Goal: Task Accomplishment & Management: Complete application form

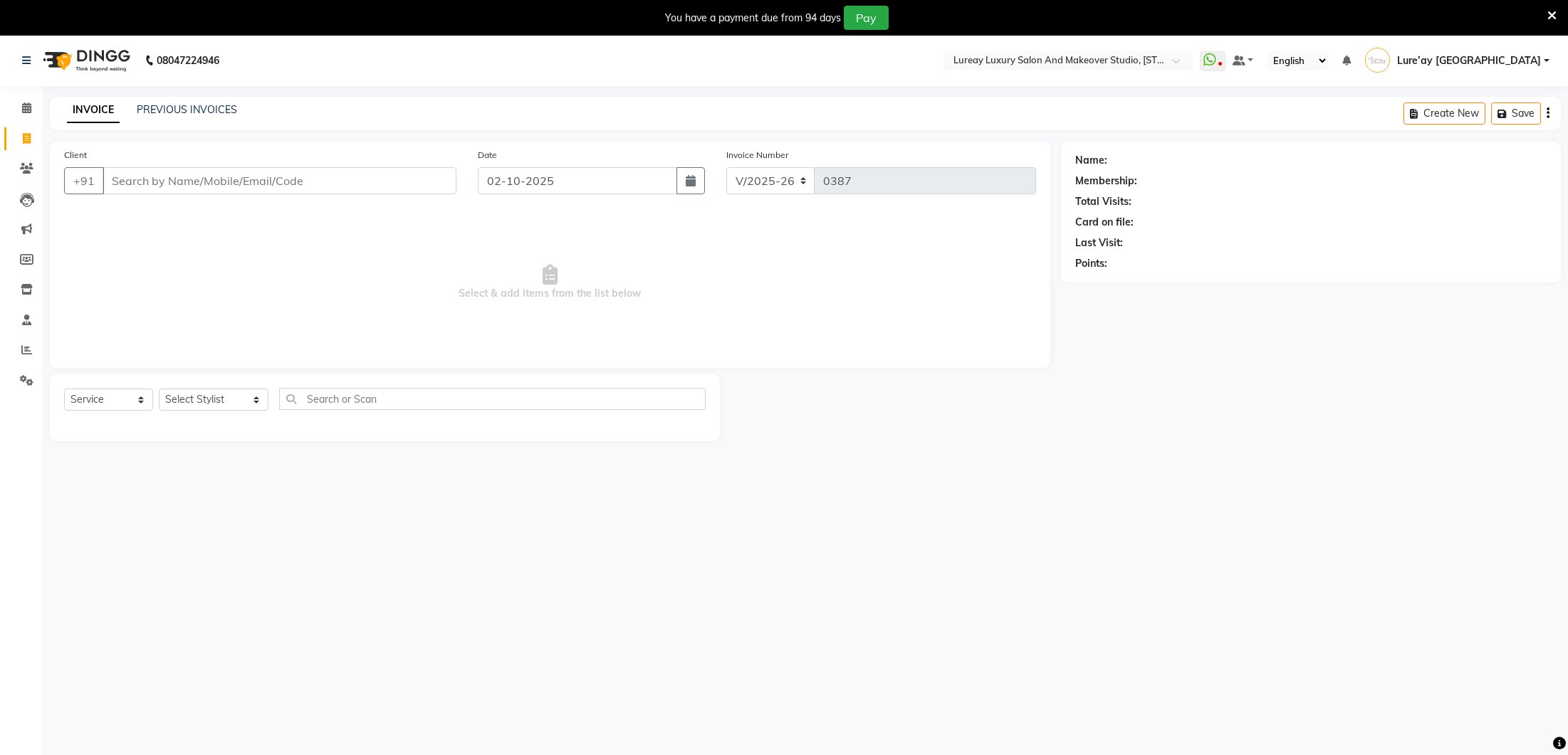
select select "4075"
select select "service"
click at [204, 395] on select "Select Stylist [PERSON_NAME] Lure’ay [GEOGRAPHIC_DATA] [PERSON_NAME] [PERSON_NA…" at bounding box center [214, 394] width 110 height 23
select select "92722"
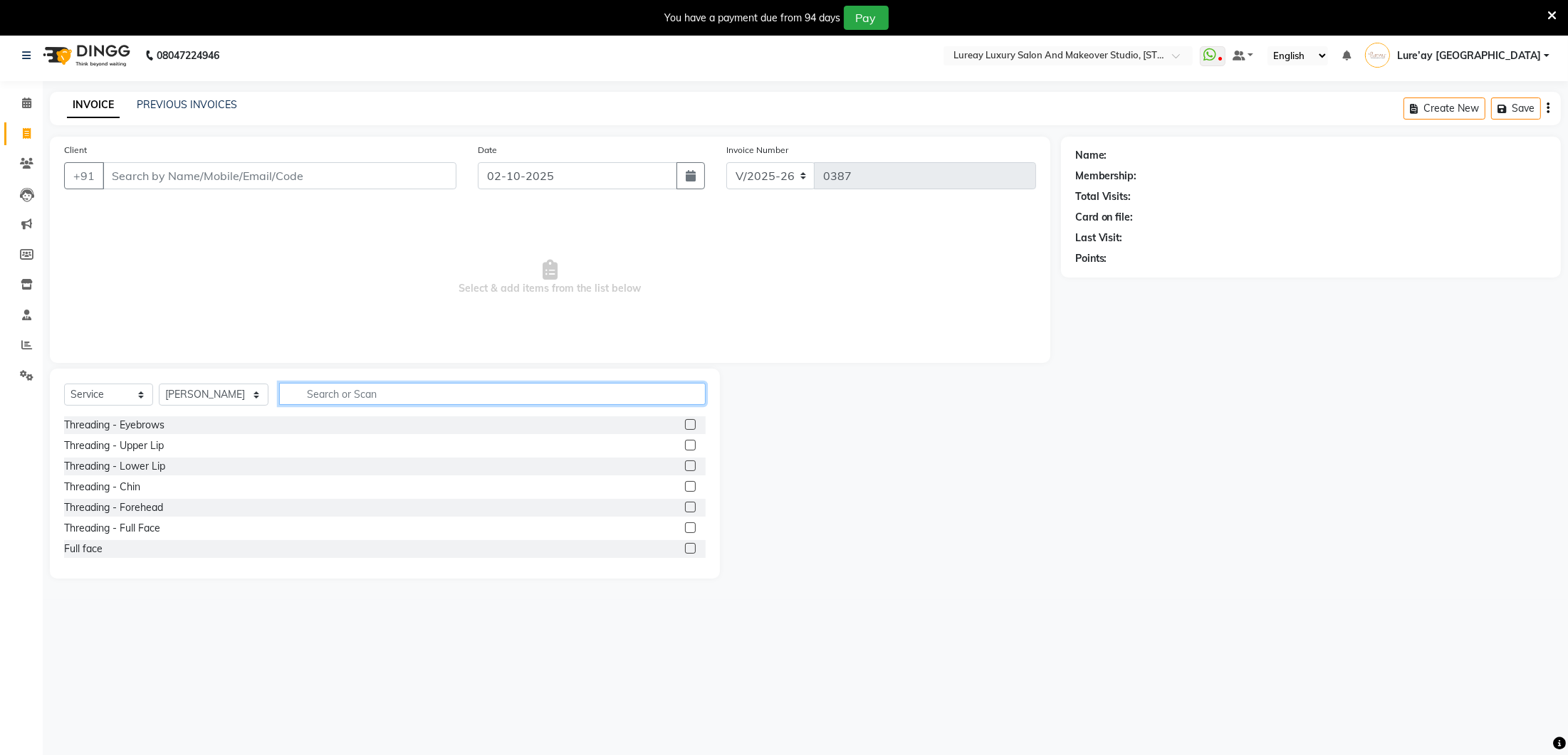
click at [333, 390] on input "text" at bounding box center [493, 394] width 427 height 23
type input "hair cut"
click at [689, 441] on label at bounding box center [689, 445] width 11 height 11
click at [689, 442] on input "checkbox" at bounding box center [689, 446] width 9 height 9
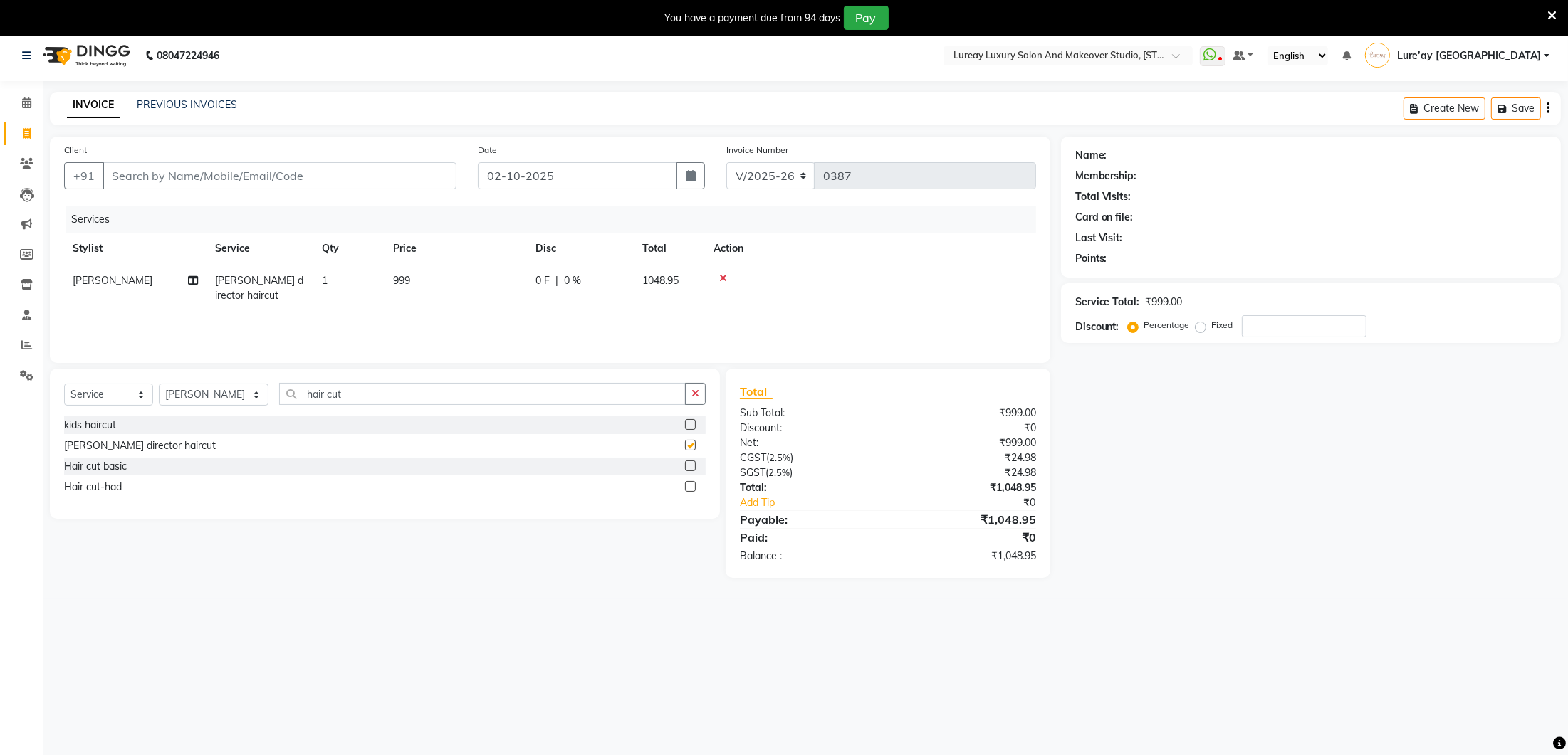
checkbox input "false"
drag, startPoint x: 445, startPoint y: 304, endPoint x: 449, endPoint y: 291, distance: 13.6
click at [445, 304] on td "999" at bounding box center [455, 288] width 142 height 47
select select "92722"
click at [454, 283] on td "999" at bounding box center [522, 295] width 142 height 61
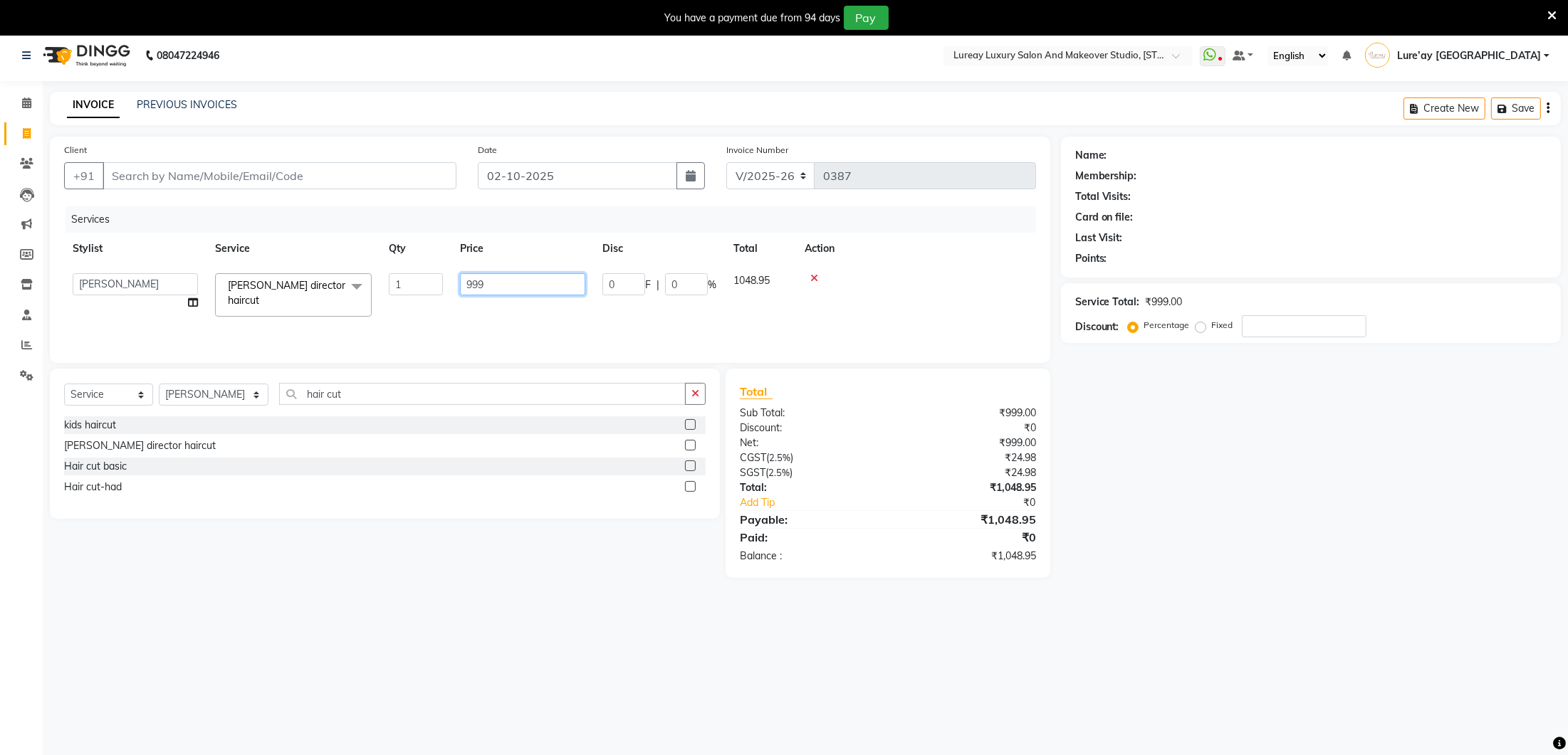
click at [504, 281] on input "999" at bounding box center [523, 284] width 125 height 23
type input "99"
click at [817, 276] on div at bounding box center [917, 278] width 223 height 10
click at [452, 277] on td "99" at bounding box center [455, 288] width 142 height 47
select select "92722"
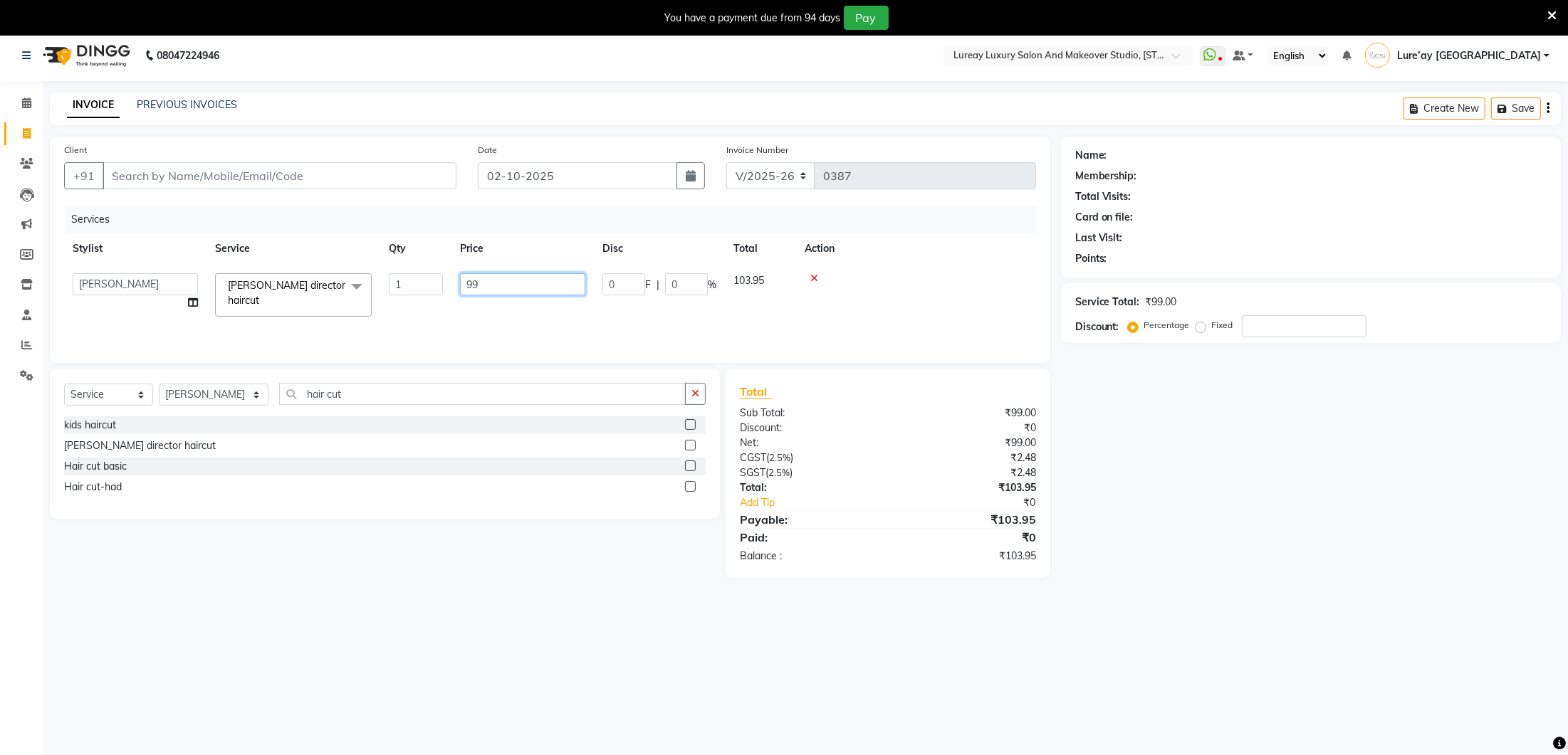
click at [584, 285] on input "99" at bounding box center [523, 284] width 125 height 23
type input "9"
type input "500"
click at [560, 322] on div "Services Stylist Service Qty Price Disc Total Action [PERSON_NAME] director hai…" at bounding box center [549, 277] width 972 height 142
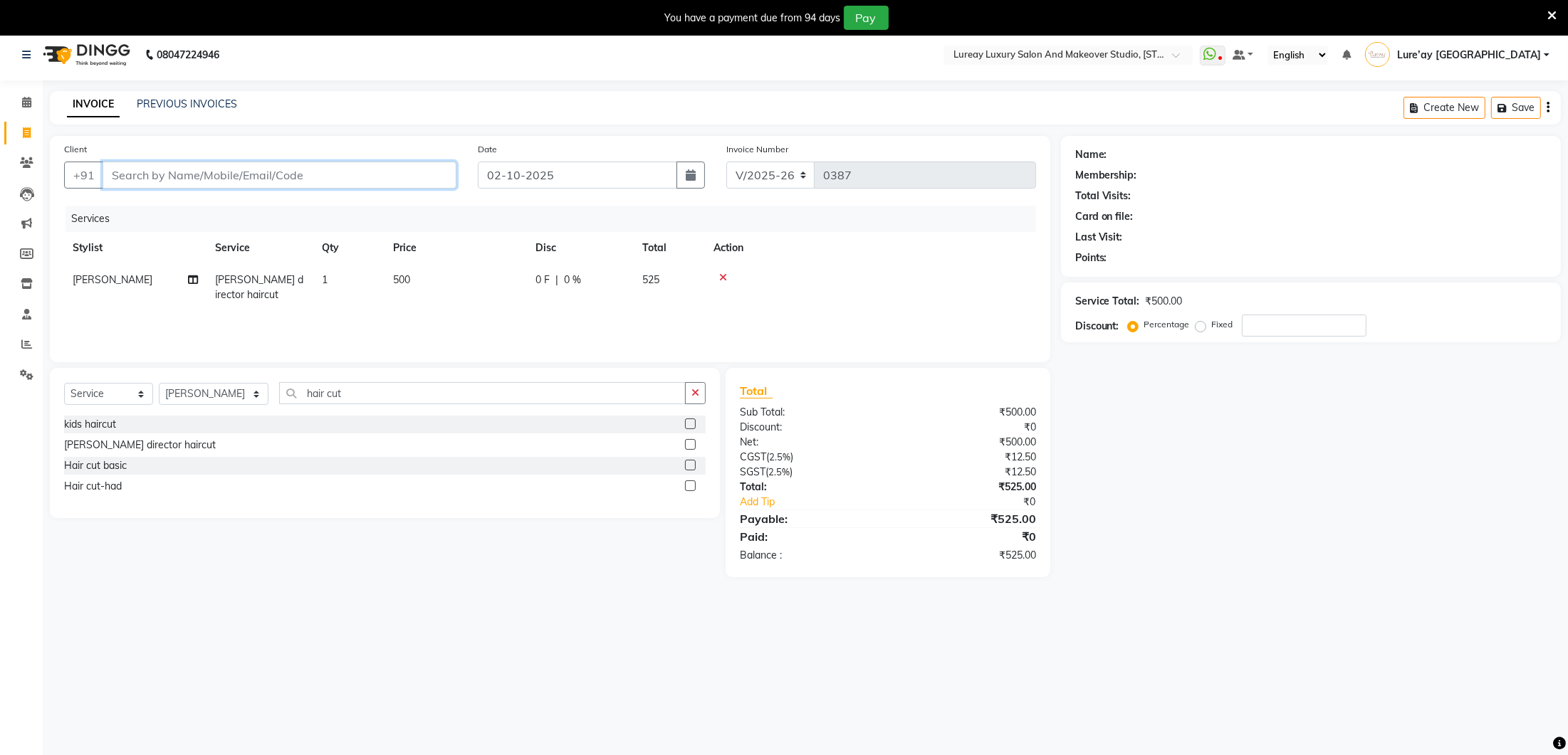
click at [202, 181] on input "Client" at bounding box center [279, 175] width 354 height 27
click at [211, 171] on input "Client" at bounding box center [279, 175] width 354 height 27
click at [179, 178] on input "Client" at bounding box center [279, 174] width 354 height 27
type input "9"
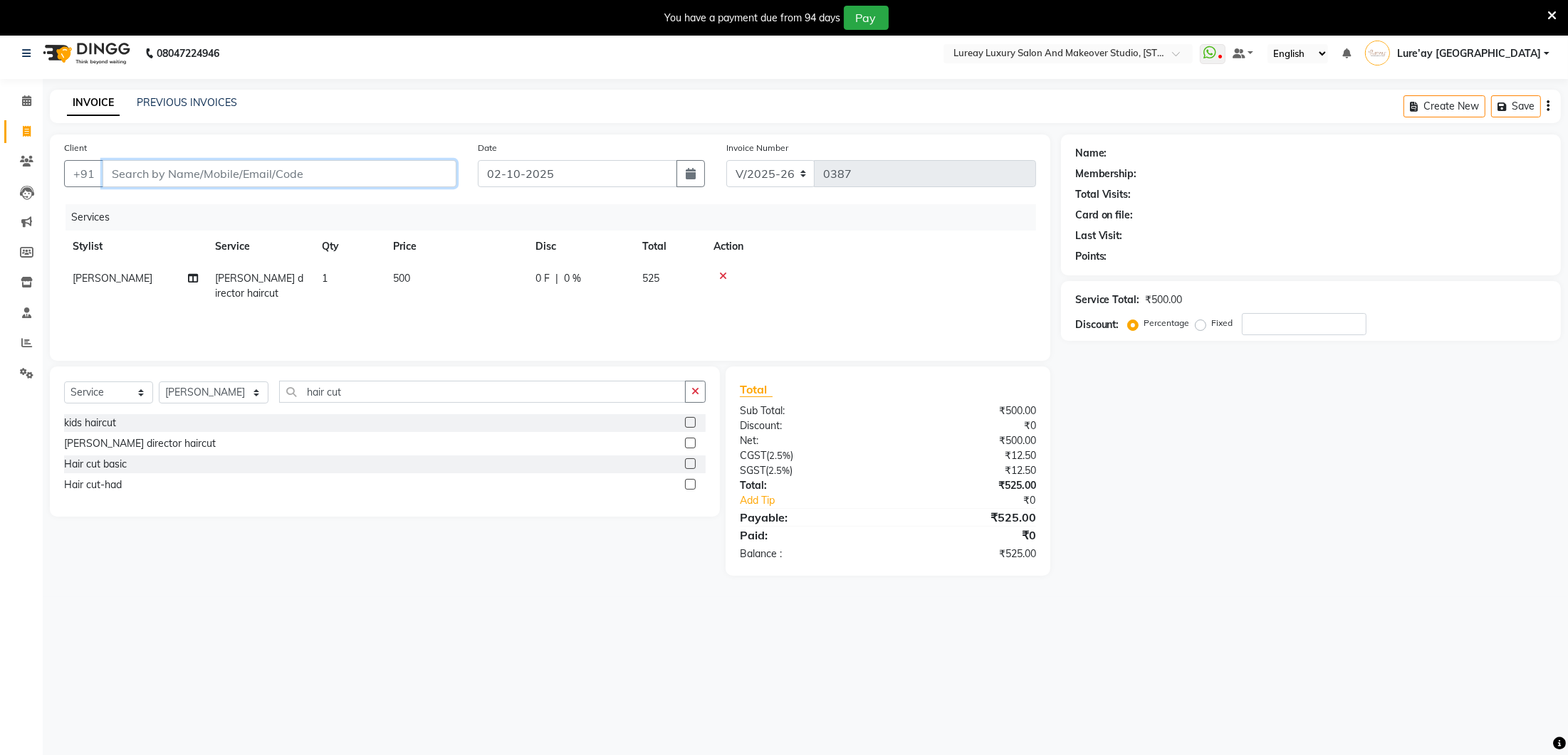
type input "0"
type input "9620230383"
click at [426, 171] on span "Add Client" at bounding box center [419, 173] width 56 height 15
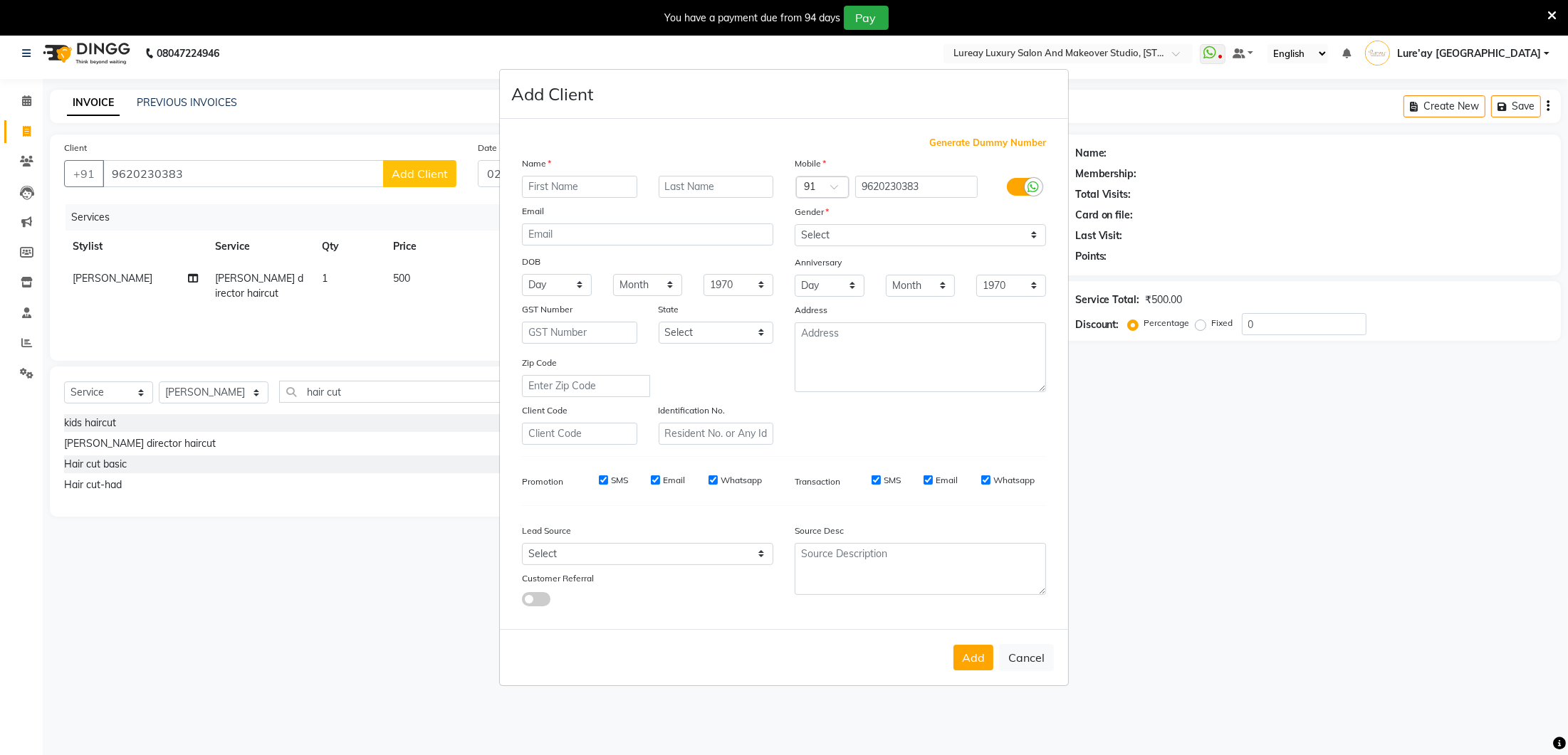
click at [545, 184] on input "text" at bounding box center [580, 187] width 116 height 23
type input "Sajid"
click at [805, 228] on select "Select [DEMOGRAPHIC_DATA] [DEMOGRAPHIC_DATA] Other Prefer Not To Say" at bounding box center [920, 235] width 252 height 23
select select "[DEMOGRAPHIC_DATA]"
click at [986, 656] on button "Add" at bounding box center [974, 658] width 40 height 25
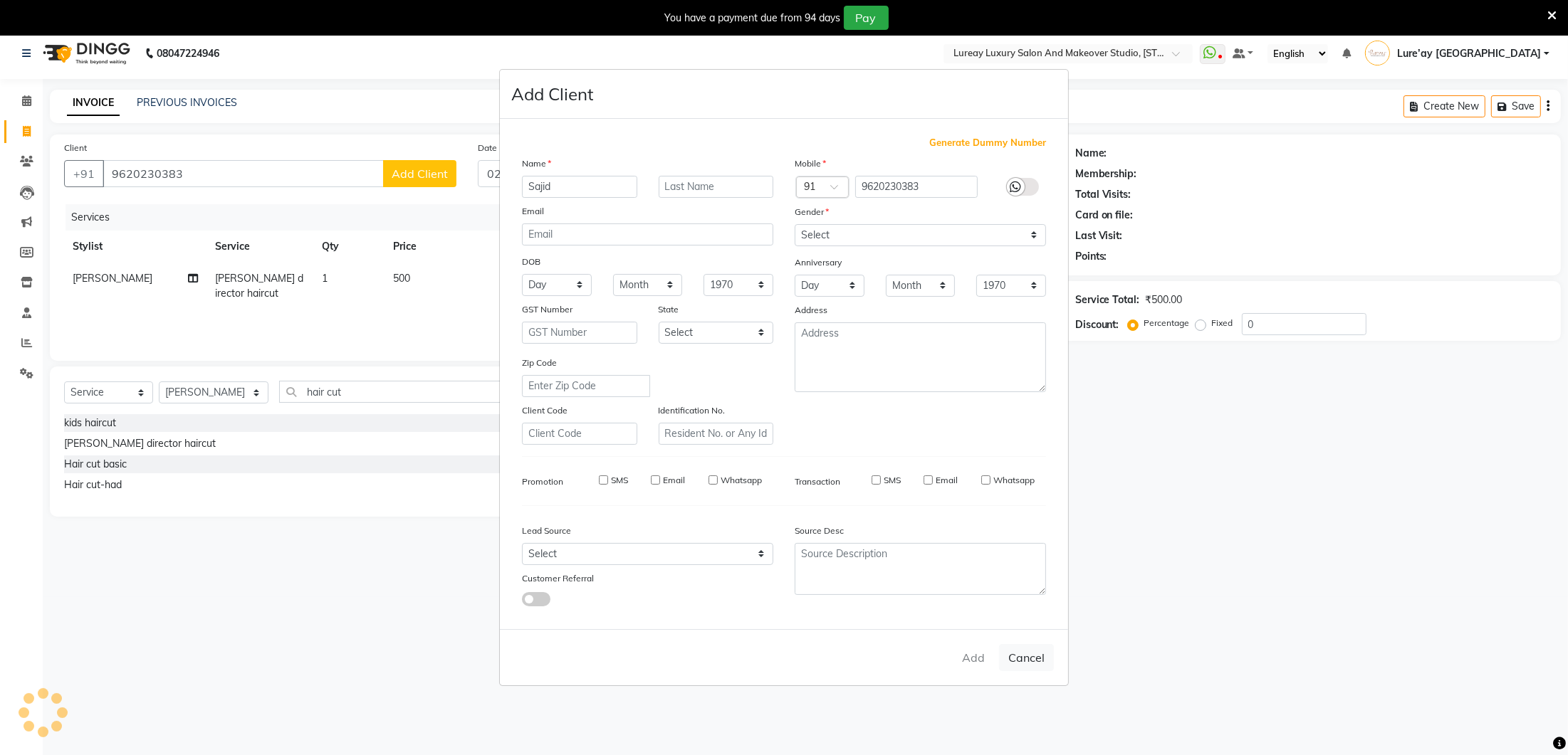
select select
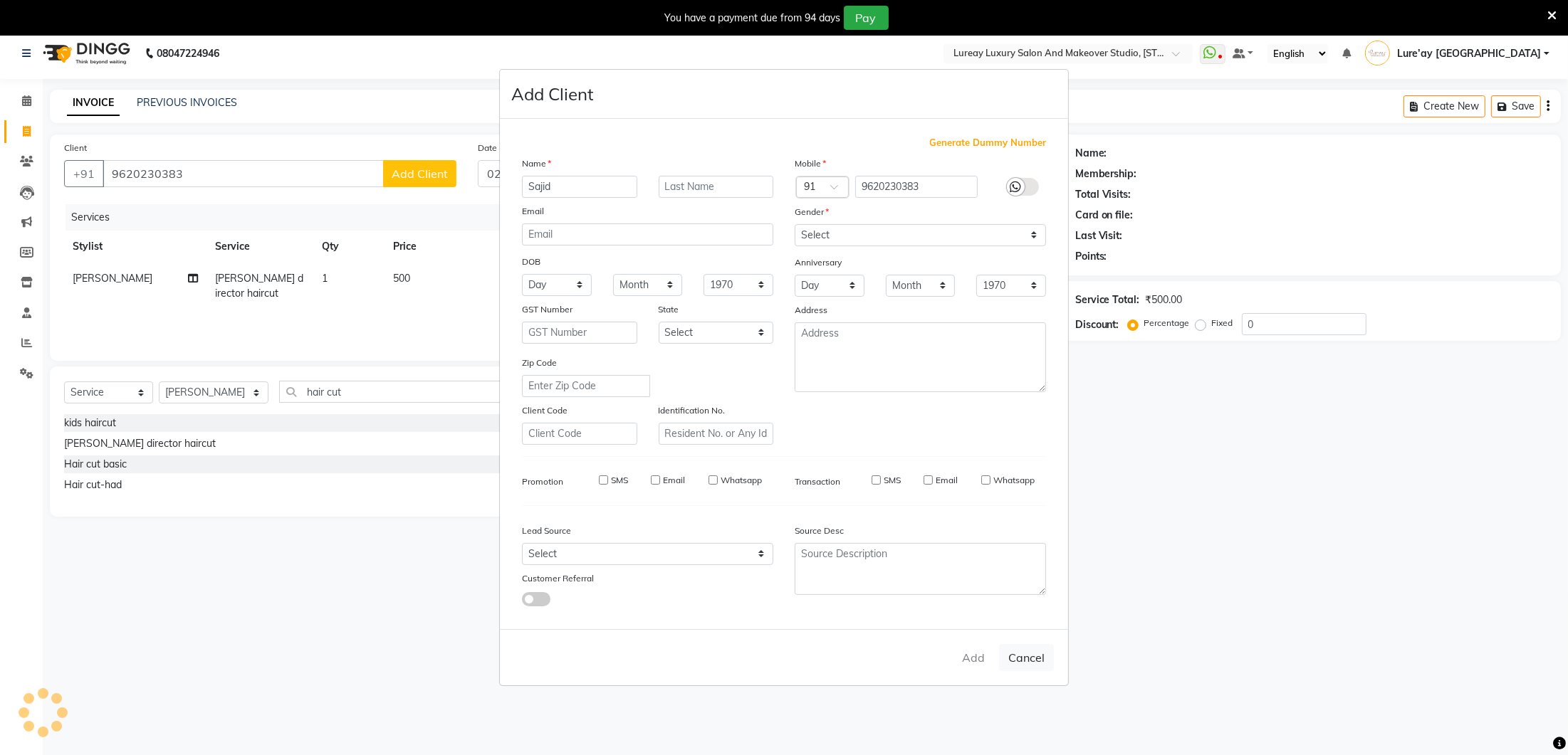
select select
checkbox input "false"
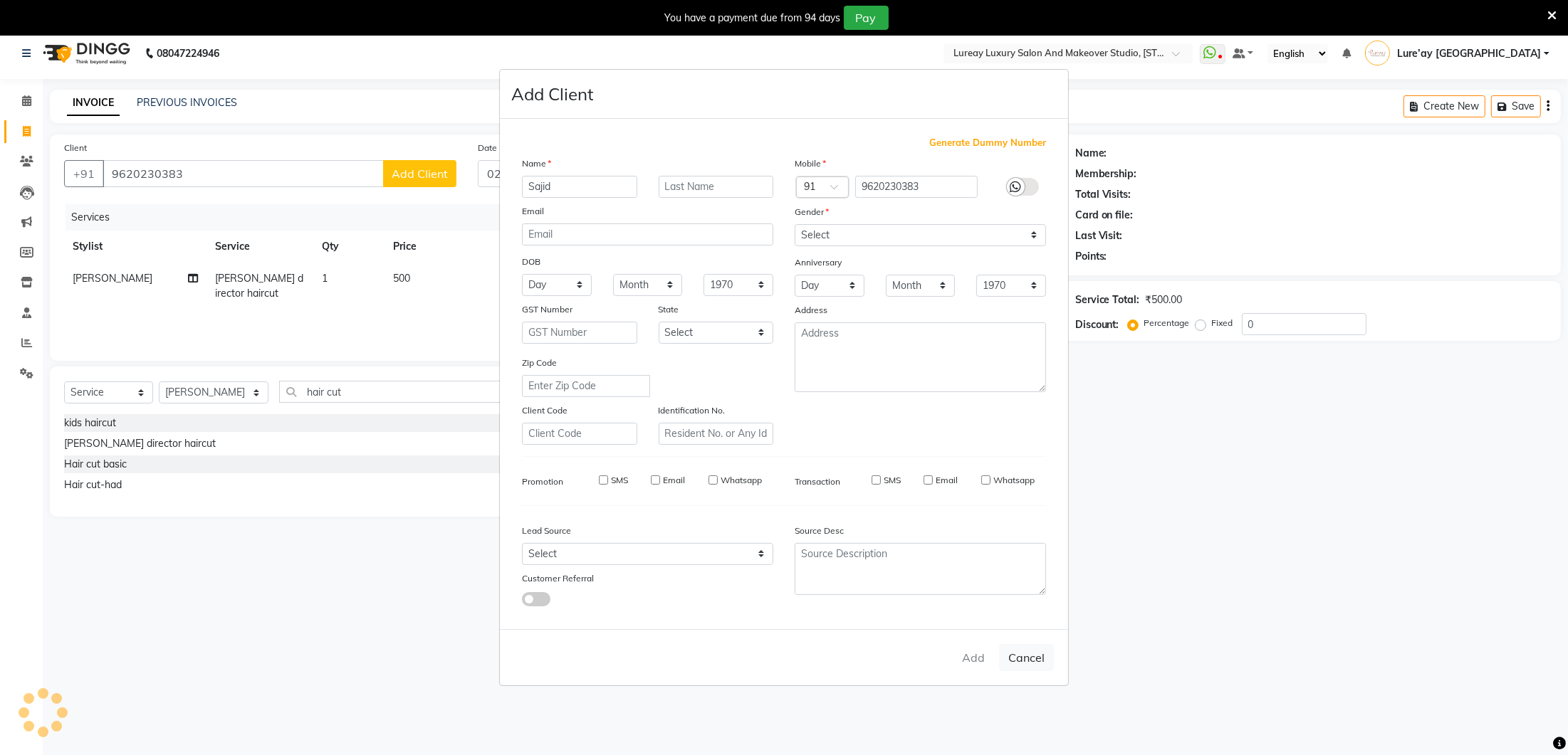
checkbox input "false"
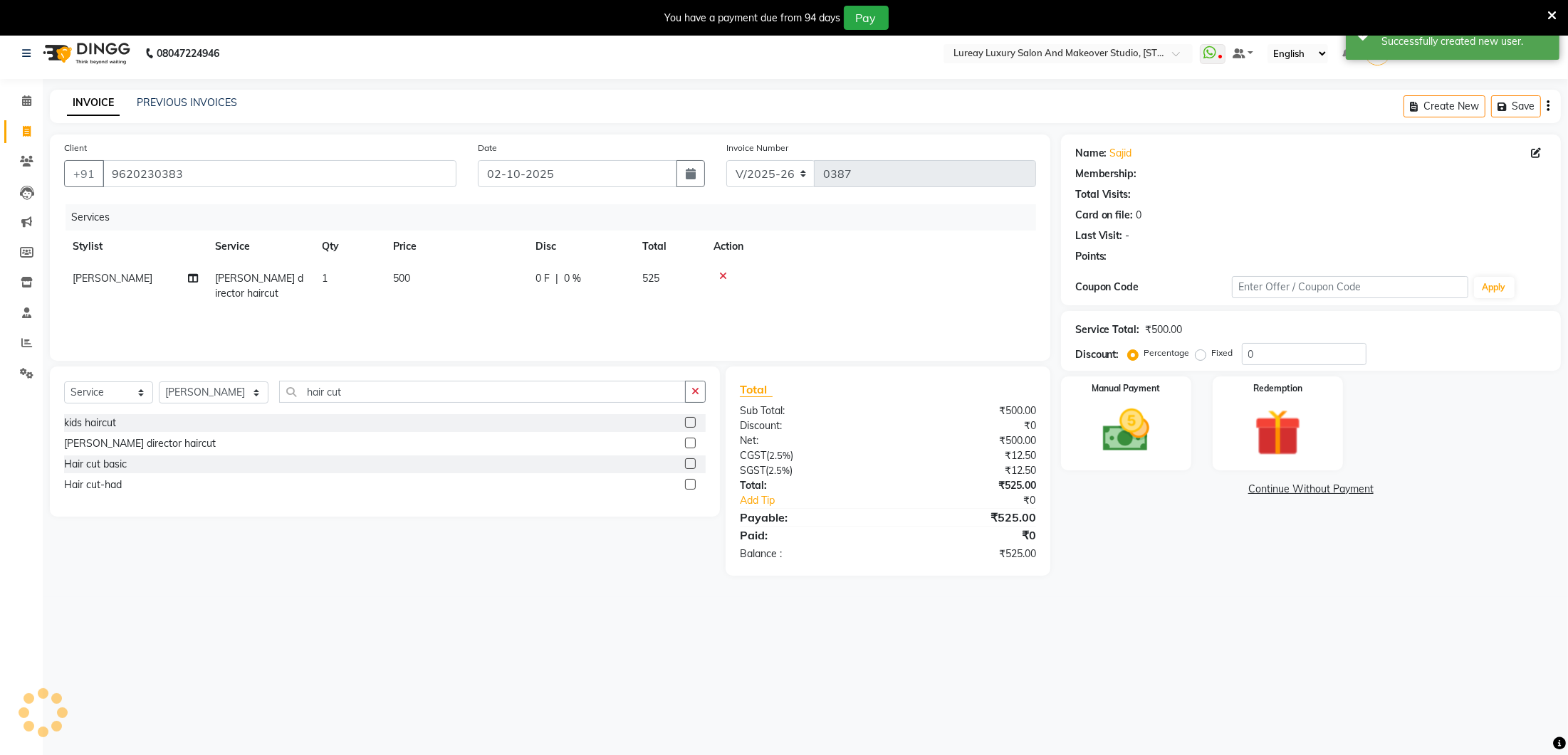
select select "1: Object"
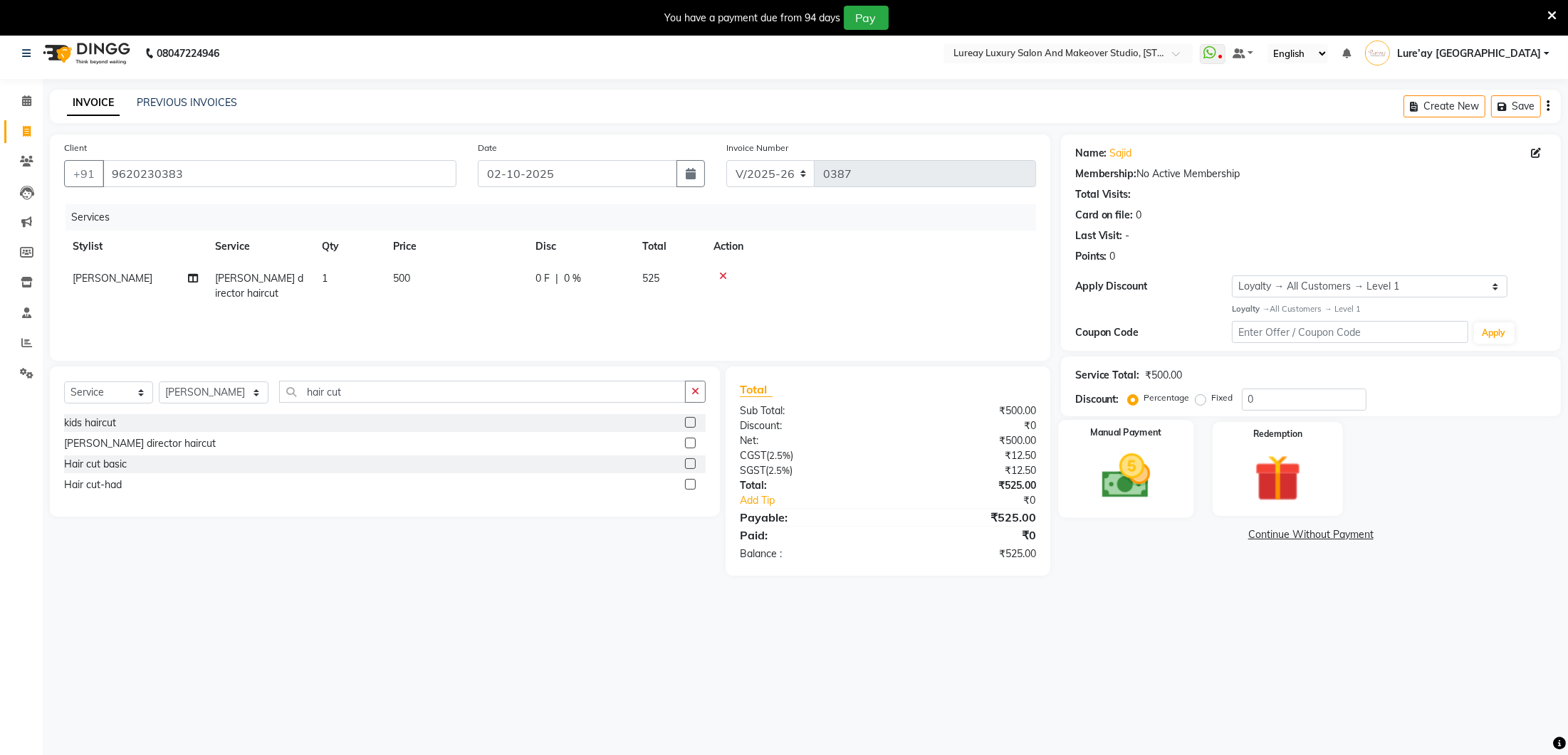
click at [1091, 459] on img at bounding box center [1125, 476] width 79 height 56
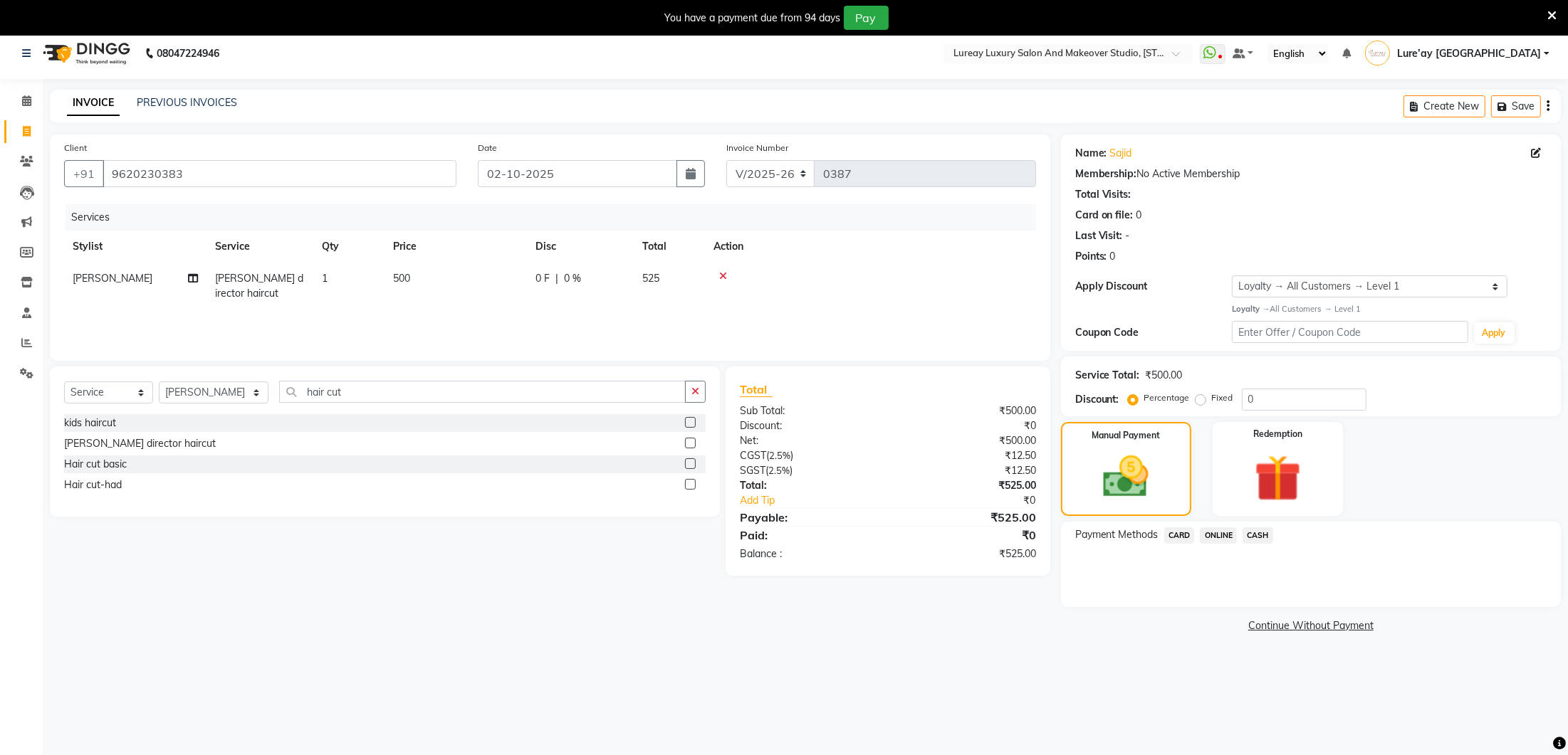
click at [1180, 534] on span "CARD" at bounding box center [1179, 536] width 30 height 17
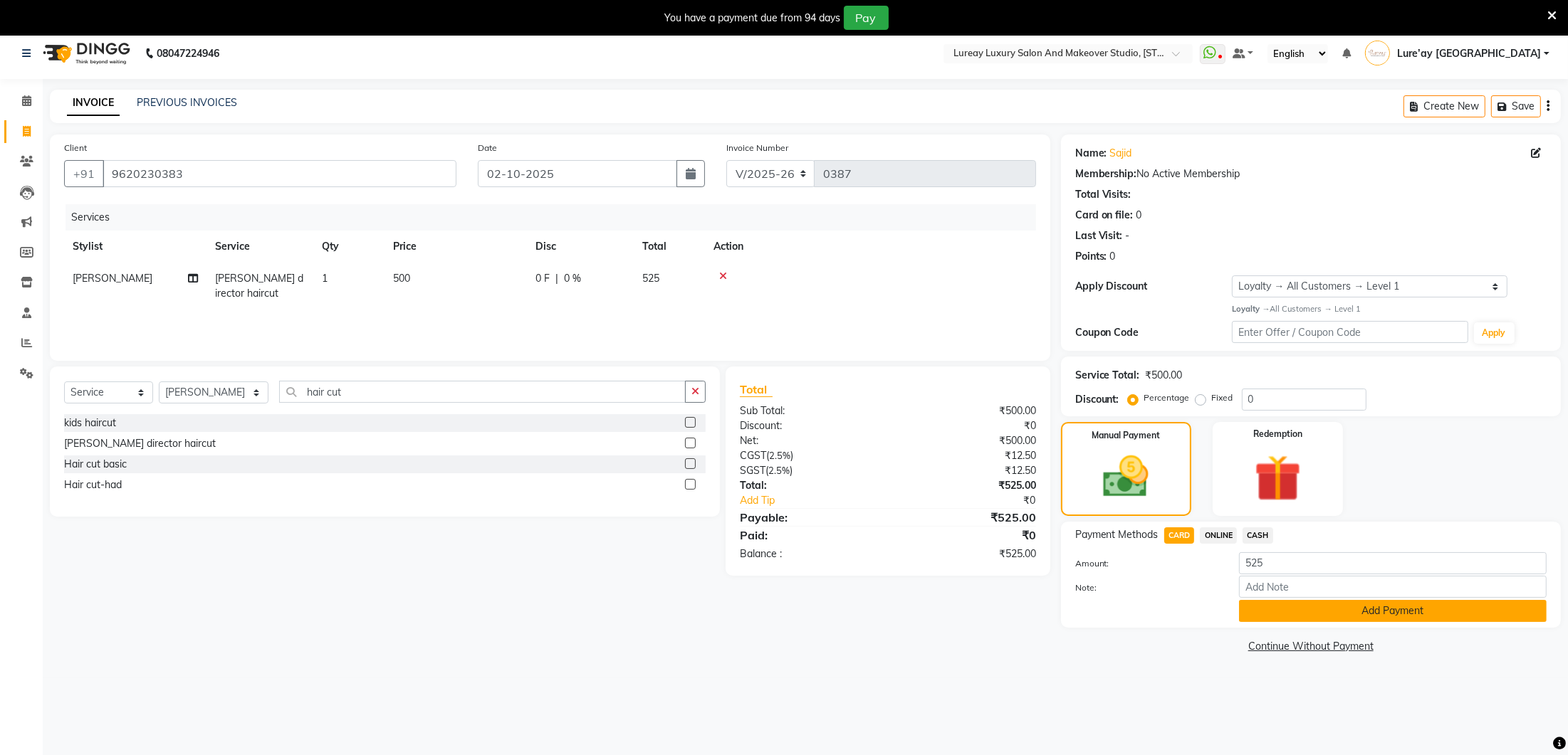
click at [1293, 612] on button "Add Payment" at bounding box center [1393, 611] width 308 height 23
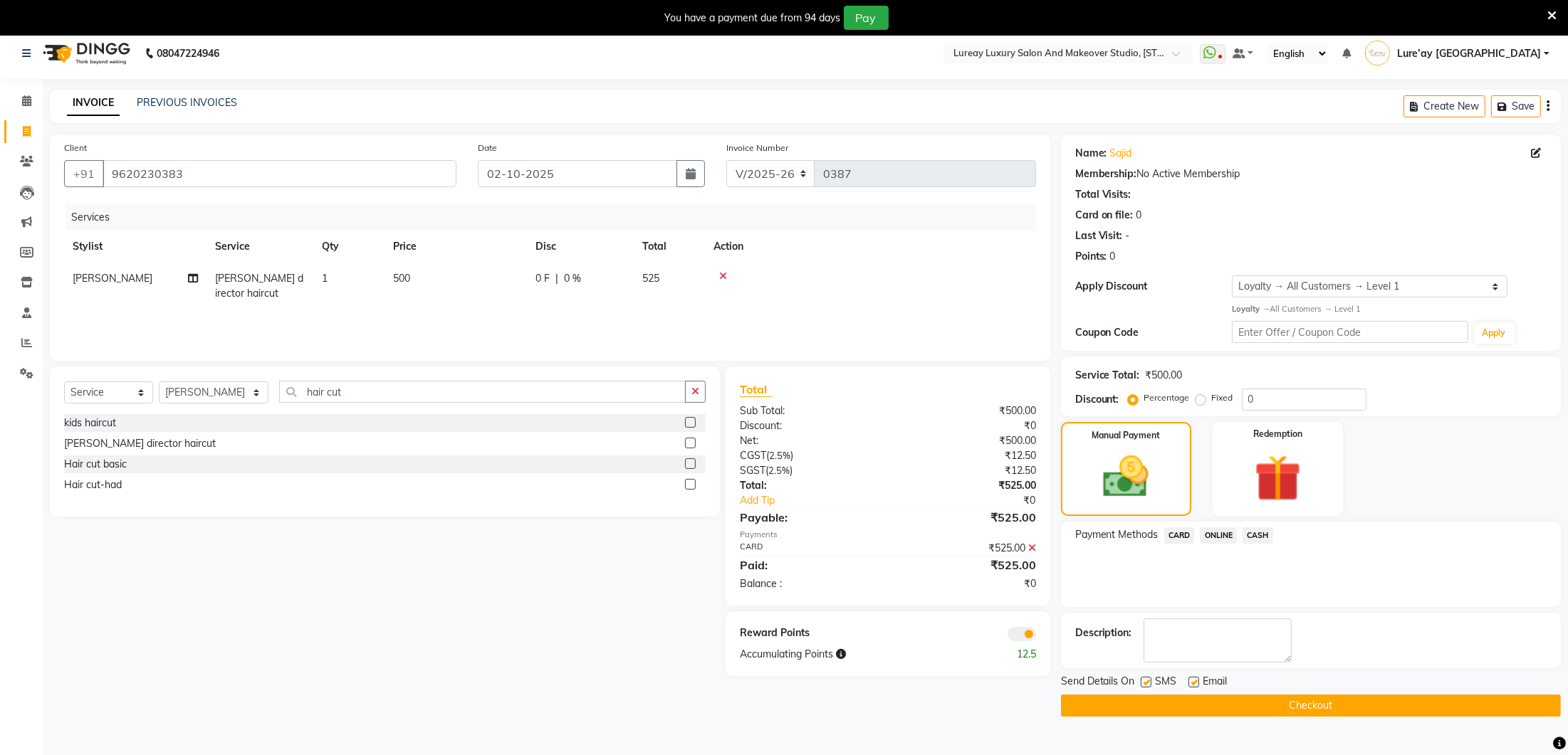
click at [1277, 699] on button "Checkout" at bounding box center [1310, 706] width 499 height 23
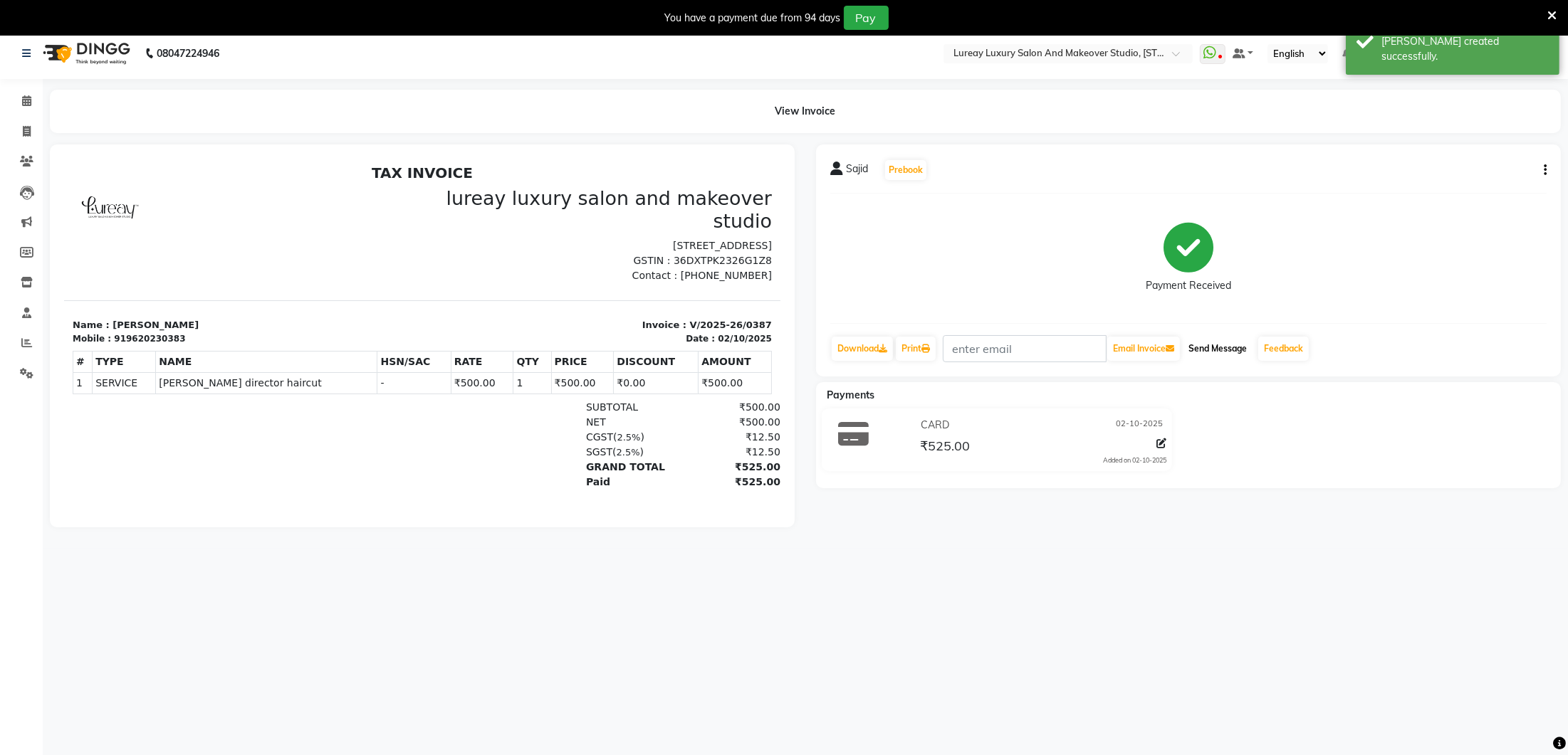
click at [1225, 348] on button "Send Message" at bounding box center [1217, 349] width 70 height 24
click at [31, 129] on span at bounding box center [26, 132] width 24 height 17
select select "service"
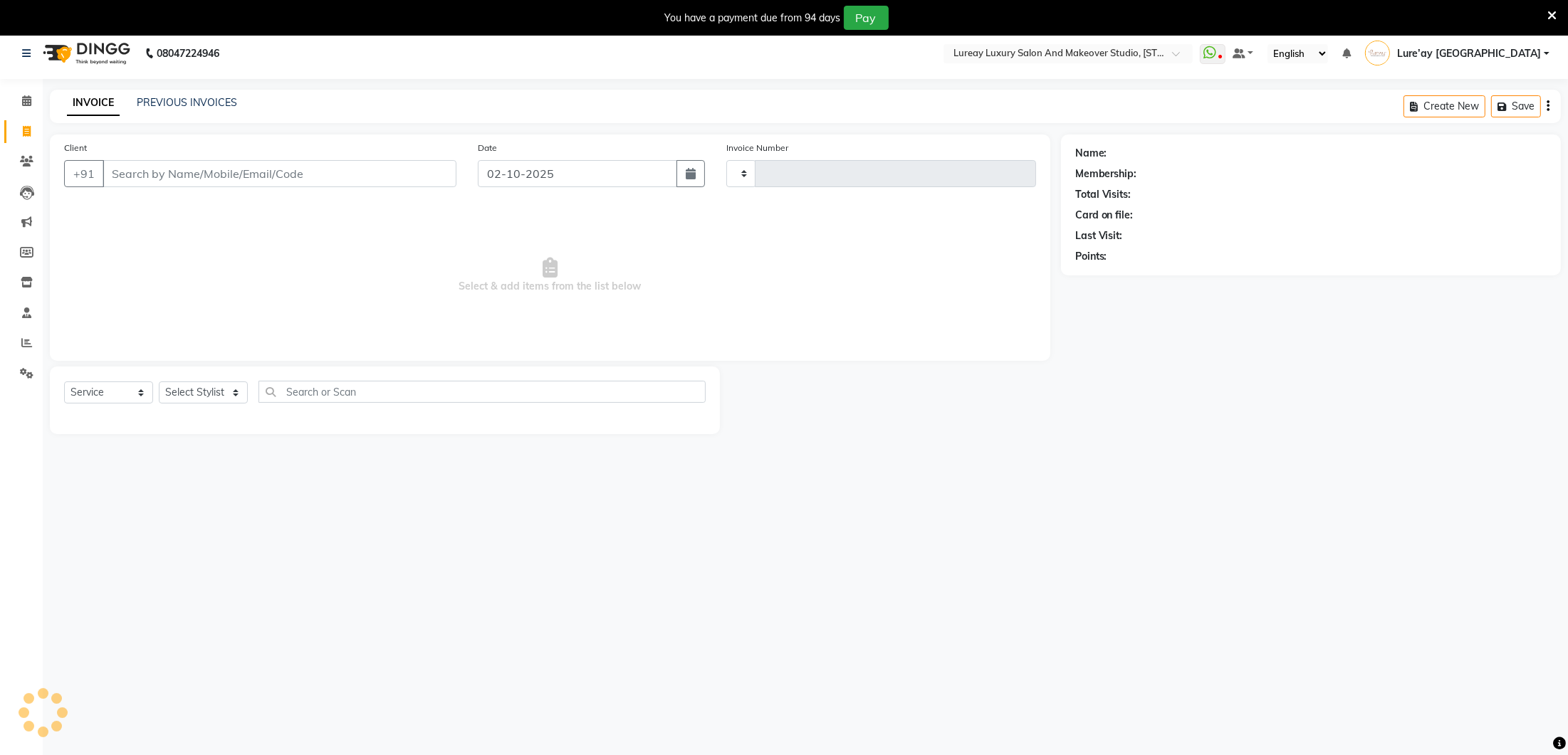
type input "0388"
select select "4075"
click at [222, 104] on link "PREVIOUS INVOICES" at bounding box center [187, 102] width 101 height 13
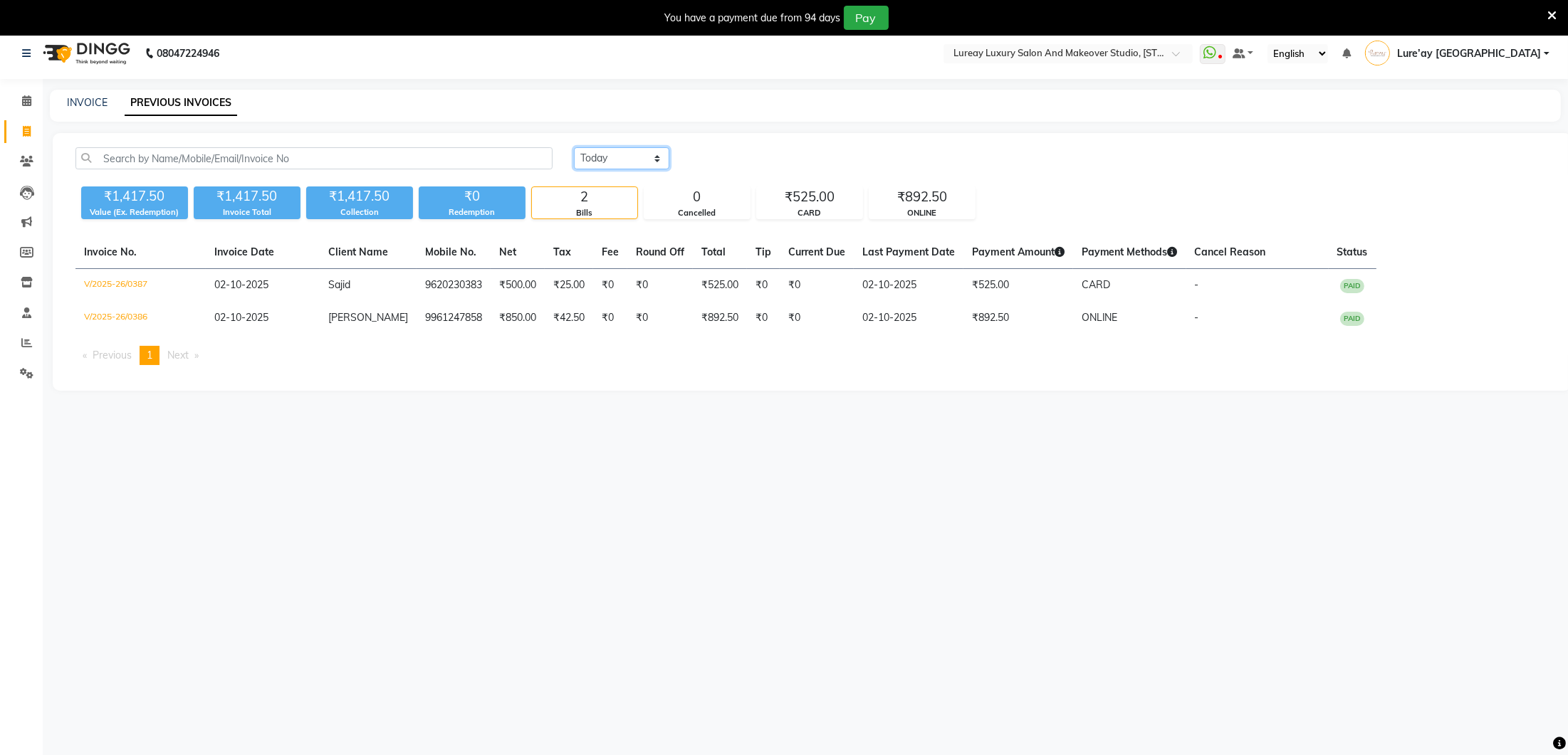
click at [656, 156] on select "[DATE] [DATE] Custom Range" at bounding box center [621, 159] width 95 height 23
select select "range"
click at [726, 157] on input "02-10-2025" at bounding box center [737, 159] width 100 height 20
select select "10"
select select "2025"
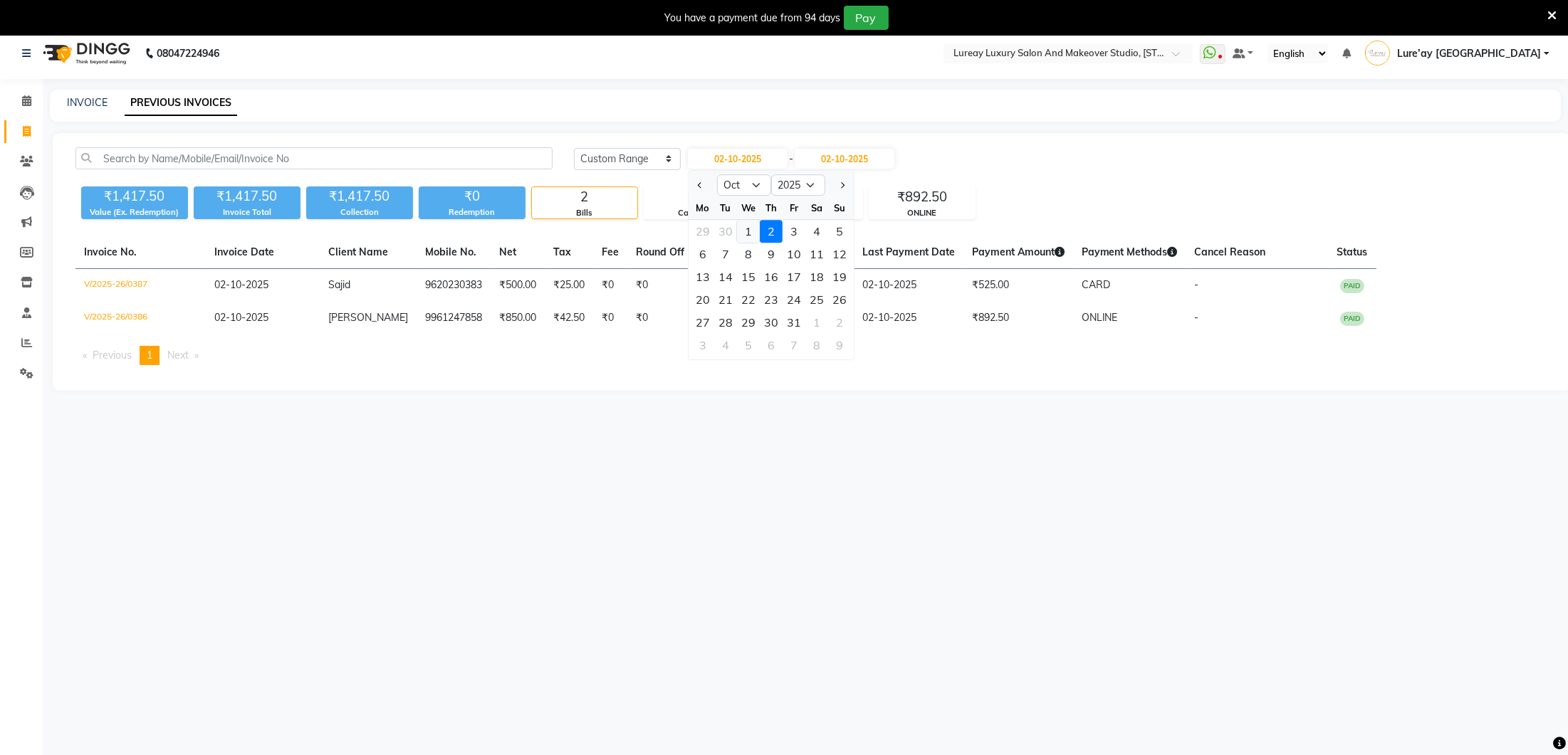
click at [747, 230] on div "1" at bounding box center [748, 231] width 23 height 23
type input "01-10-2025"
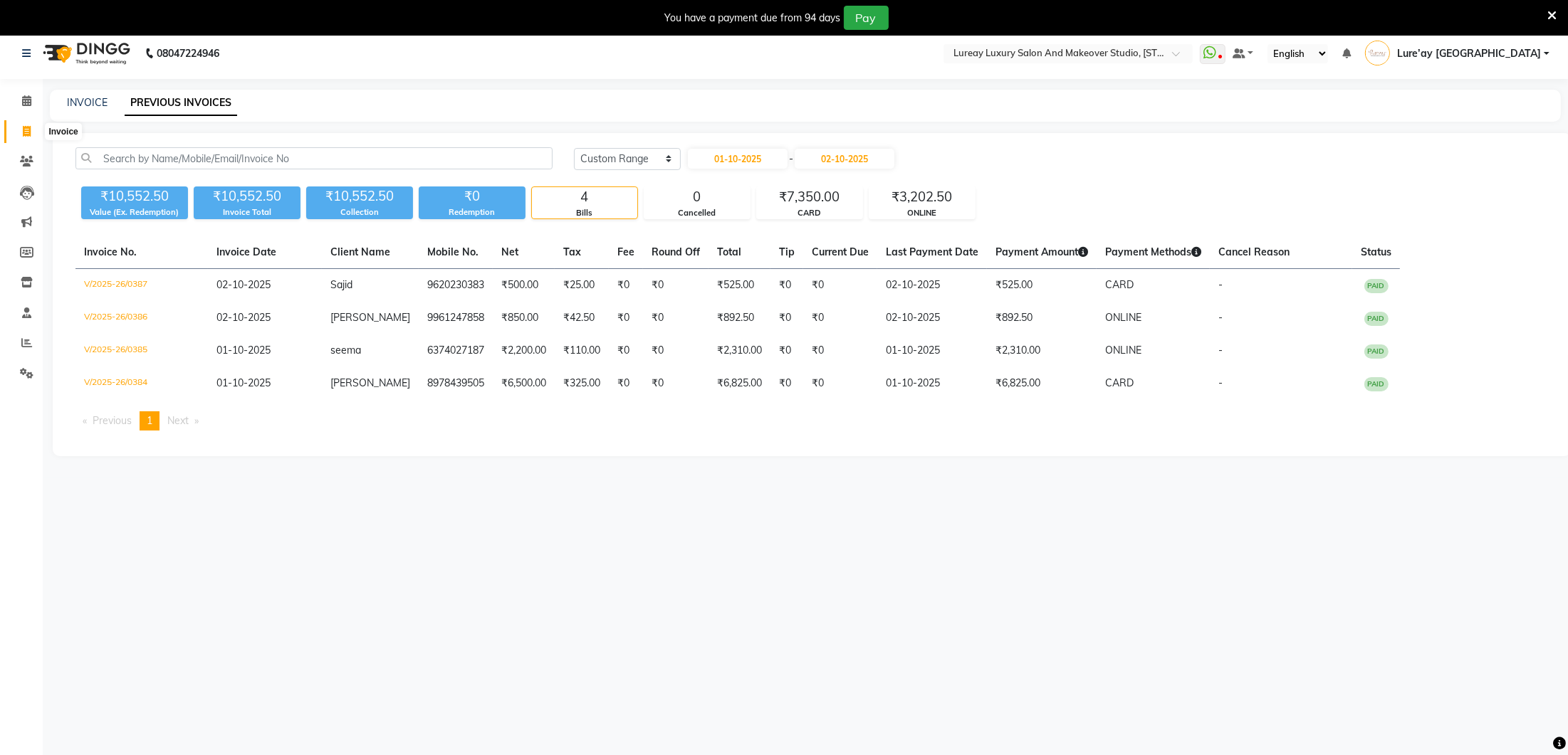
click at [24, 129] on icon at bounding box center [26, 131] width 8 height 11
select select "4075"
select select "service"
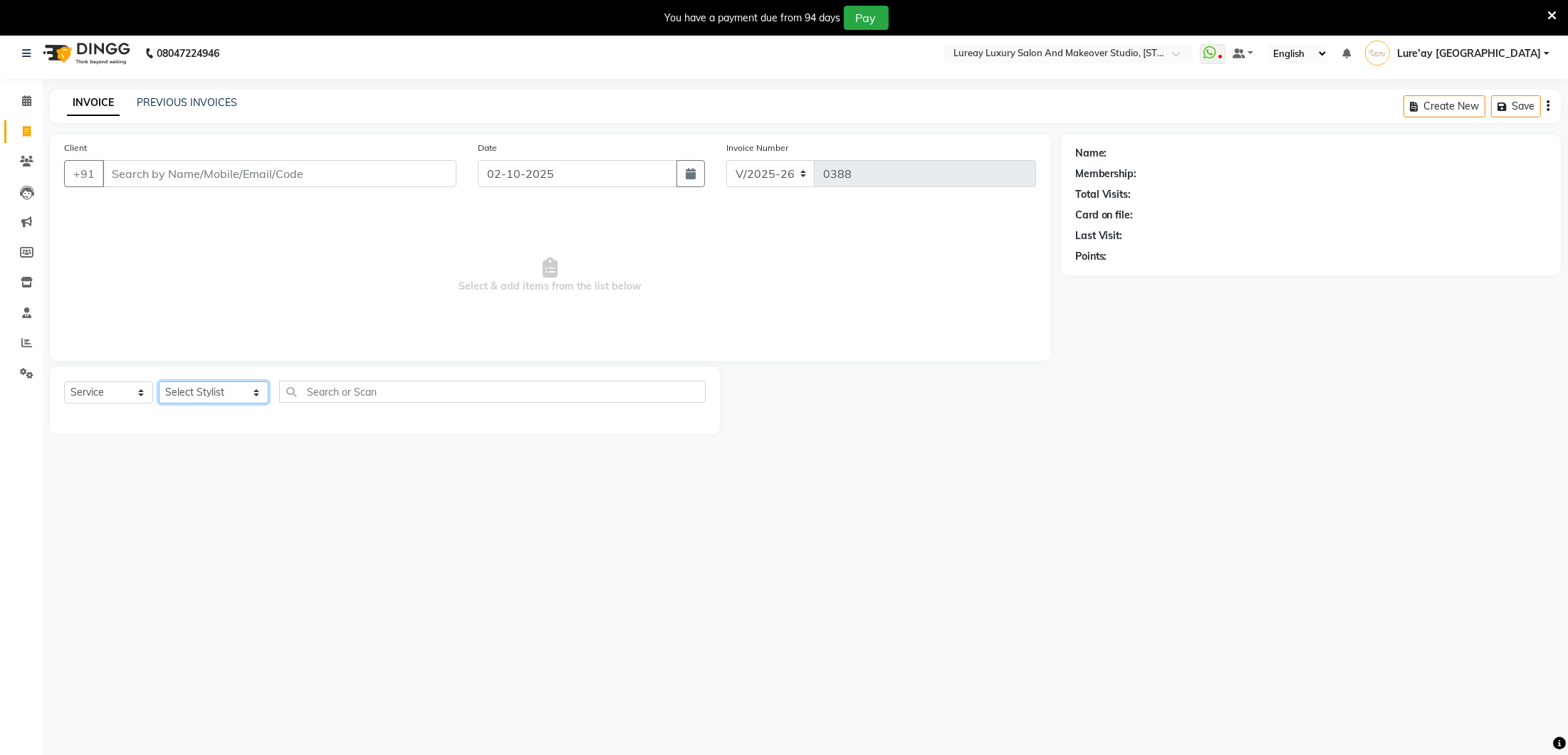
click at [223, 393] on select "Select Stylist [PERSON_NAME] Lure’ay [GEOGRAPHIC_DATA] [PERSON_NAME] [PERSON_NA…" at bounding box center [214, 393] width 110 height 23
select select "70810"
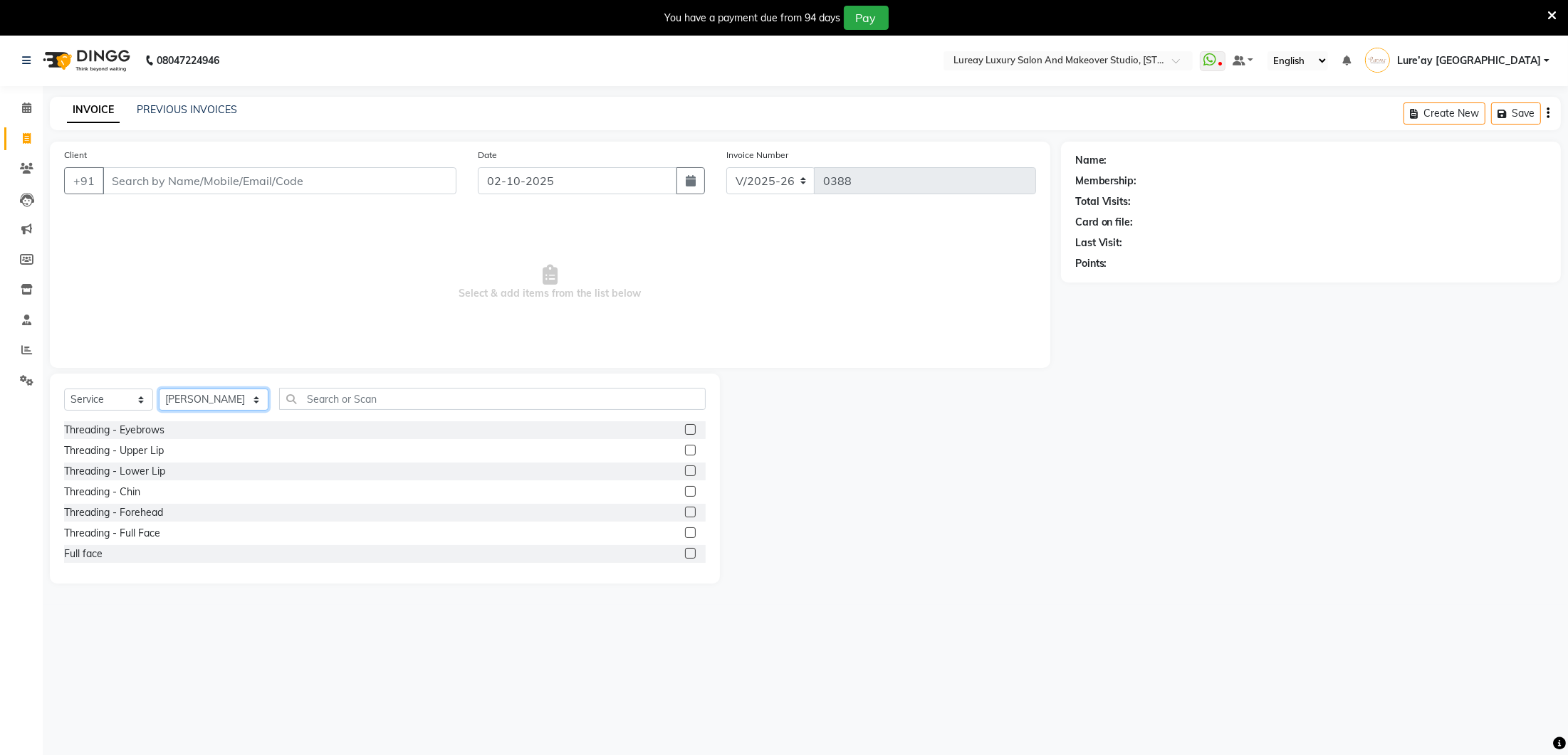
click at [240, 393] on select "Select Stylist [PERSON_NAME] Lure’ay [GEOGRAPHIC_DATA] [PERSON_NAME] [PERSON_NA…" at bounding box center [214, 400] width 110 height 23
click at [287, 399] on input "text" at bounding box center [493, 399] width 427 height 23
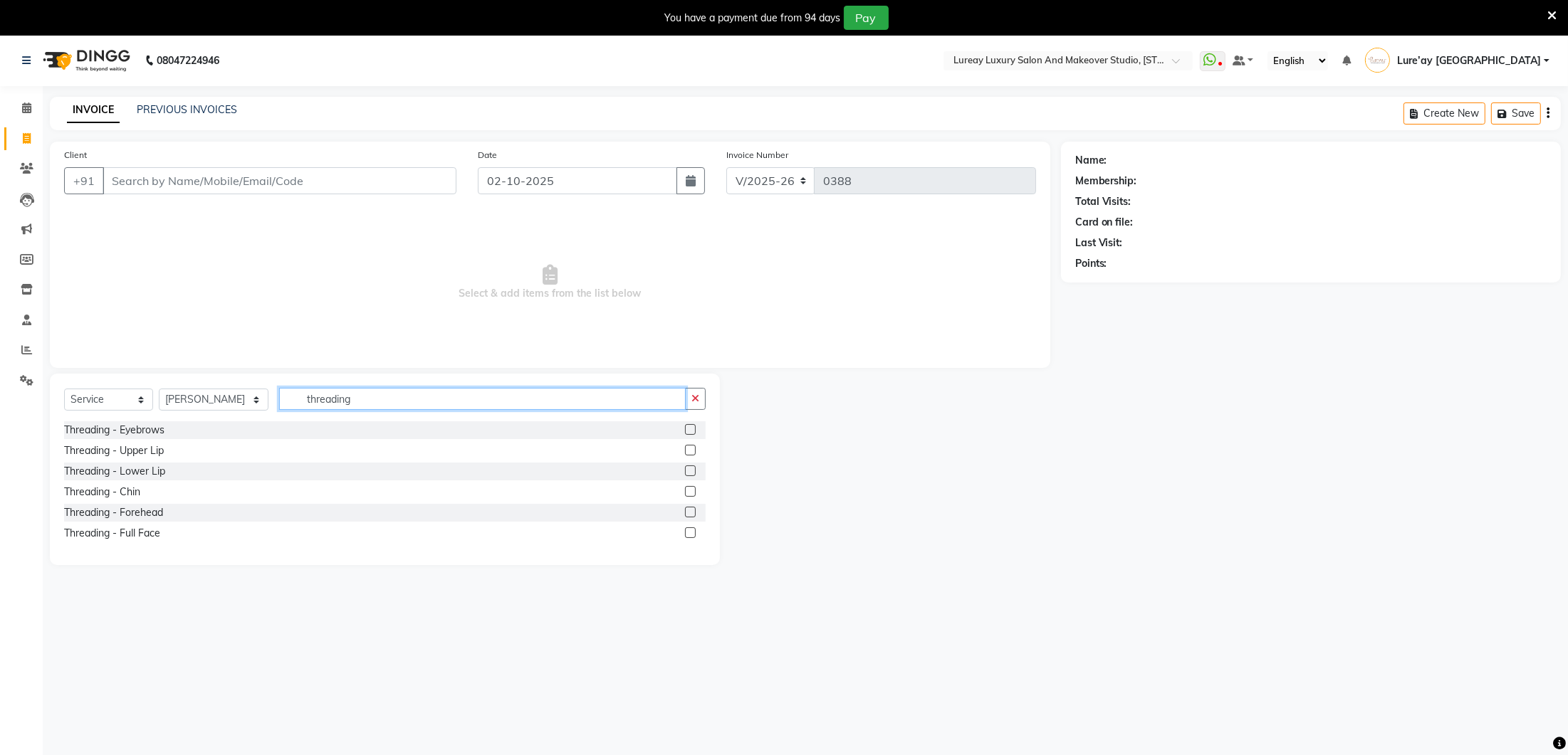
type input "threading"
click at [690, 428] on label at bounding box center [689, 429] width 11 height 11
click at [690, 428] on input "checkbox" at bounding box center [689, 430] width 9 height 9
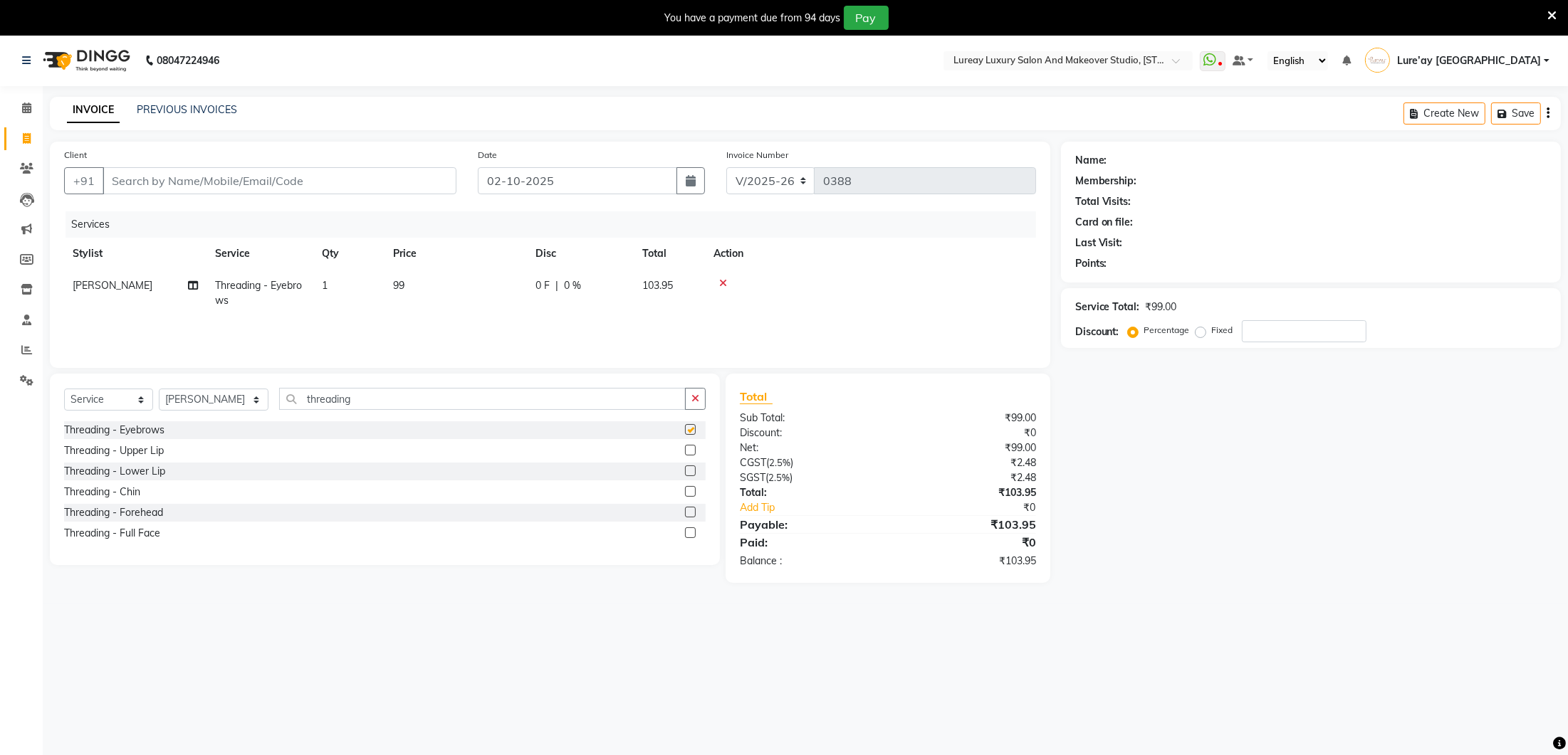
checkbox input "false"
drag, startPoint x: 498, startPoint y: 335, endPoint x: 492, endPoint y: 325, distance: 11.7
click at [496, 330] on div "Services Stylist Service Qty Price Disc Total Action [PERSON_NAME] Threading - …" at bounding box center [549, 282] width 972 height 142
click at [460, 291] on td "99" at bounding box center [455, 294] width 142 height 47
select select "70810"
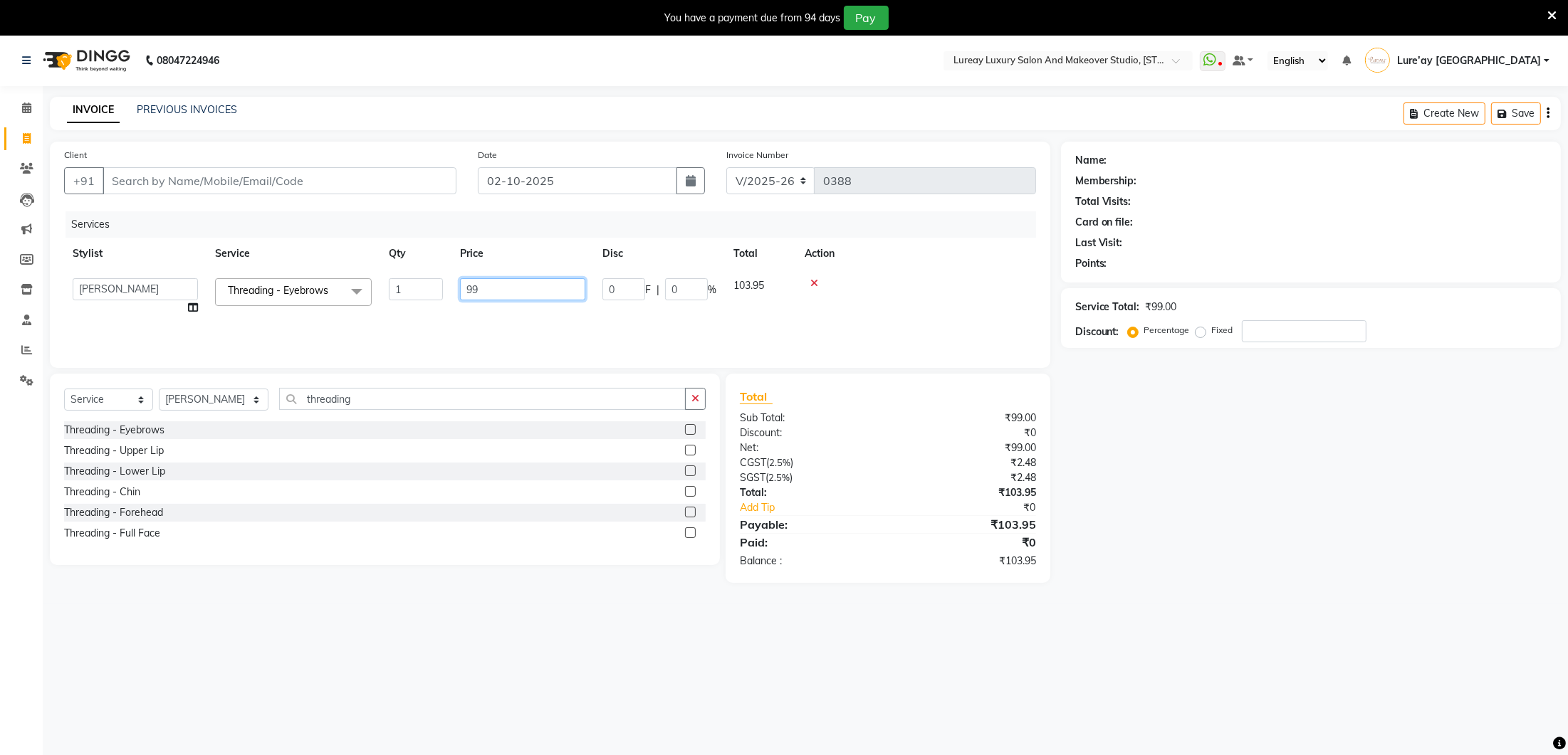
click at [483, 287] on input "99" at bounding box center [523, 289] width 125 height 23
type input "9"
type input "100"
click at [271, 318] on div "Services Stylist Service Qty Price Disc Total Action [PERSON_NAME] Lure’ay [GEO…" at bounding box center [549, 282] width 972 height 142
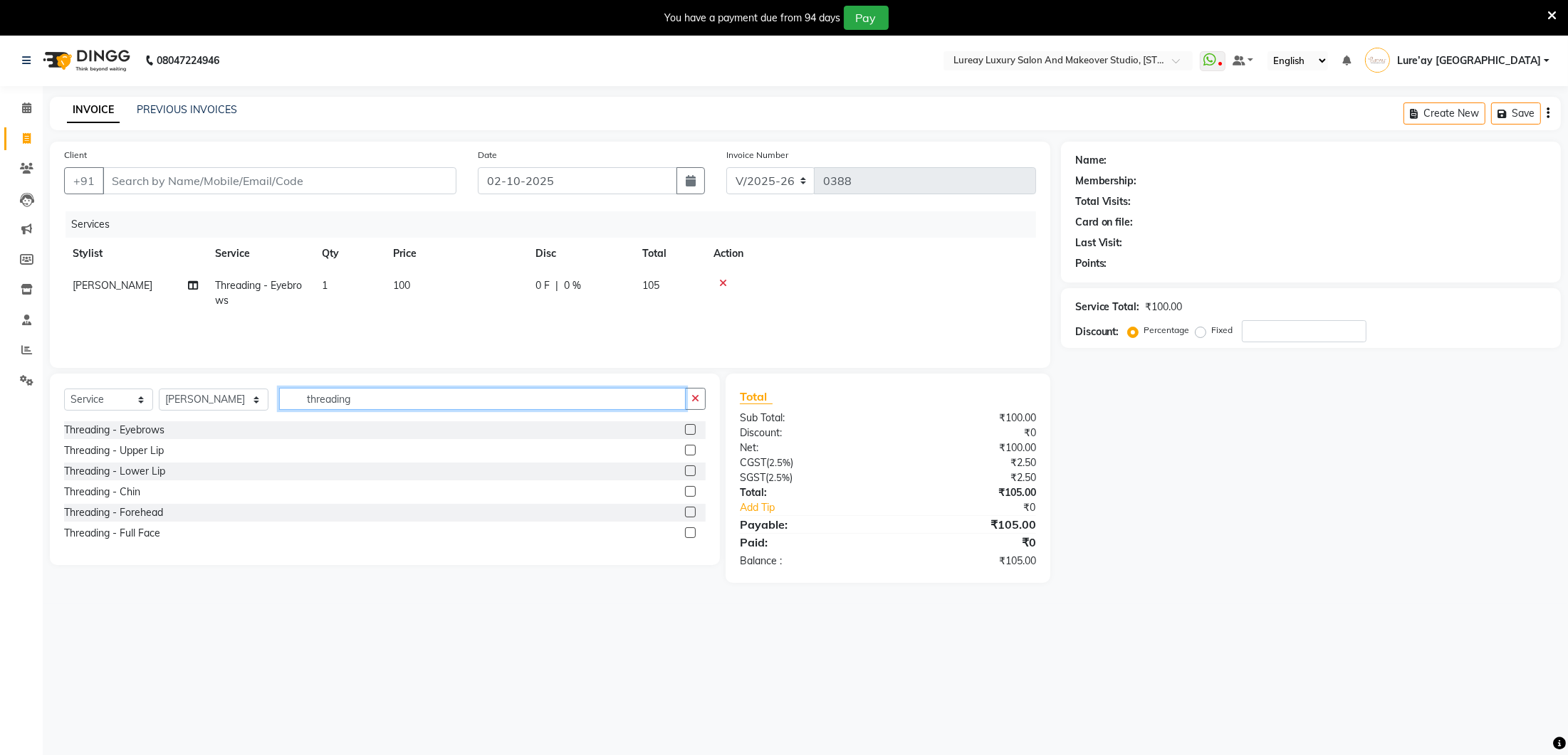
click at [364, 398] on input "threading" at bounding box center [482, 399] width 406 height 23
type input "t"
type input "upper"
click at [695, 428] on label at bounding box center [689, 429] width 11 height 11
click at [694, 428] on input "checkbox" at bounding box center [689, 430] width 9 height 9
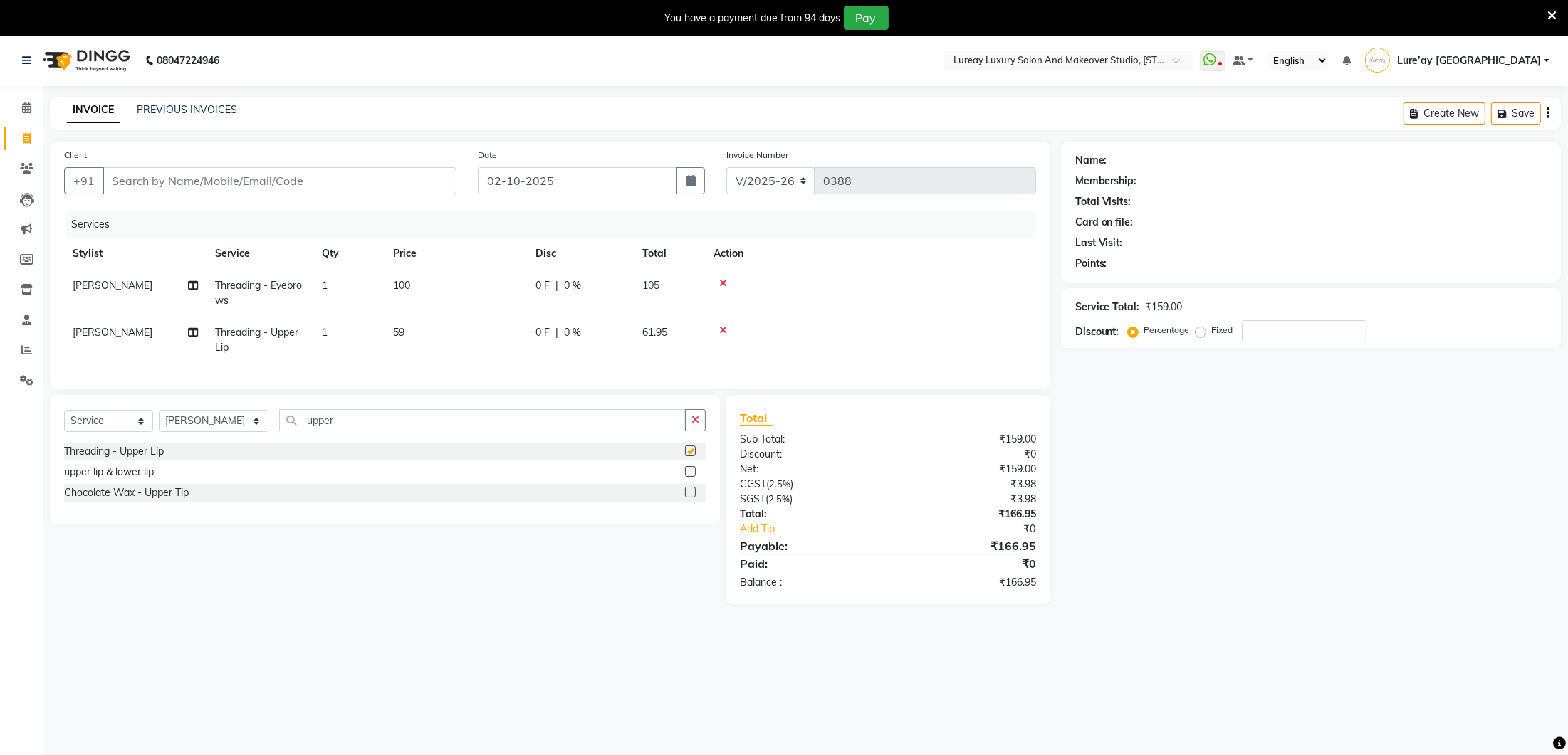
checkbox input "false"
drag, startPoint x: 377, startPoint y: 330, endPoint x: 427, endPoint y: 334, distance: 50.2
click at [377, 330] on td "1" at bounding box center [349, 341] width 71 height 47
select select "70810"
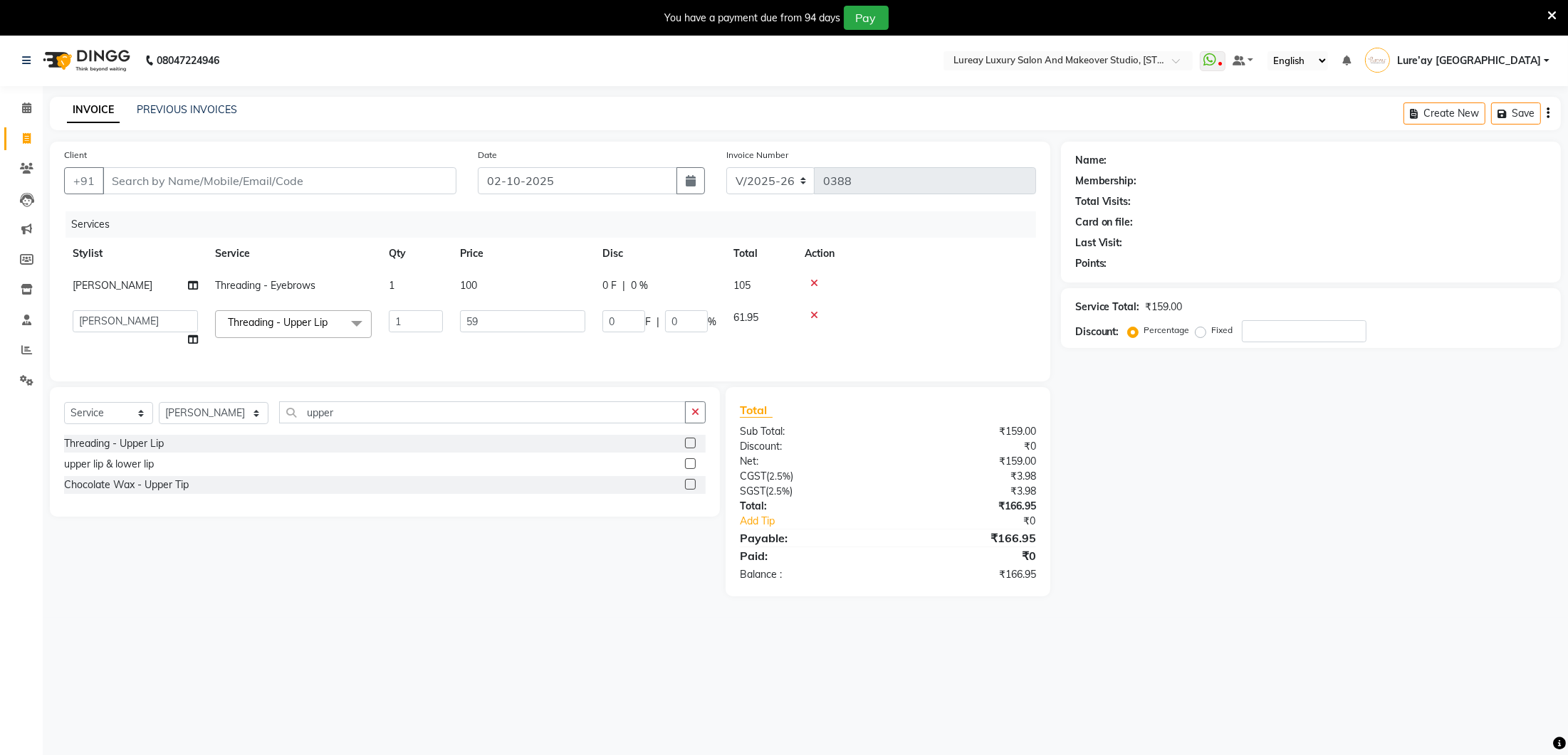
click at [443, 335] on td "1" at bounding box center [415, 328] width 71 height 54
click at [548, 317] on input "59" at bounding box center [523, 321] width 125 height 23
type input "5"
type input "60"
click at [520, 366] on div "Client +91 Date [DATE] Invoice Number V/2025 V/[PHONE_NUMBER] Services Stylist …" at bounding box center [550, 261] width 1001 height 240
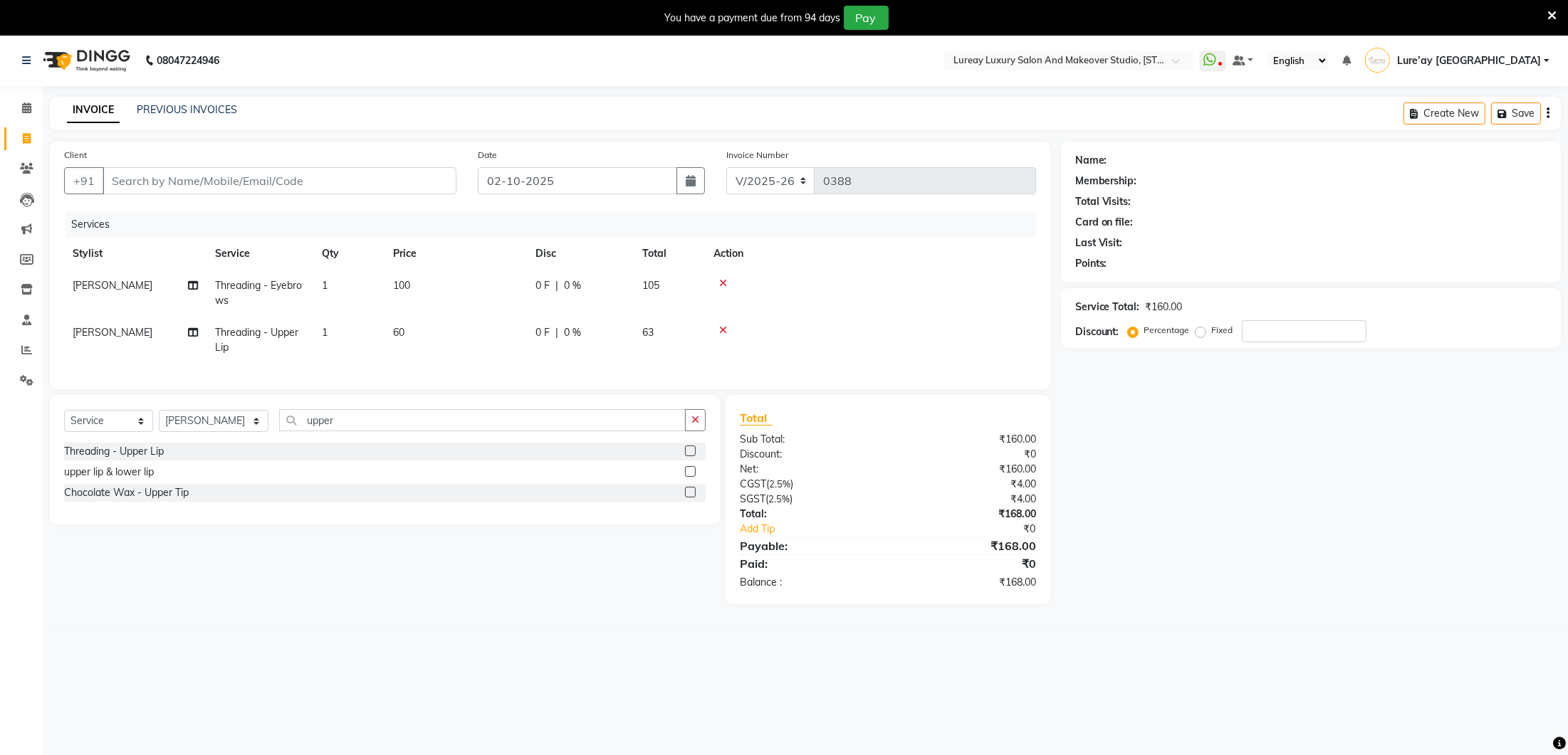
scroll to position [4, 0]
click at [205, 416] on select "Select Stylist [PERSON_NAME] Lure’ay [GEOGRAPHIC_DATA] [PERSON_NAME] [PERSON_NA…" at bounding box center [214, 416] width 110 height 23
select select "93005"
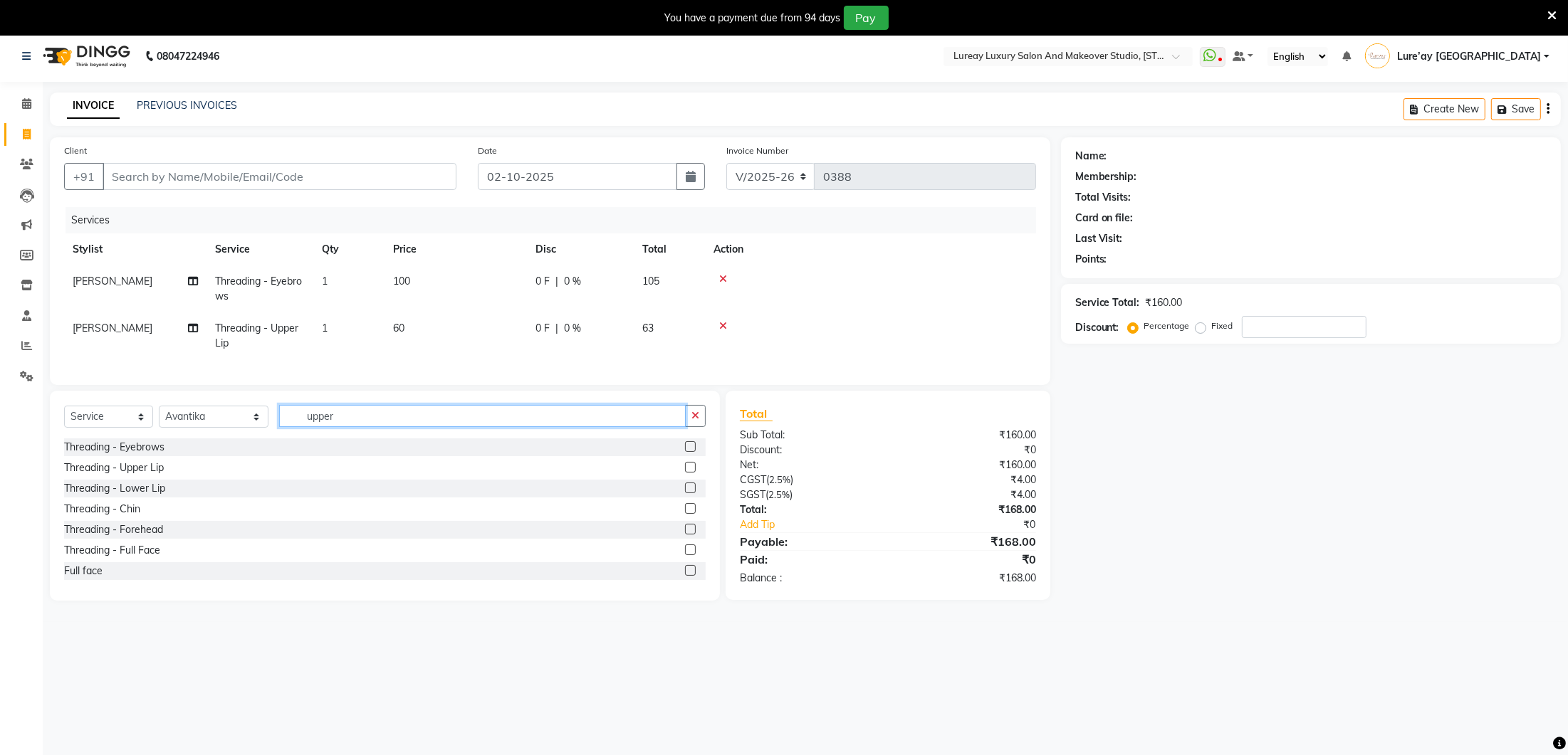
click at [365, 421] on input "upper" at bounding box center [482, 416] width 406 height 23
type input "u"
type input "hair cut"
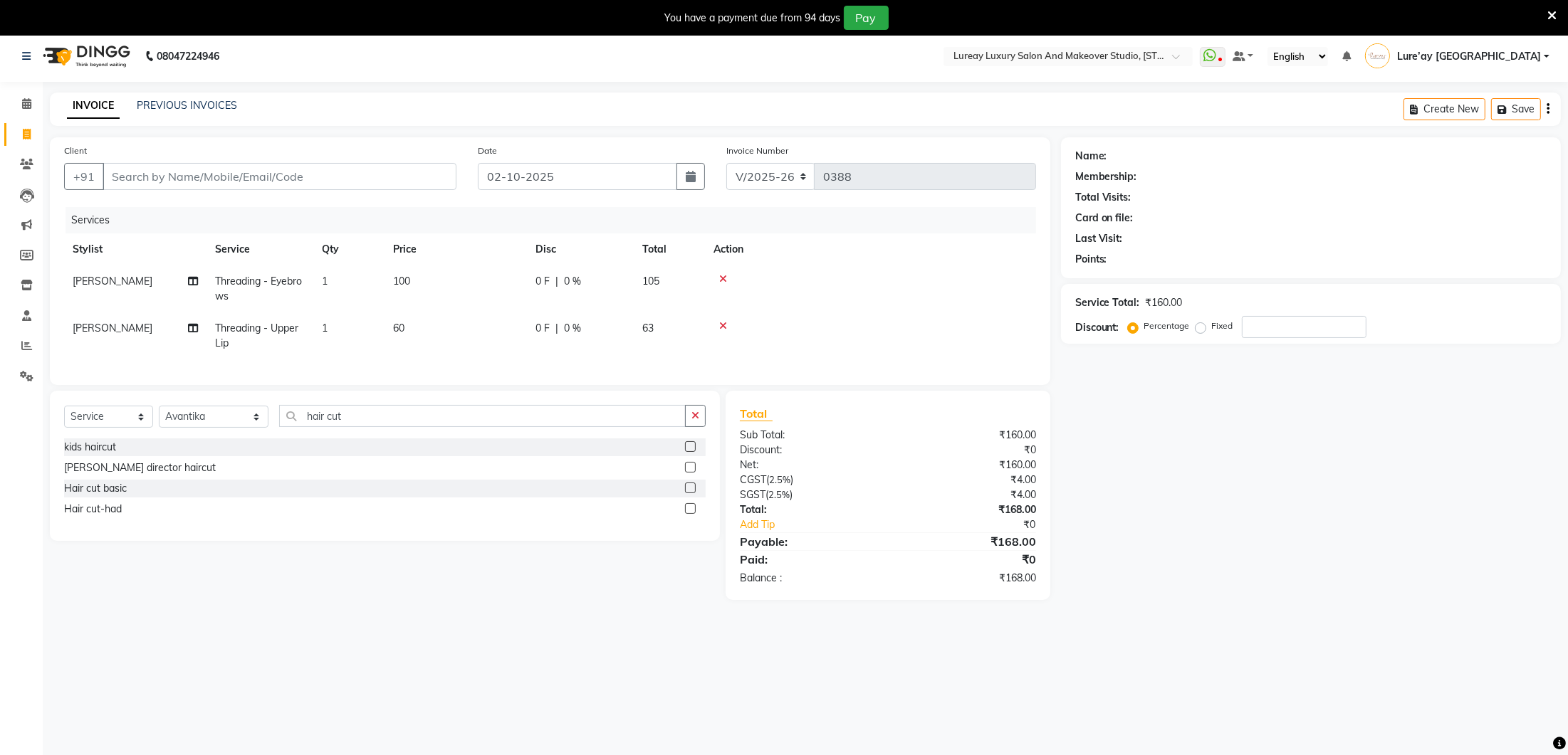
click at [692, 463] on label at bounding box center [689, 467] width 11 height 11
click at [692, 463] on input "checkbox" at bounding box center [689, 467] width 9 height 9
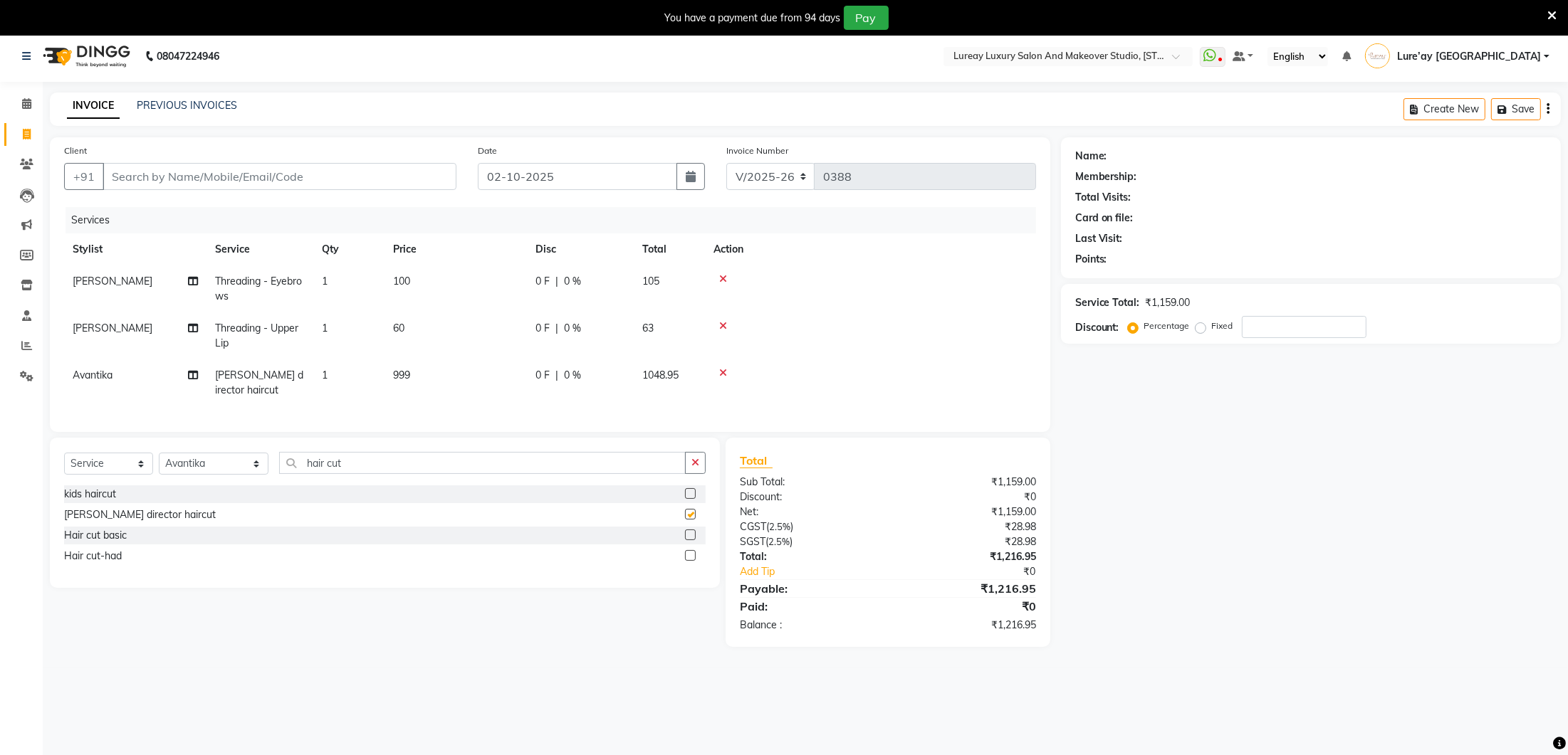
checkbox input "false"
drag, startPoint x: 398, startPoint y: 379, endPoint x: 489, endPoint y: 375, distance: 91.1
click at [398, 379] on span "999" at bounding box center [401, 375] width 17 height 13
select select "93005"
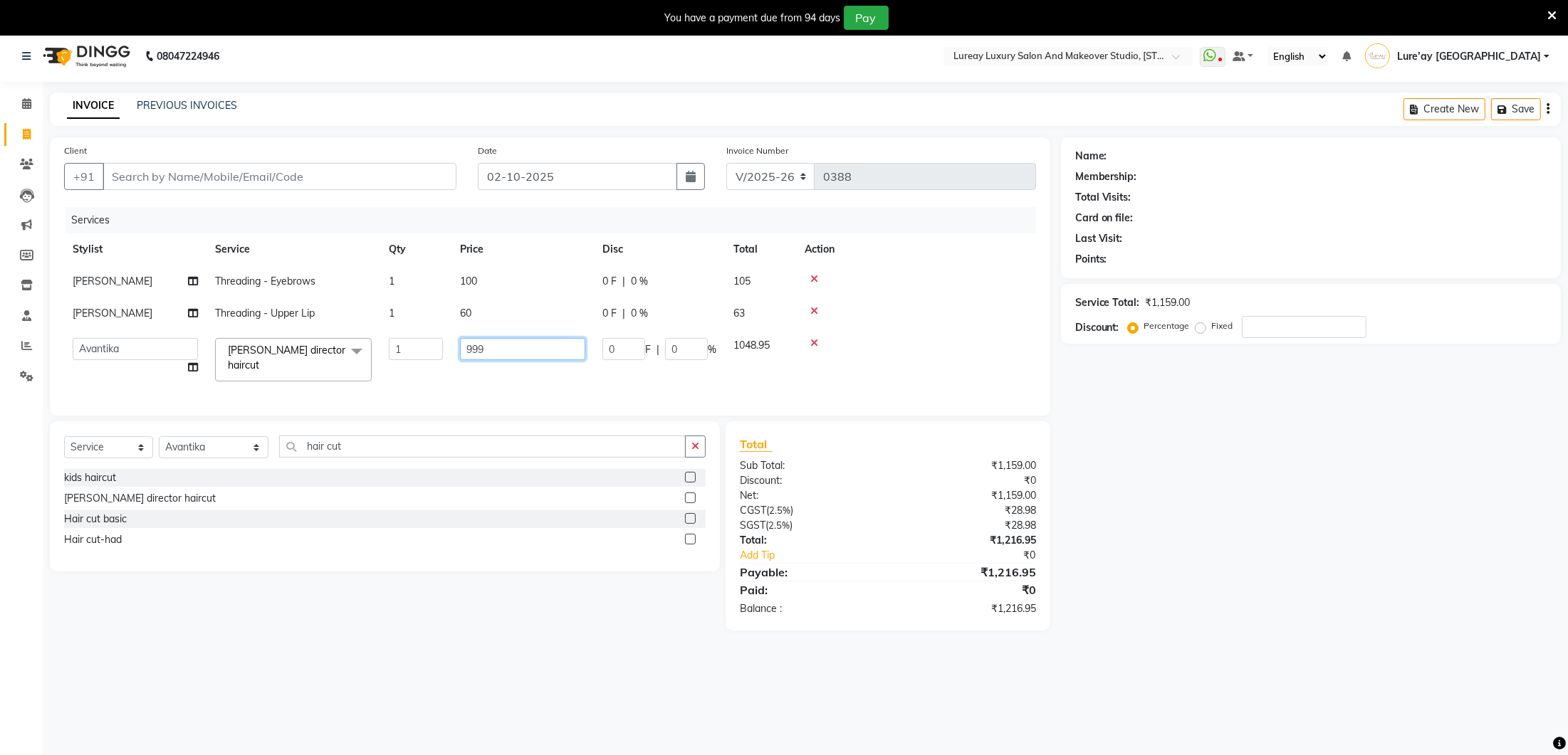
click at [499, 358] on input "999" at bounding box center [523, 349] width 125 height 23
type input "9"
type input "1600"
click at [492, 379] on td "1600" at bounding box center [522, 360] width 142 height 61
select select "93005"
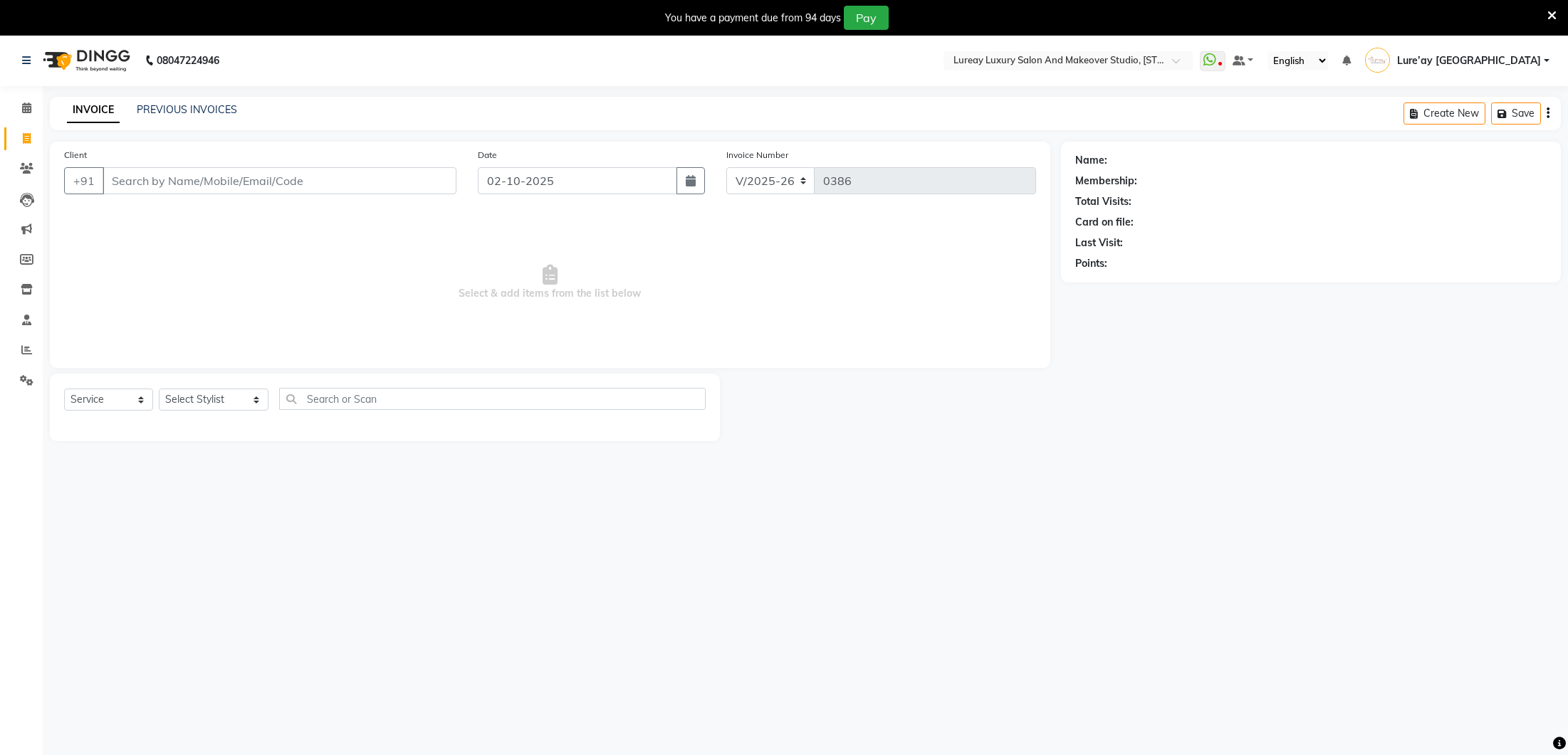
select select "4075"
select select "service"
click at [30, 134] on span at bounding box center [26, 139] width 24 height 17
select select "service"
type input "0388"
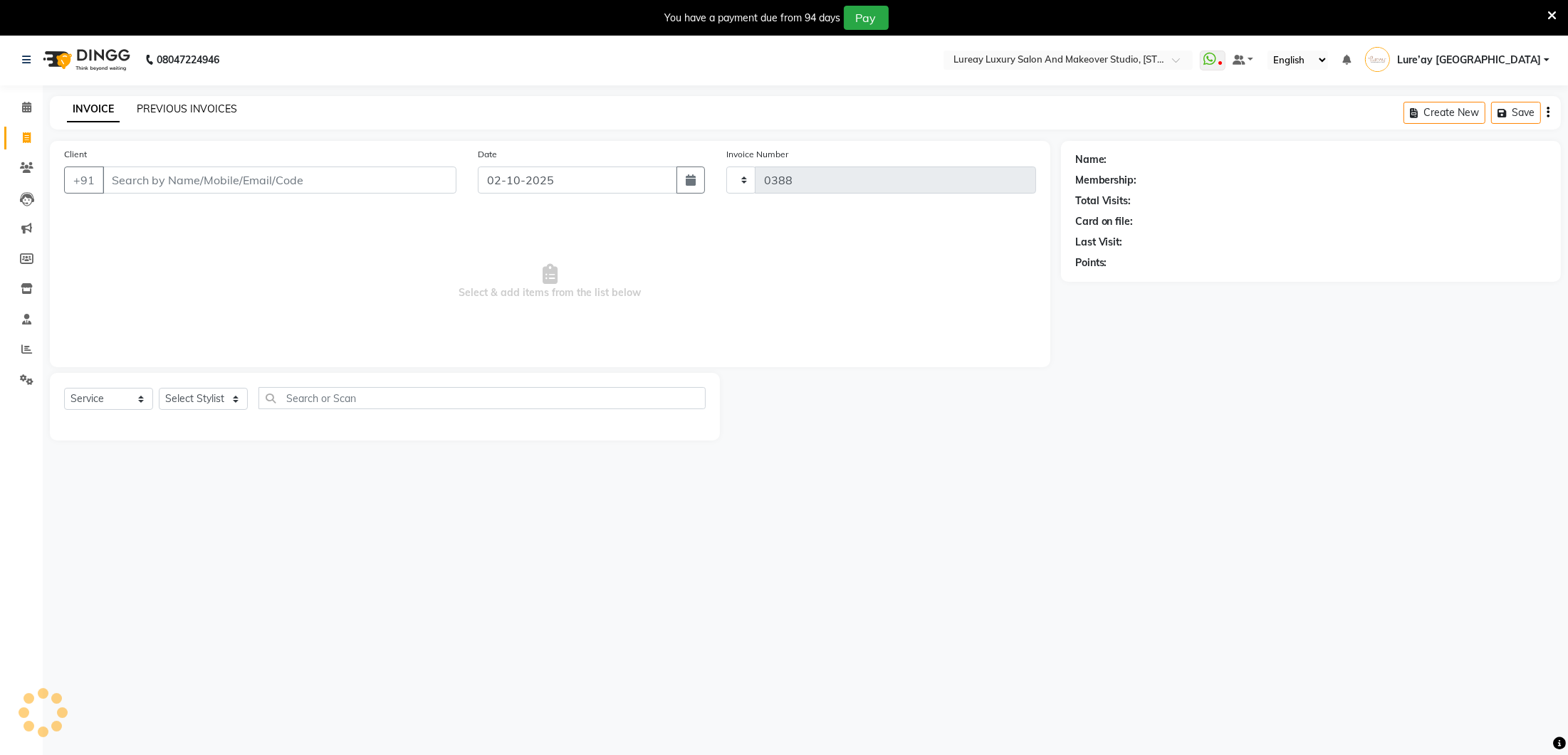
select select "4075"
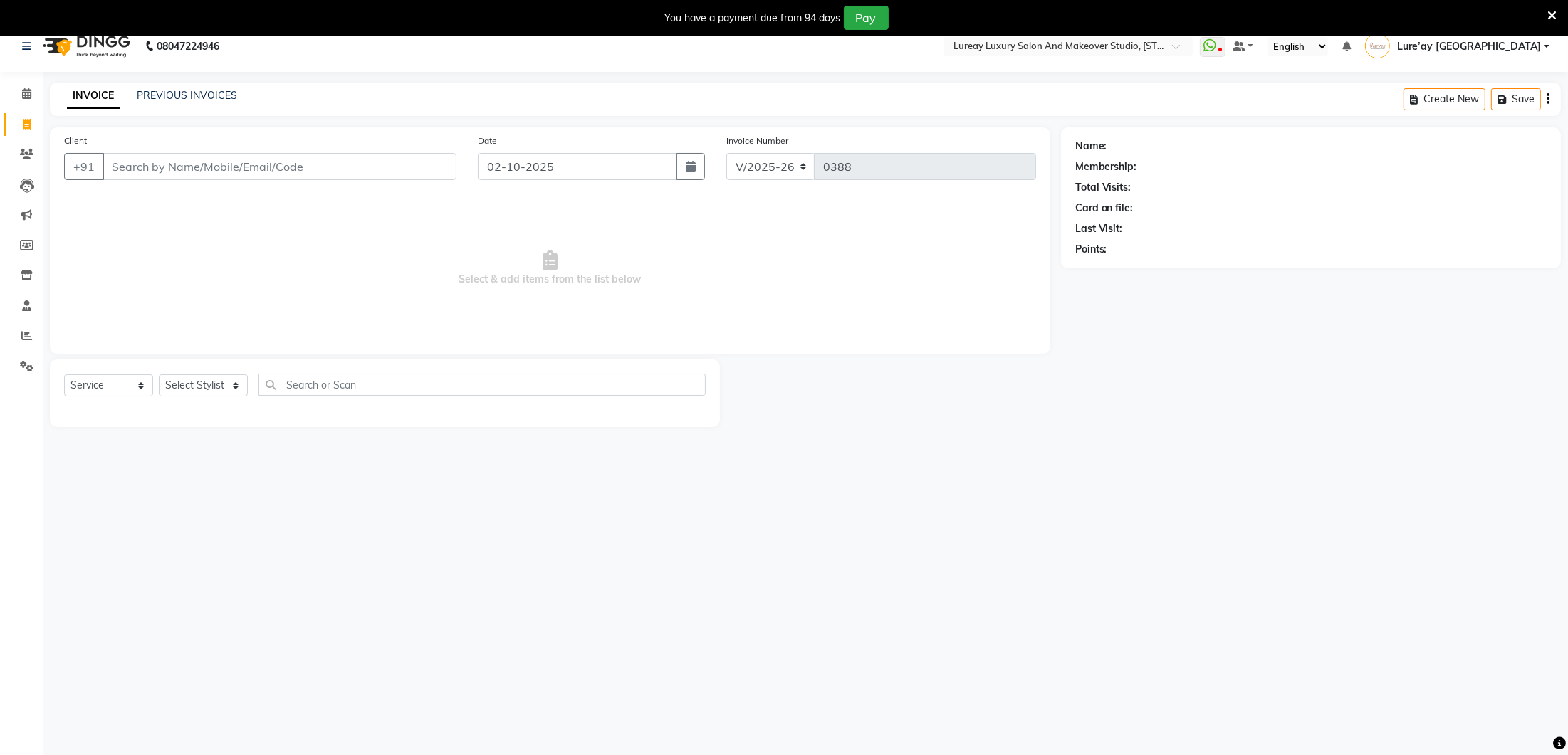
scroll to position [16, 0]
click at [192, 377] on select "Select Stylist [PERSON_NAME] Lure’ay [GEOGRAPHIC_DATA] [PERSON_NAME] [PERSON_NA…" at bounding box center [214, 384] width 110 height 23
select select "70810"
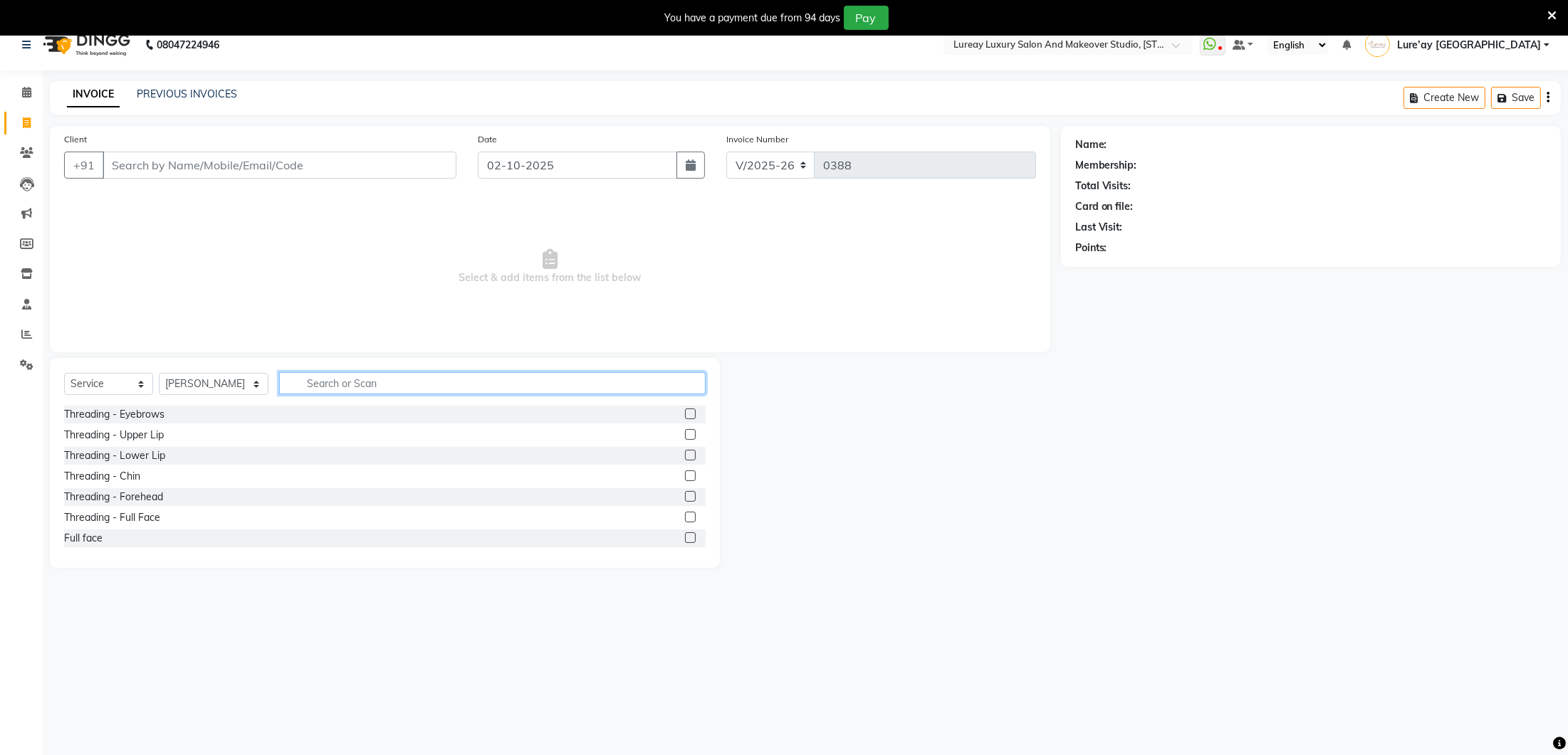
click at [288, 385] on input "text" at bounding box center [493, 383] width 427 height 23
type input "threadin"
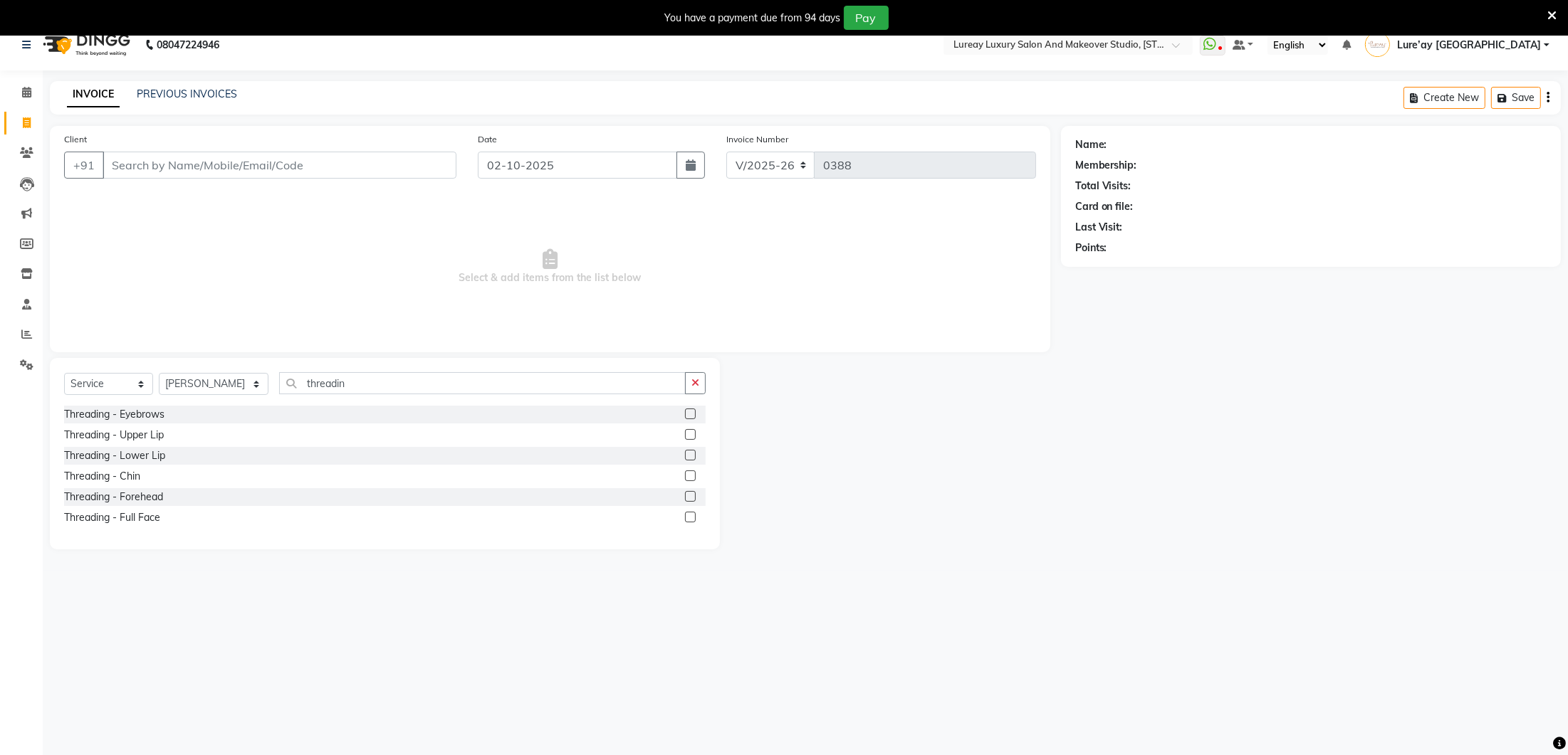
click at [695, 414] on label at bounding box center [689, 413] width 11 height 11
click at [694, 414] on input "checkbox" at bounding box center [689, 414] width 9 height 9
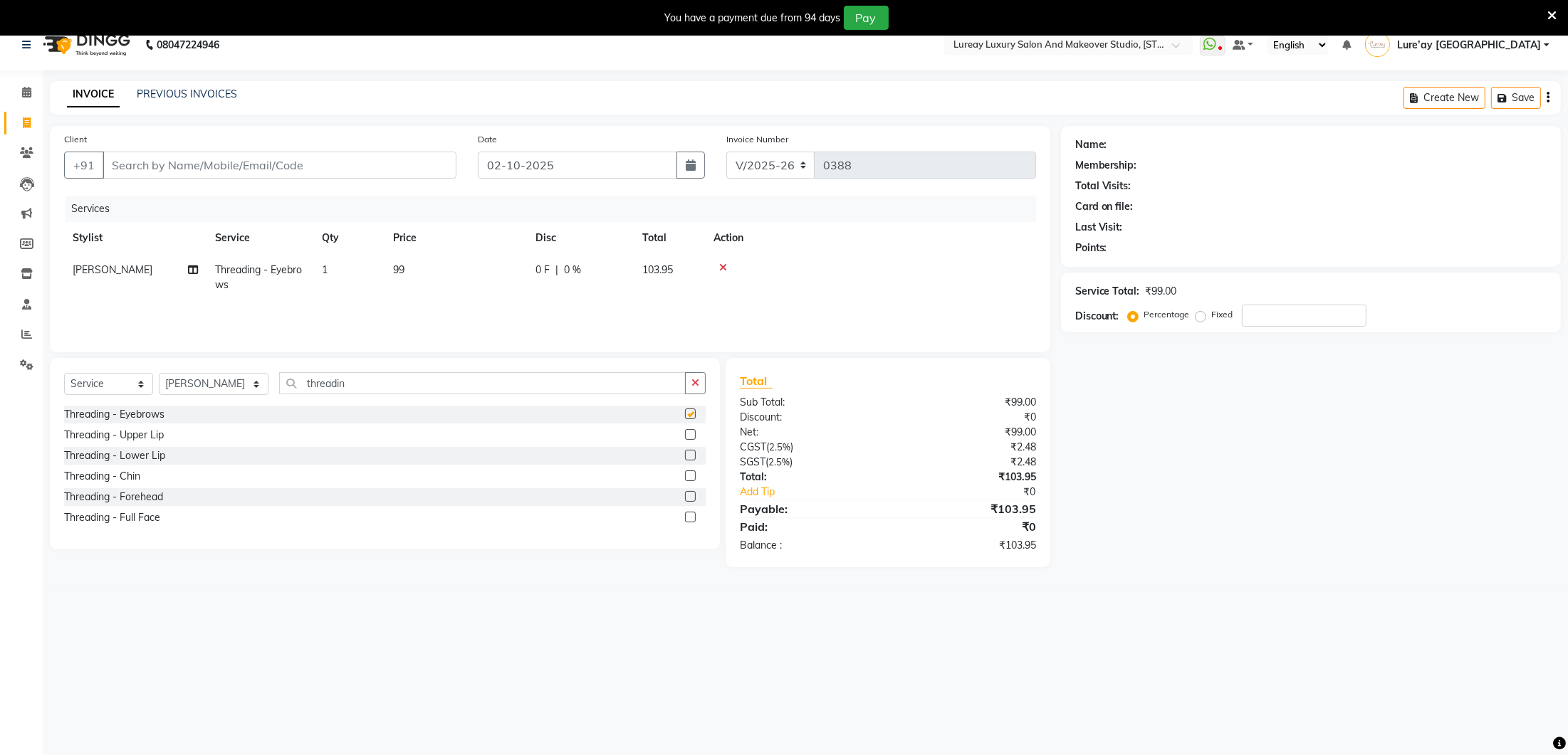
checkbox input "false"
click at [393, 266] on span "99" at bounding box center [399, 269] width 12 height 13
select select "70810"
click at [510, 277] on input "99" at bounding box center [523, 273] width 125 height 23
type input "9"
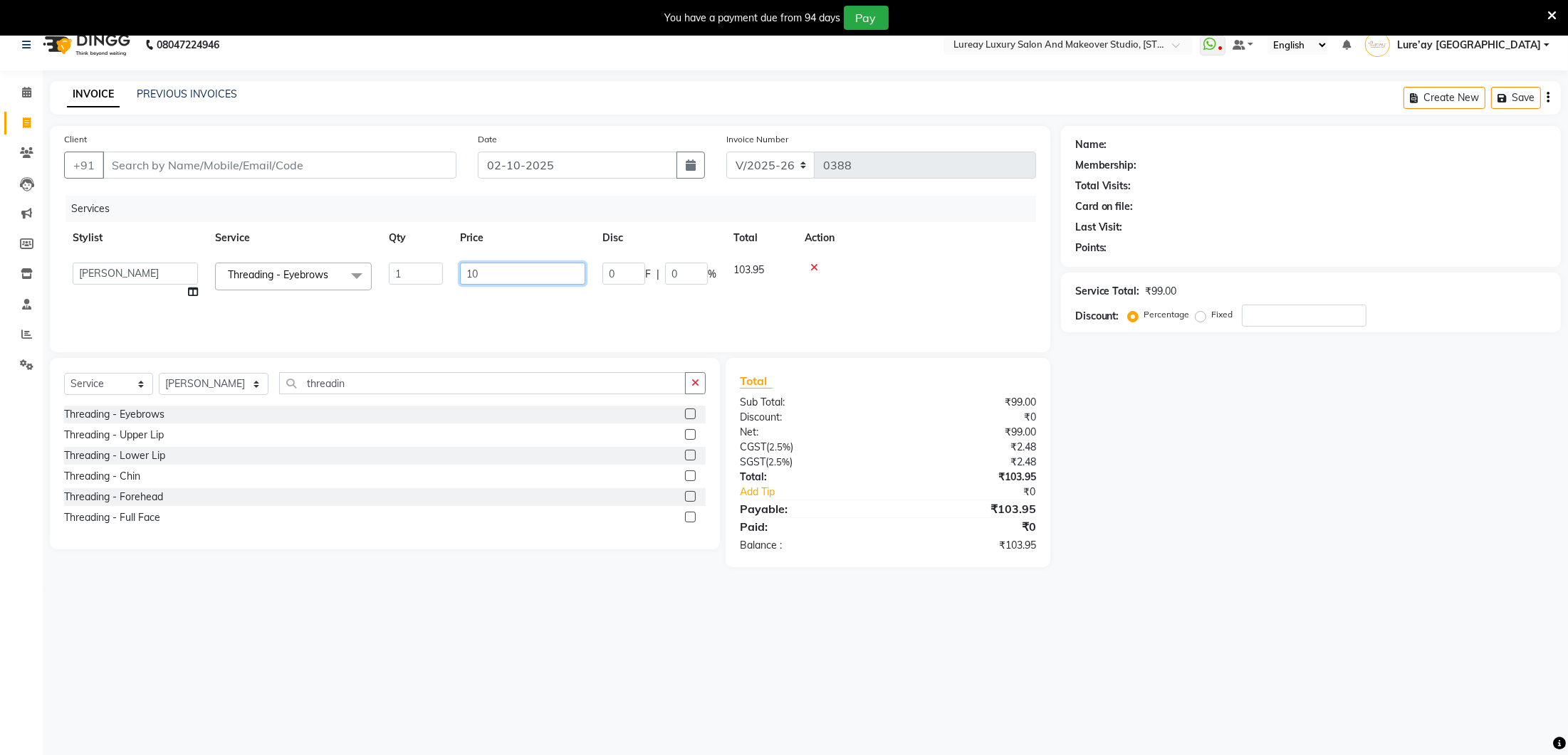
type input "100"
click at [489, 302] on div "Services Stylist Service Qty Price Disc Total Action [PERSON_NAME] Lure’ay [GEO…" at bounding box center [549, 266] width 972 height 142
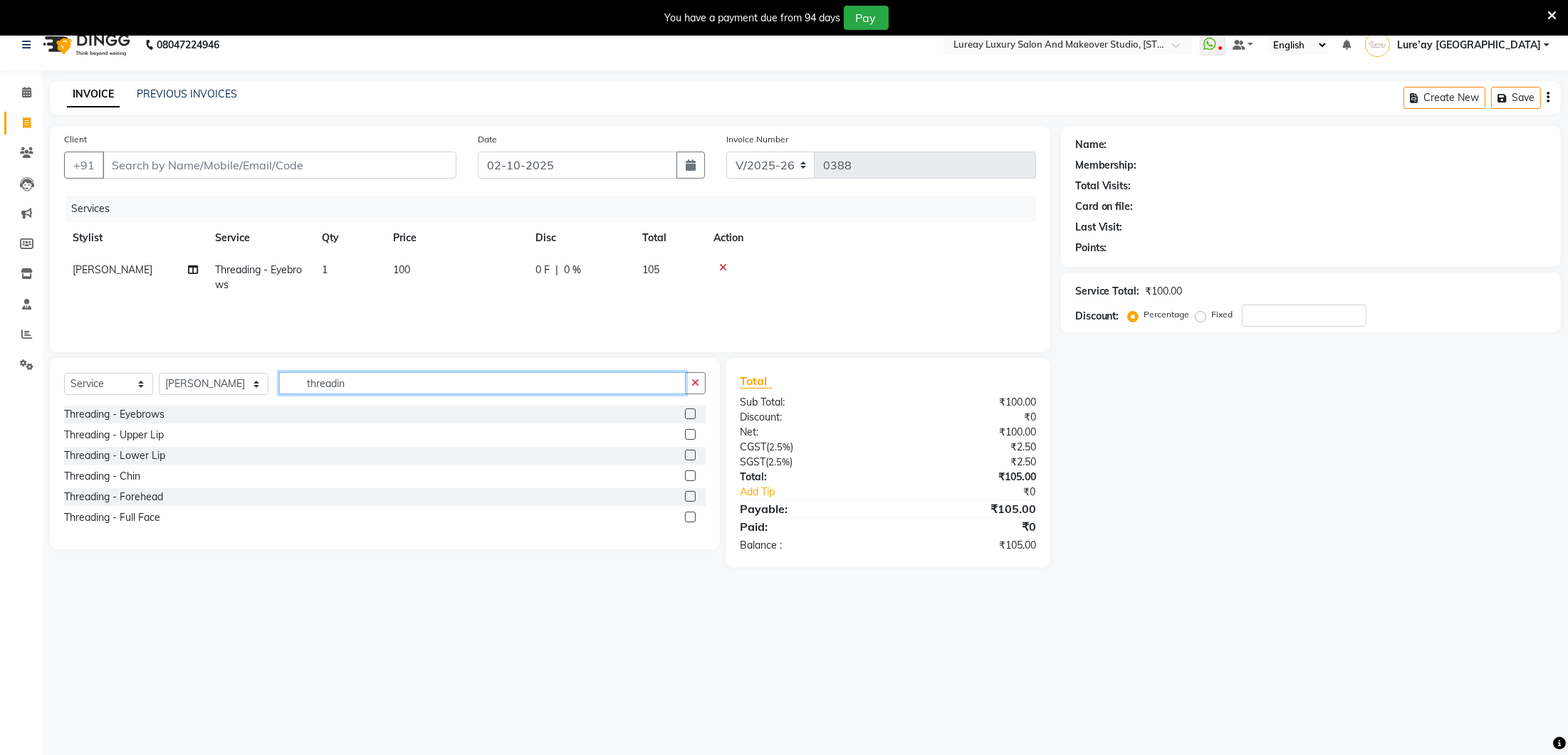
click at [366, 389] on input "threadin" at bounding box center [482, 383] width 406 height 23
click at [692, 435] on label at bounding box center [689, 434] width 11 height 11
click at [692, 435] on input "checkbox" at bounding box center [689, 435] width 9 height 9
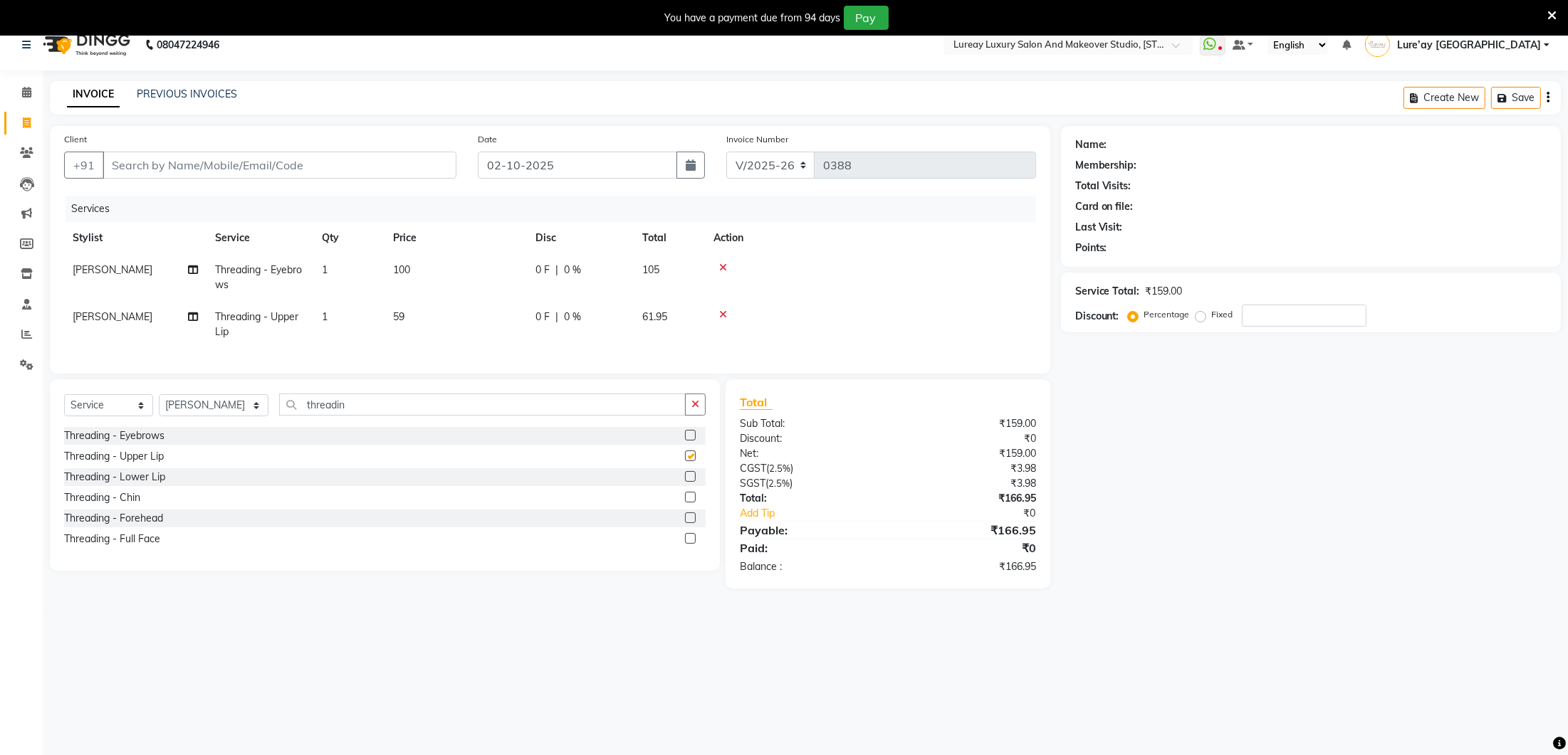
checkbox input "false"
click at [450, 330] on td "59" at bounding box center [455, 325] width 142 height 47
select select "70810"
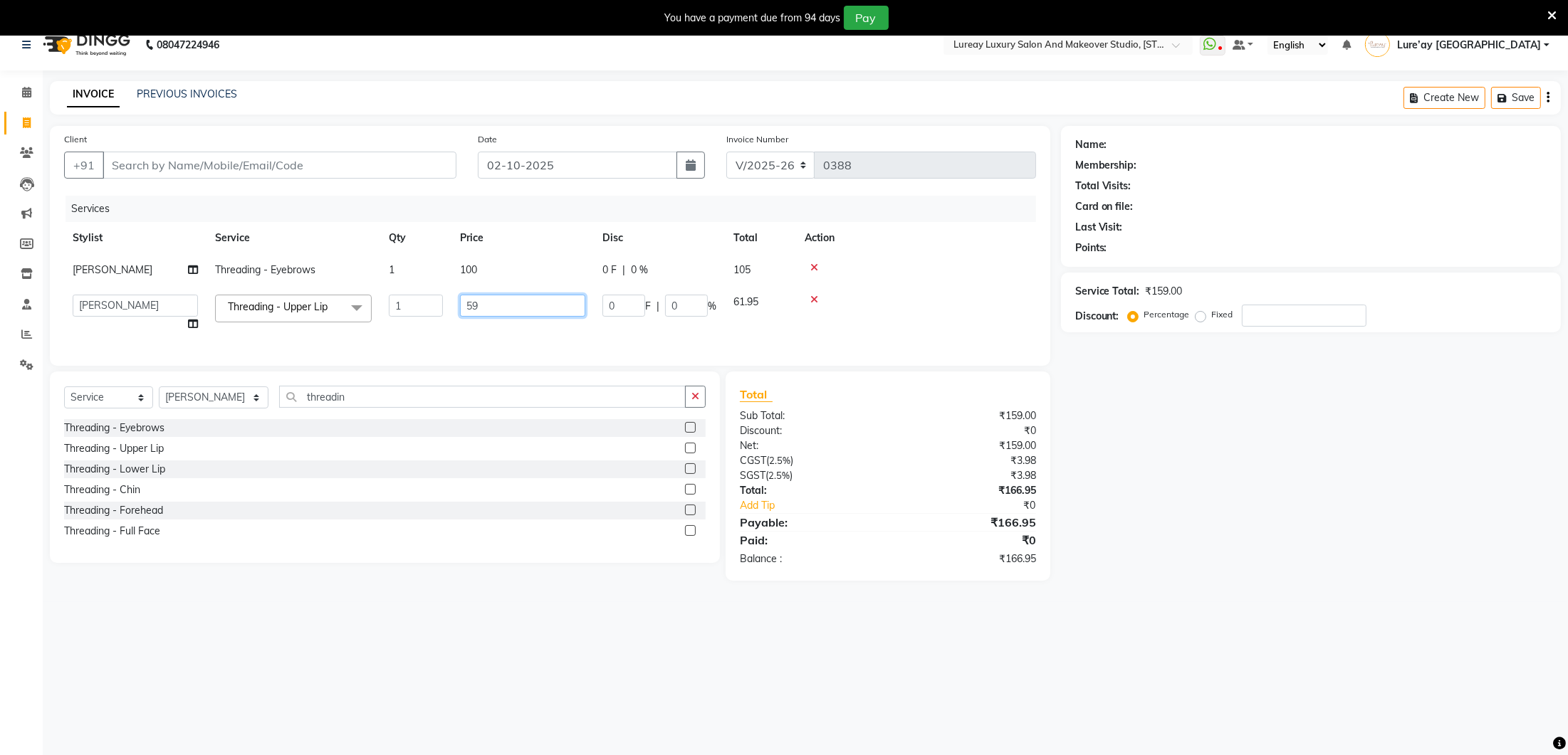
click at [486, 307] on input "59" at bounding box center [523, 306] width 125 height 23
type input "5"
type input "60"
click at [483, 330] on td "60" at bounding box center [522, 312] width 142 height 54
select select "70810"
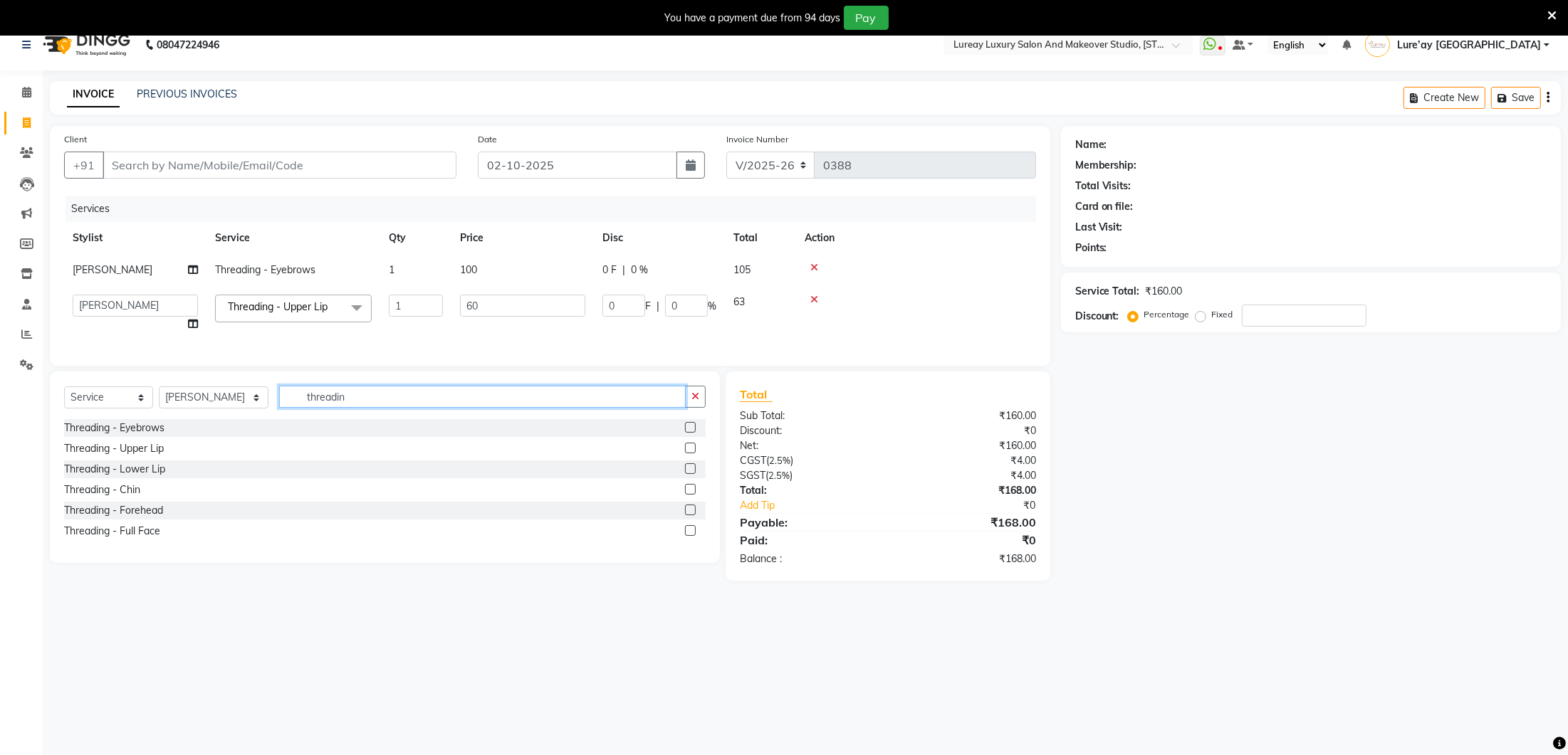
click at [364, 402] on input "threadin" at bounding box center [482, 397] width 406 height 23
type input "t"
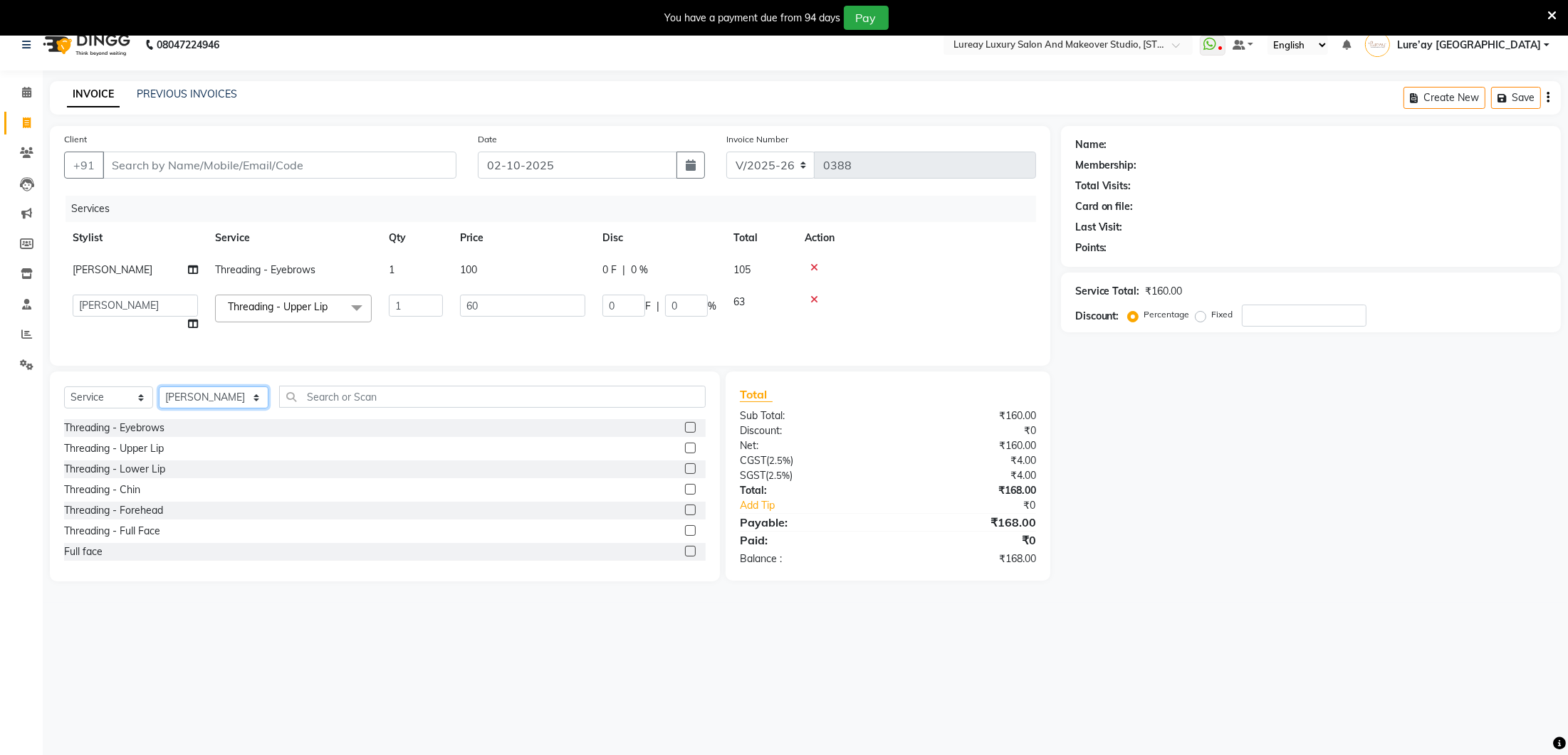
click at [230, 397] on select "Select Stylist [PERSON_NAME] Lure’ay [GEOGRAPHIC_DATA] [PERSON_NAME] [PERSON_NA…" at bounding box center [214, 398] width 110 height 23
select select "93005"
click at [340, 396] on input "text" at bounding box center [493, 397] width 427 height 23
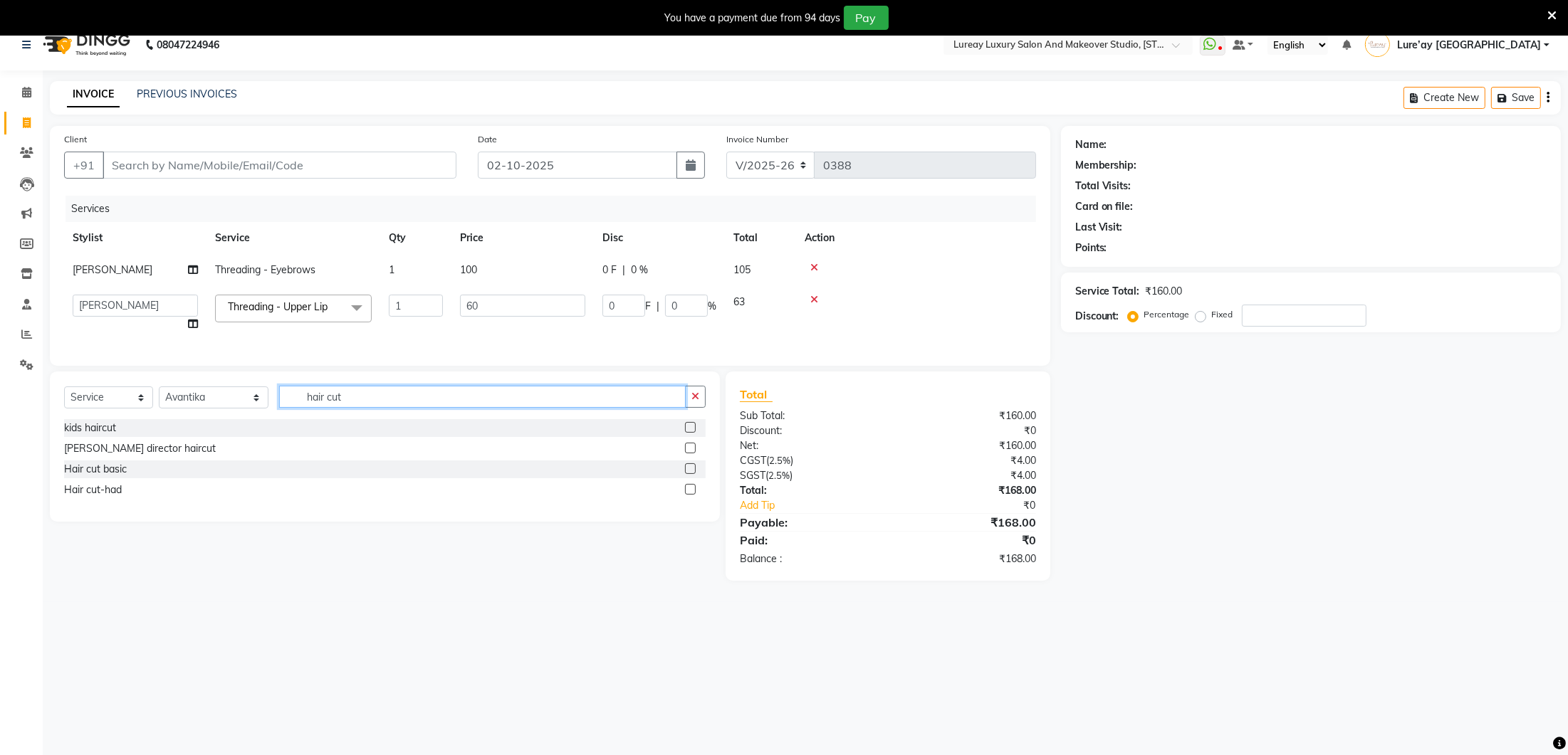
type input "hair cut"
click at [689, 446] on label at bounding box center [689, 448] width 11 height 11
click at [689, 446] on input "checkbox" at bounding box center [689, 448] width 9 height 9
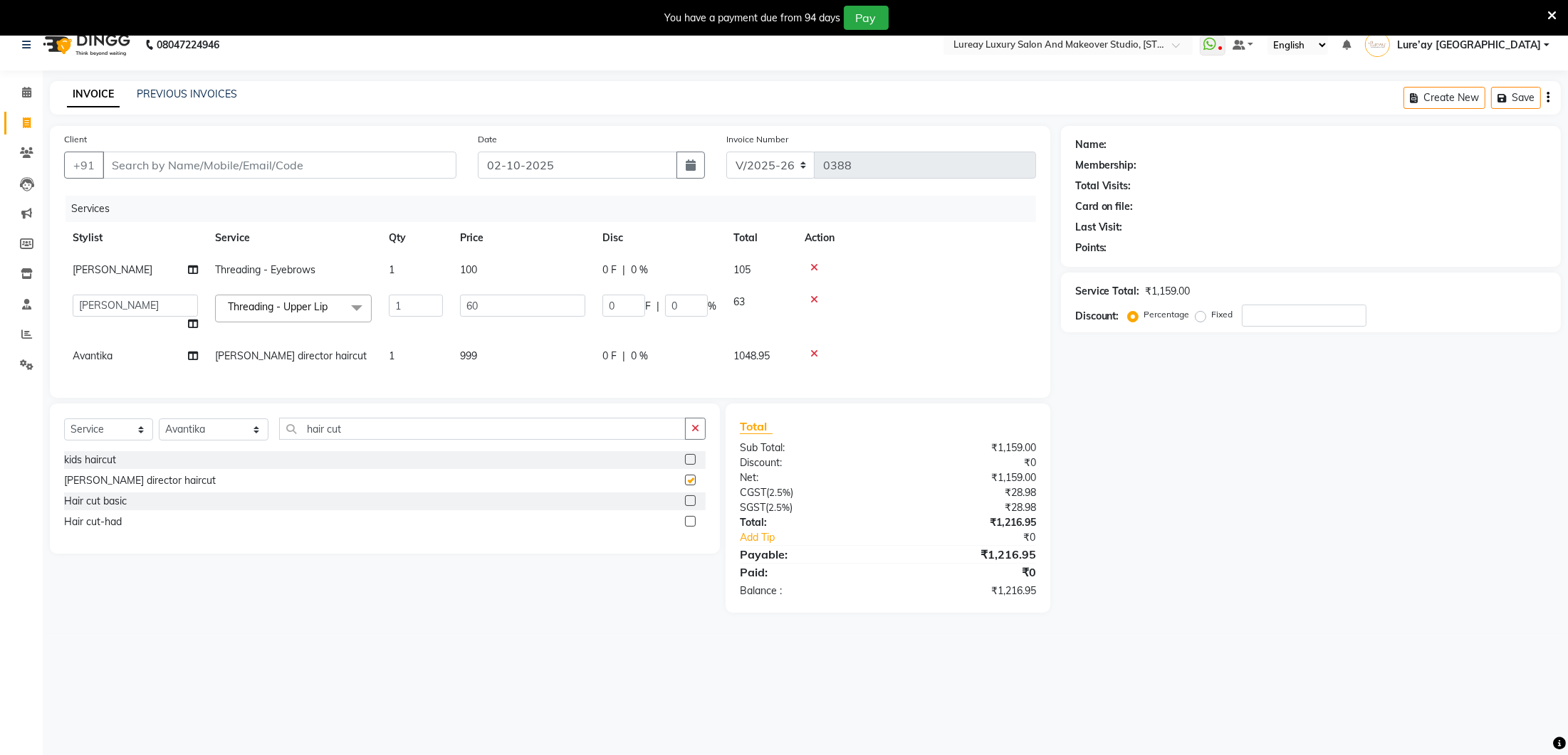
checkbox input "false"
click at [543, 359] on td "999" at bounding box center [522, 356] width 142 height 32
select select "93005"
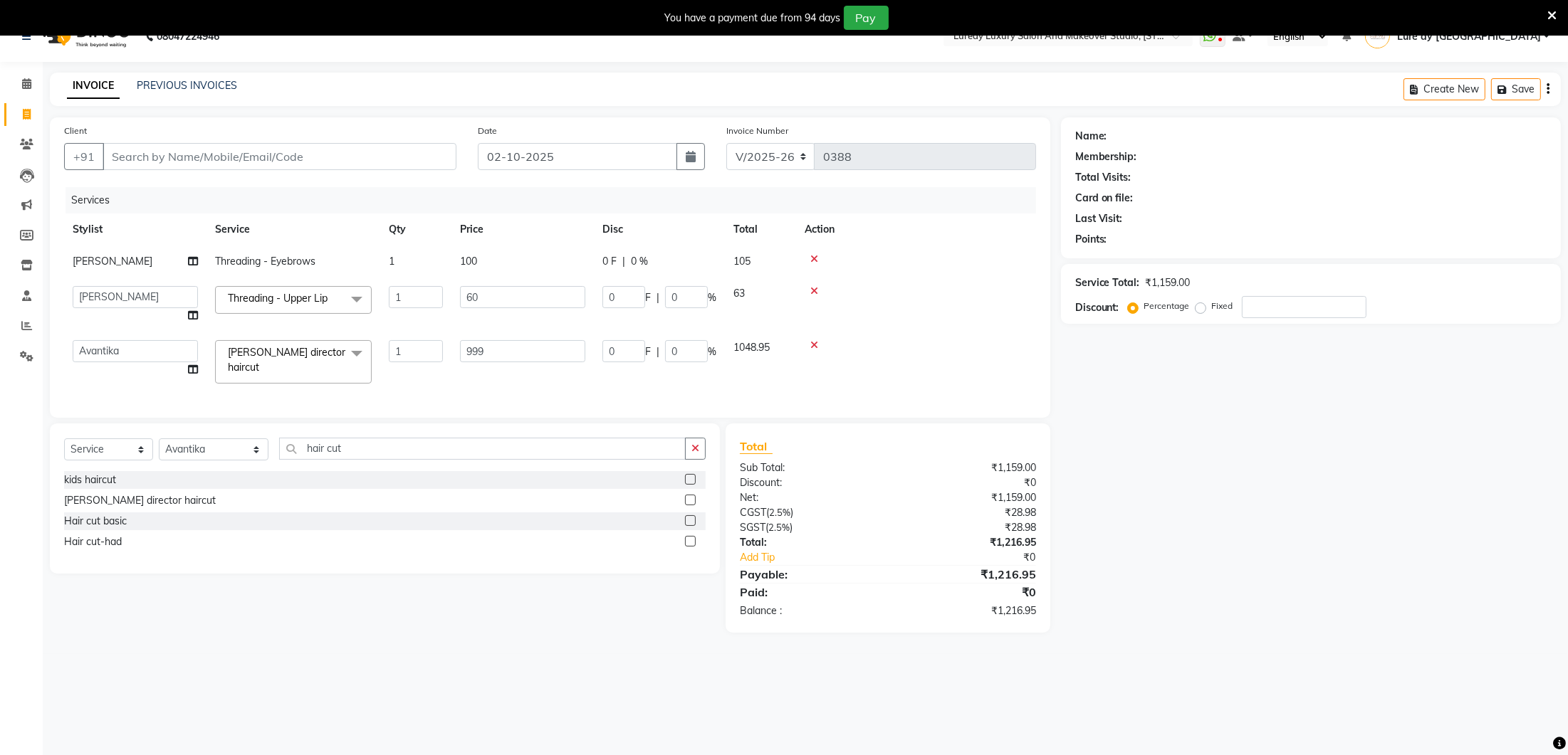
scroll to position [24, 0]
click at [544, 355] on input "999" at bounding box center [523, 352] width 125 height 23
type input "9"
type input "1600"
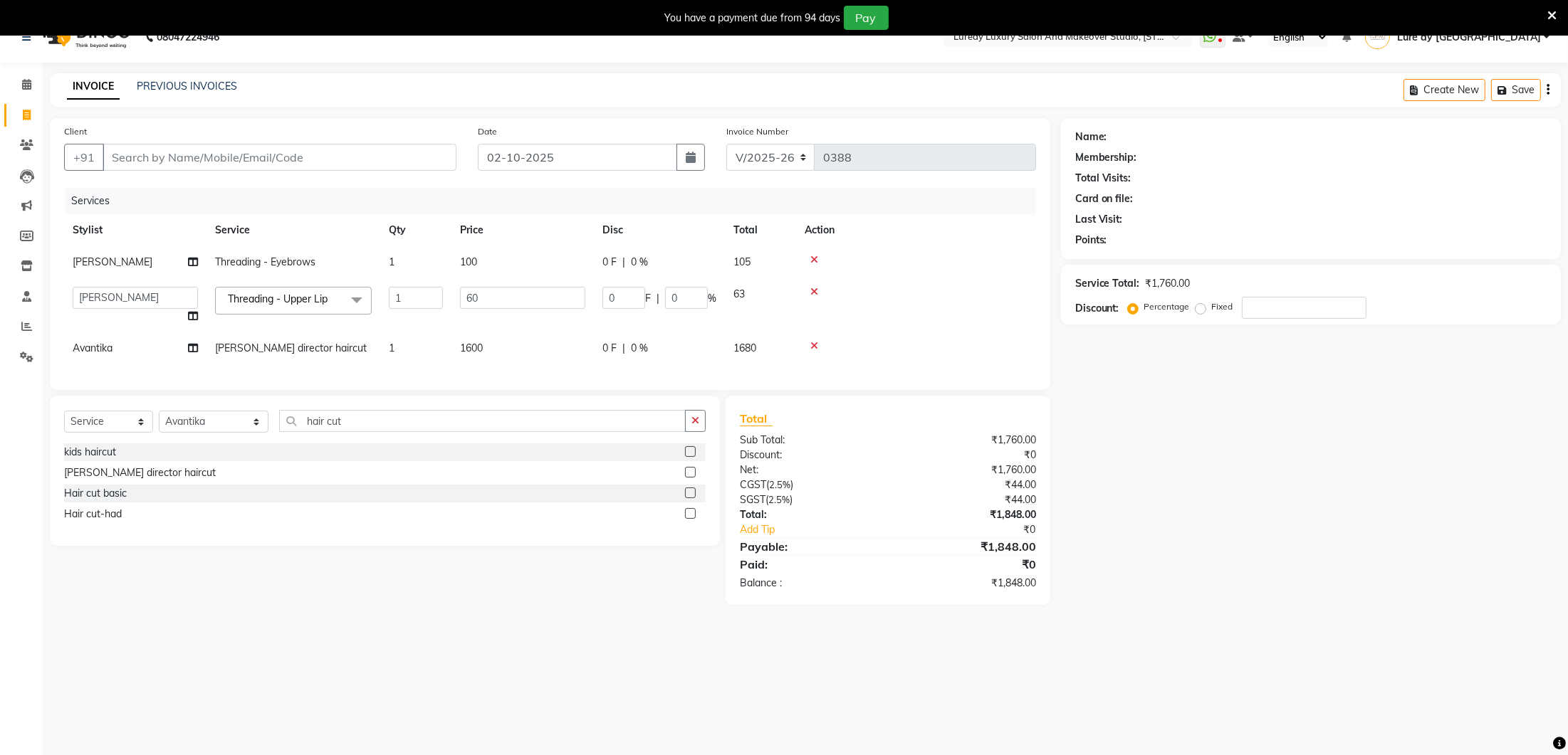
click at [546, 373] on div "Services Stylist Service Qty Price Disc Total Action shahana Threading - Eyebro…" at bounding box center [549, 282] width 972 height 188
click at [220, 157] on input "Client" at bounding box center [279, 158] width 354 height 27
type input "8"
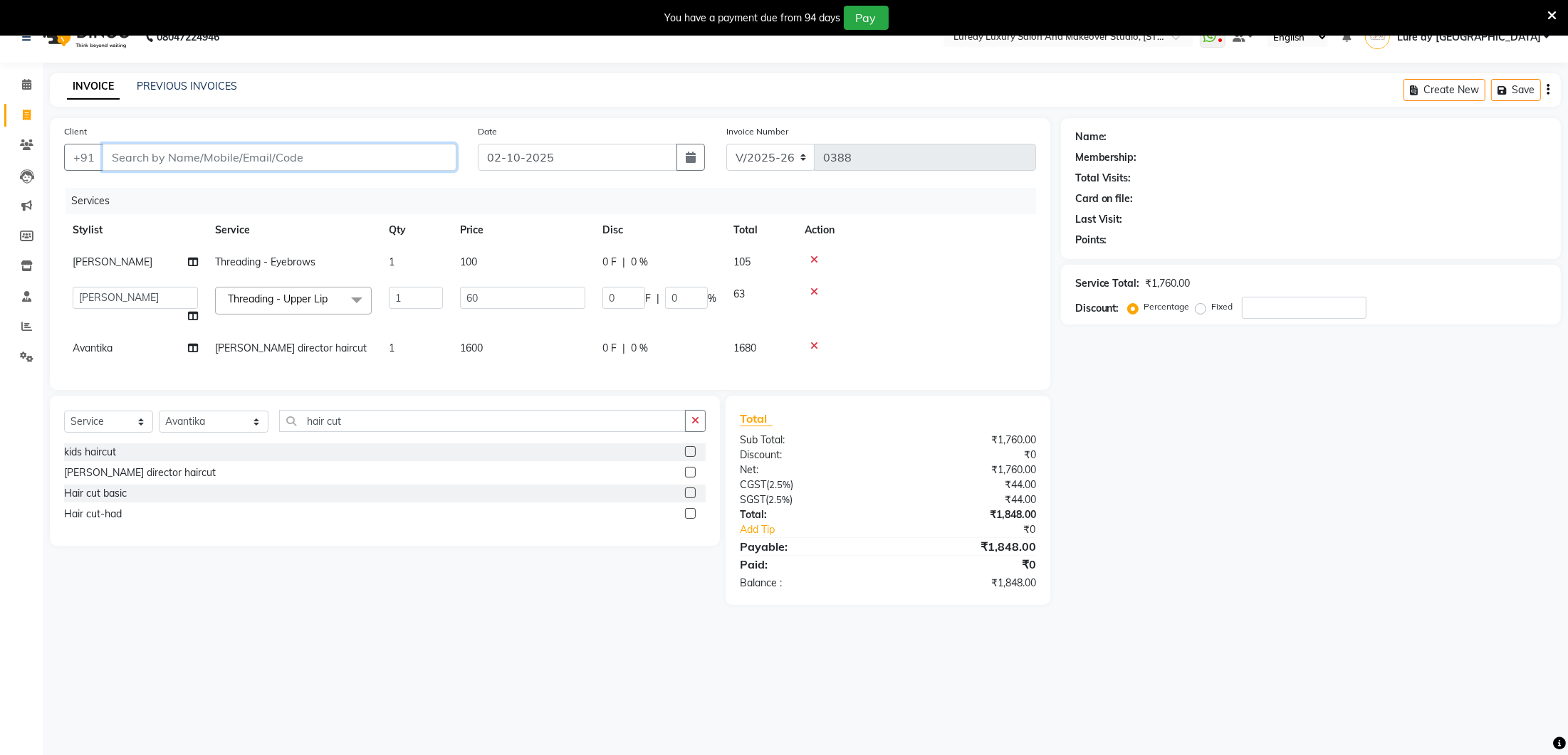
type input "0"
type input "8096900794"
click at [430, 165] on button "Add Client" at bounding box center [419, 158] width 73 height 27
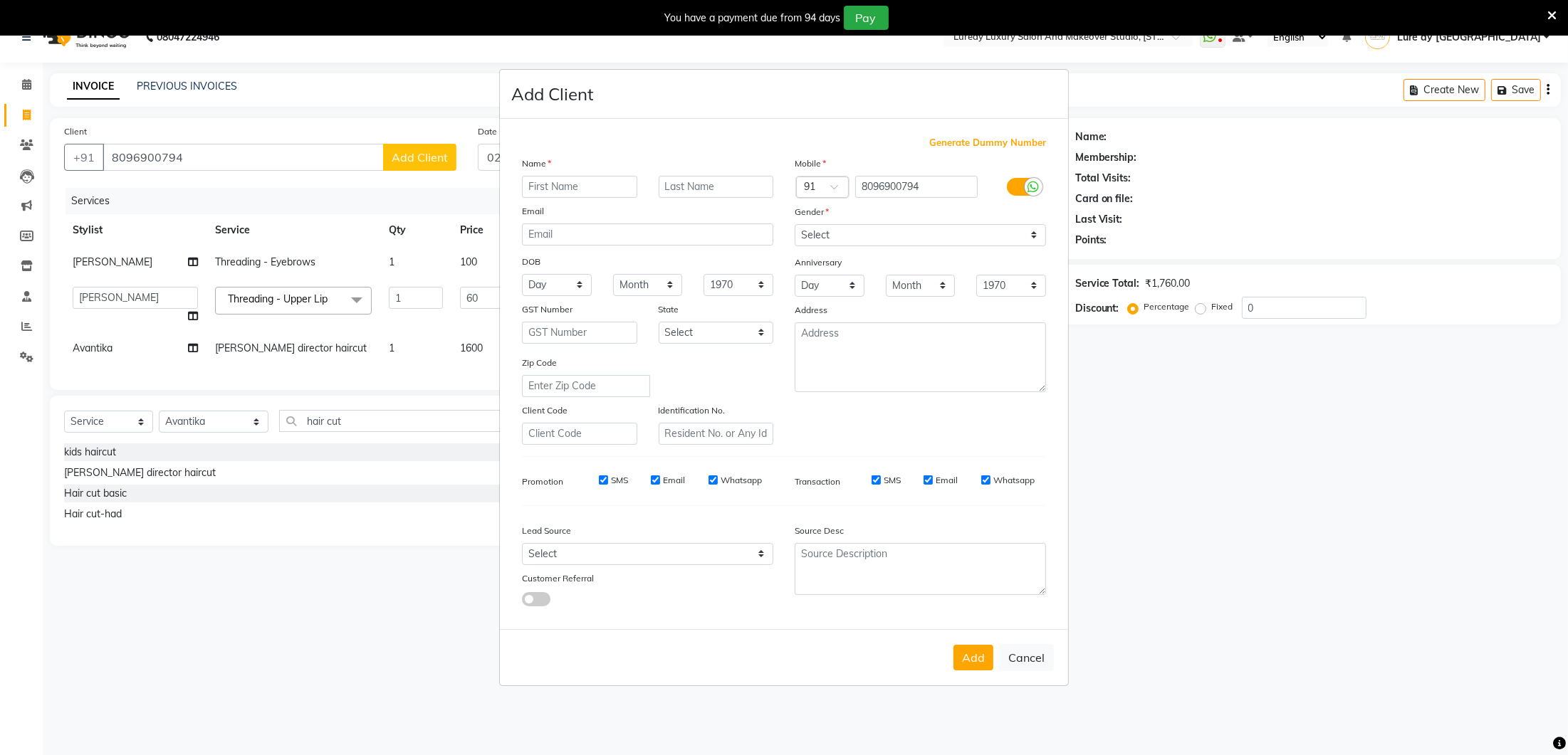
click at [546, 187] on input "text" at bounding box center [580, 187] width 116 height 23
type input "DR faiza"
click at [844, 233] on select "Select [DEMOGRAPHIC_DATA] [DEMOGRAPHIC_DATA] Other Prefer Not To Say" at bounding box center [920, 235] width 252 height 23
select select "female"
click at [974, 658] on button "Add" at bounding box center [974, 658] width 40 height 25
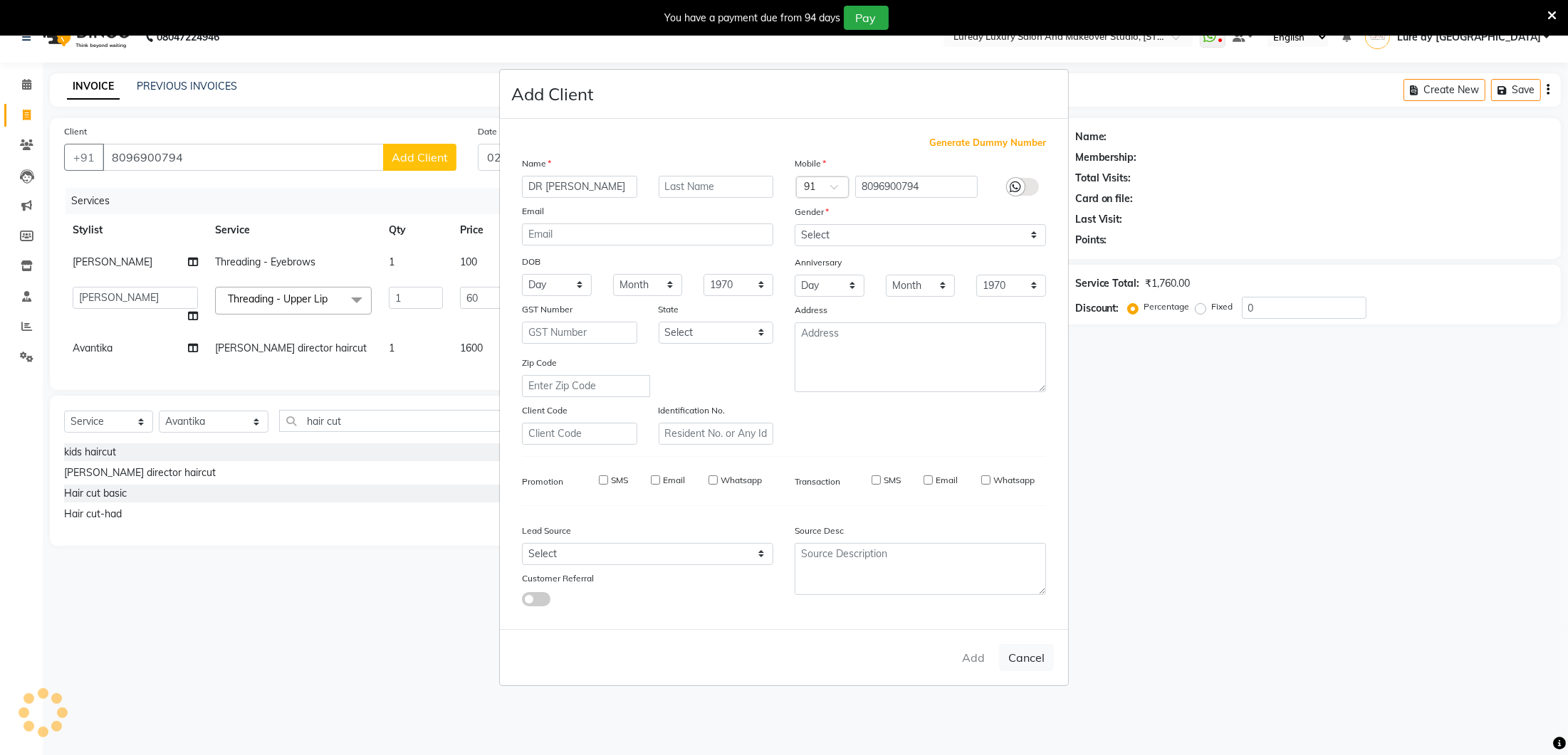
select select
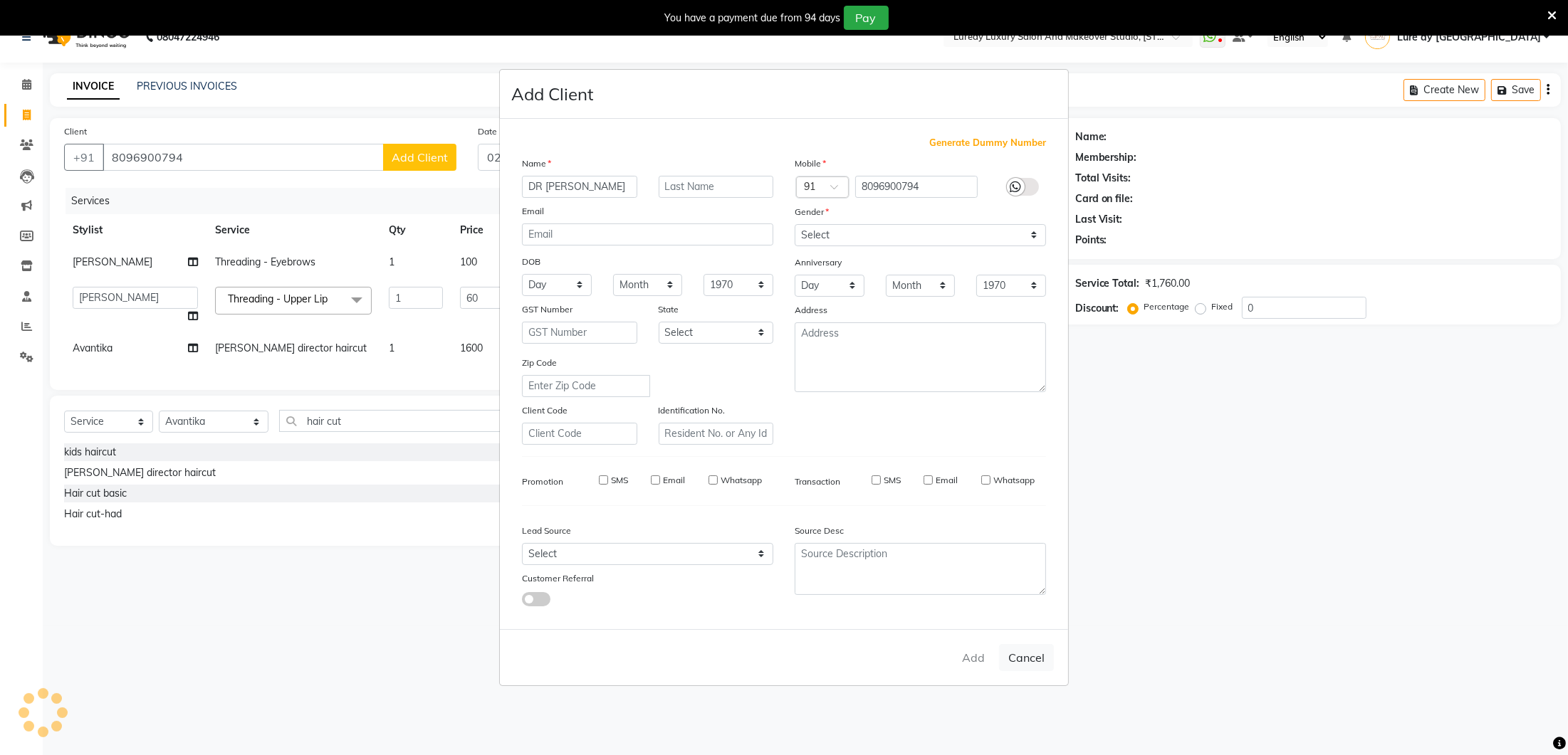
select select
checkbox input "false"
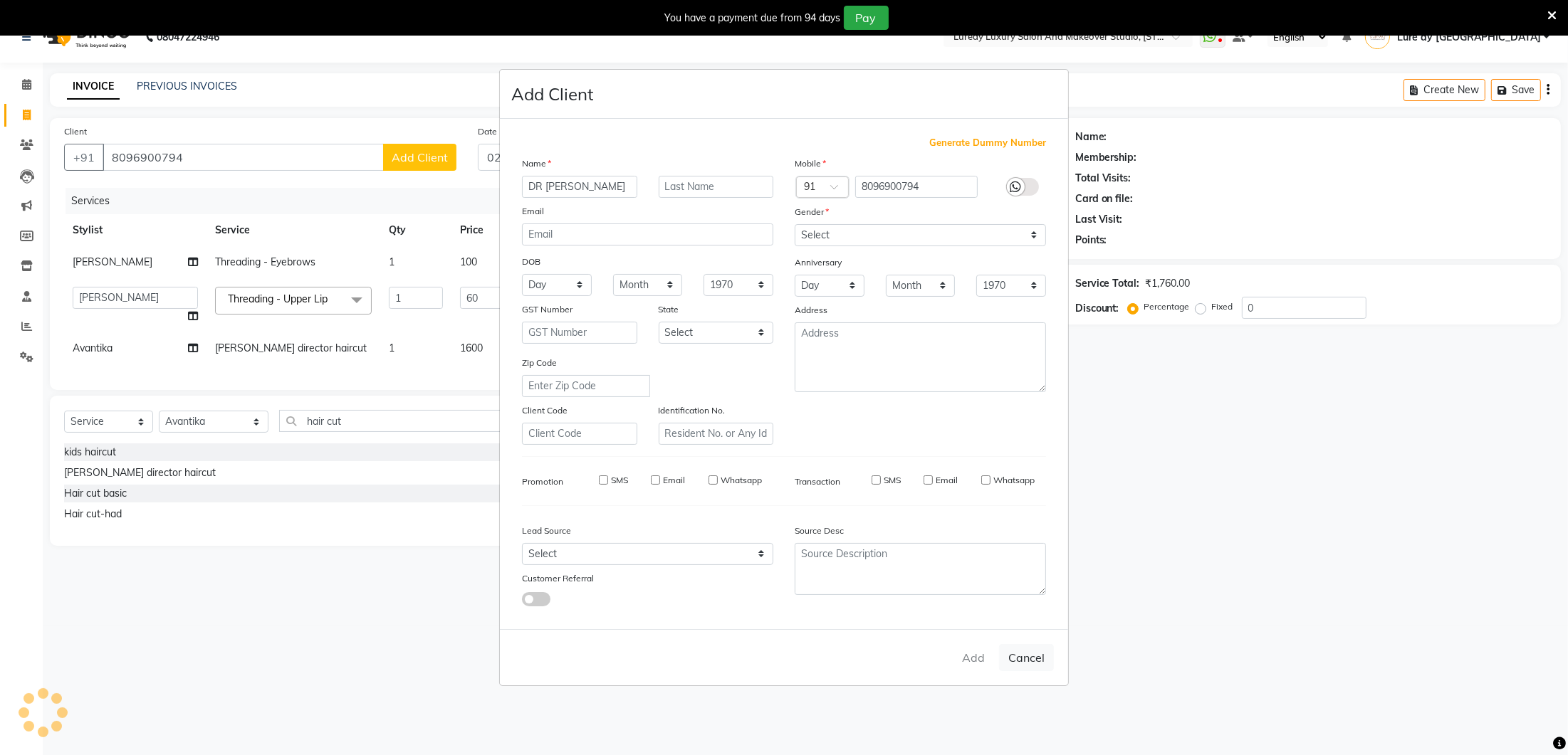
checkbox input "false"
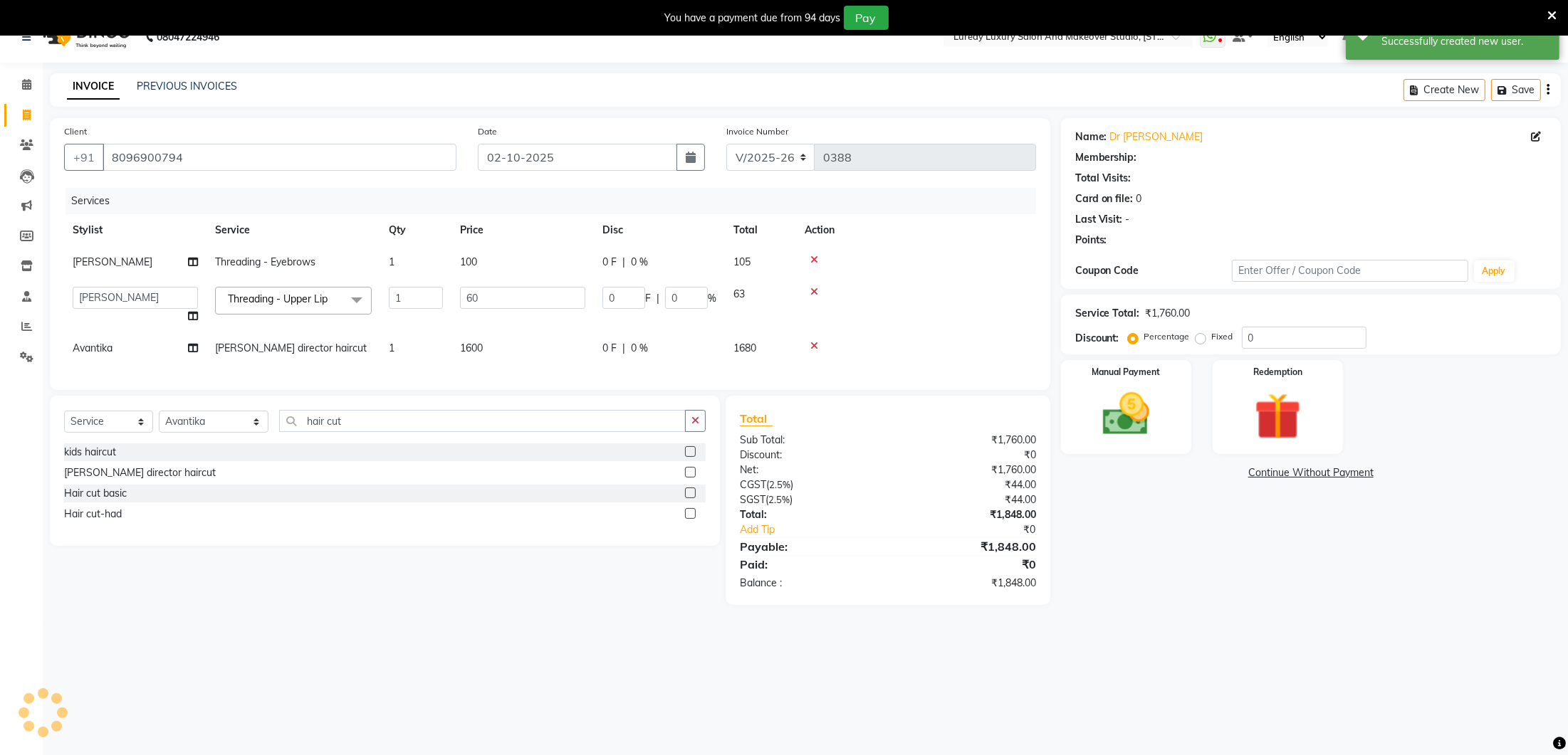
select select "1: Object"
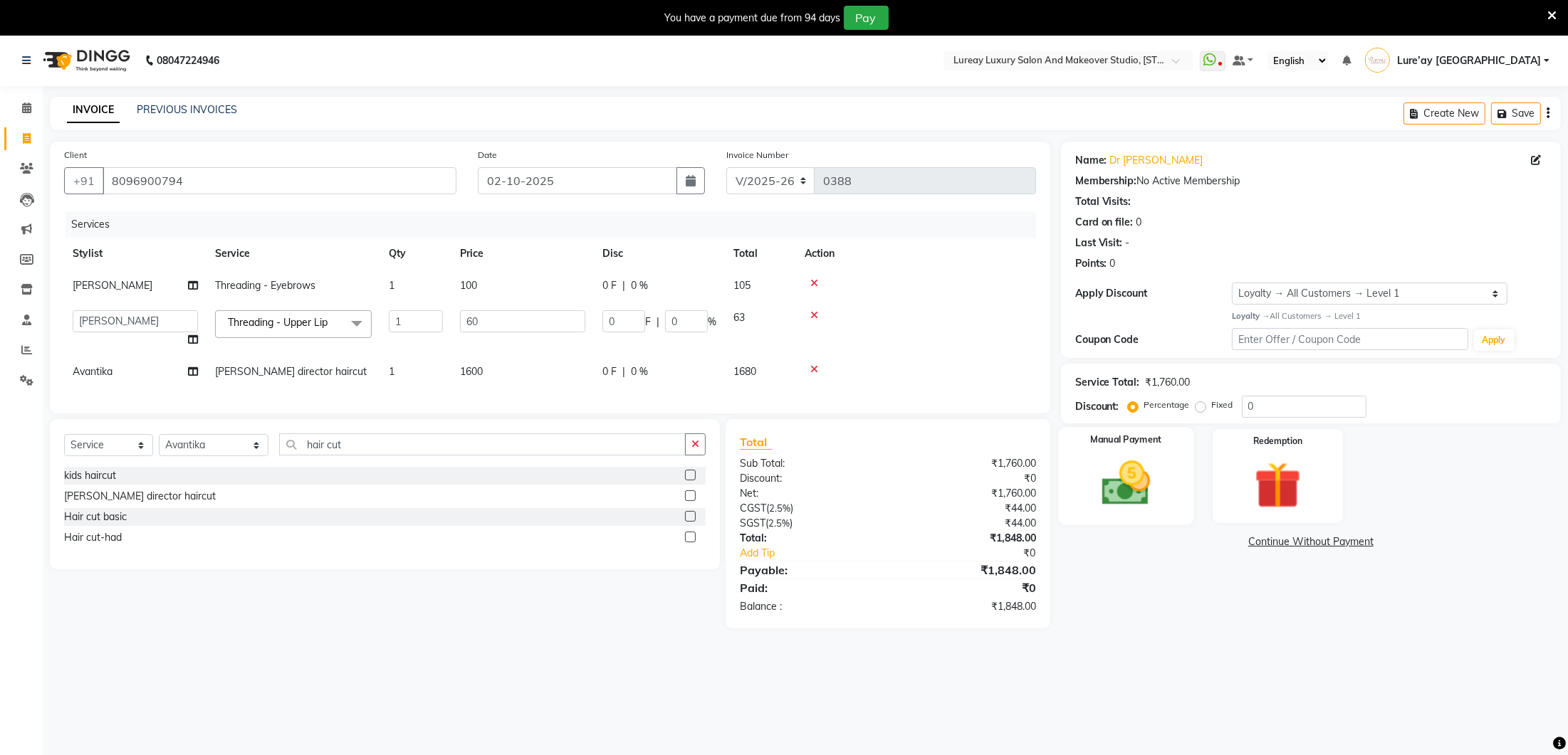
drag, startPoint x: 1141, startPoint y: 490, endPoint x: 1155, endPoint y: 496, distance: 15.2
click at [1141, 490] on img at bounding box center [1125, 483] width 79 height 56
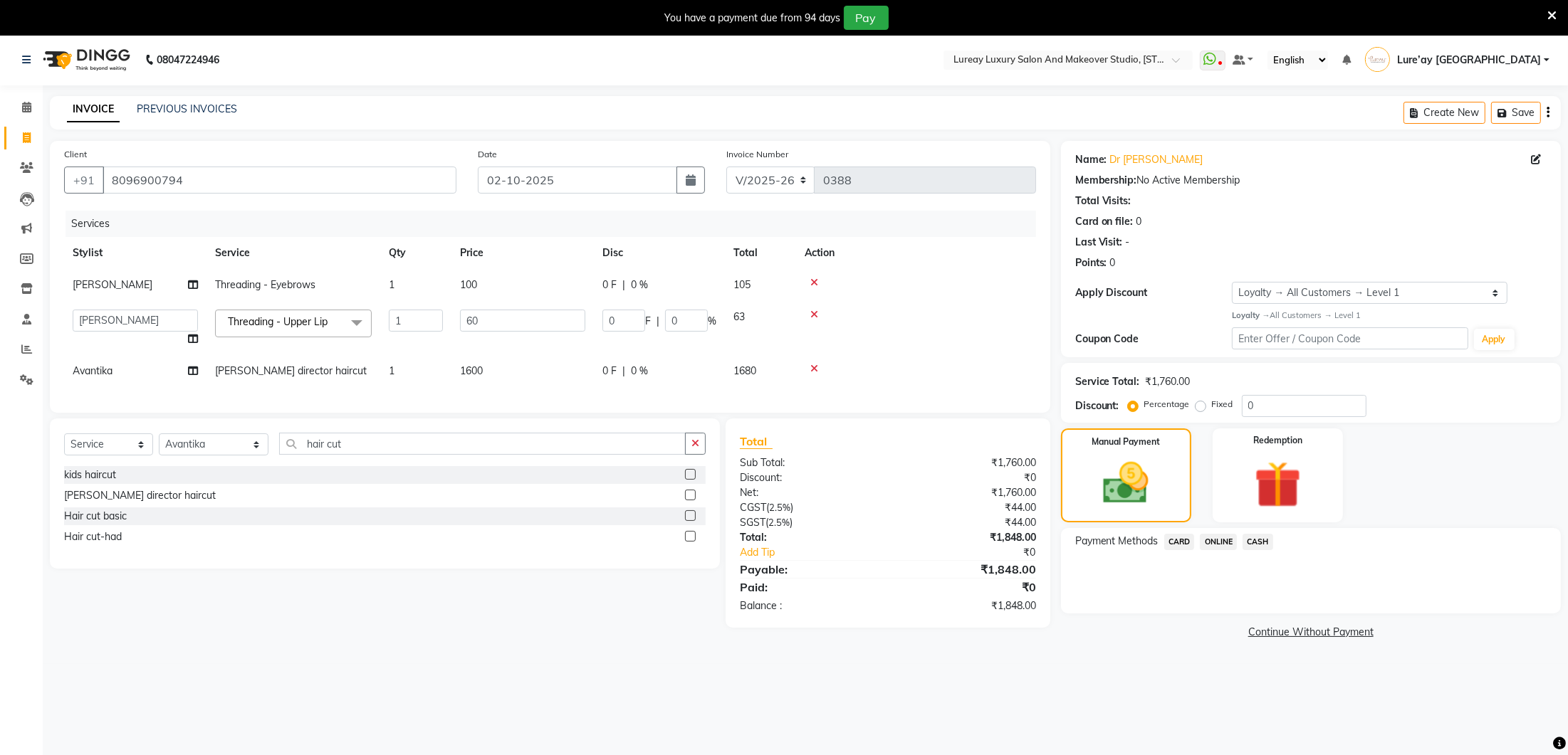
click at [1259, 539] on span "CASH" at bounding box center [1258, 542] width 30 height 17
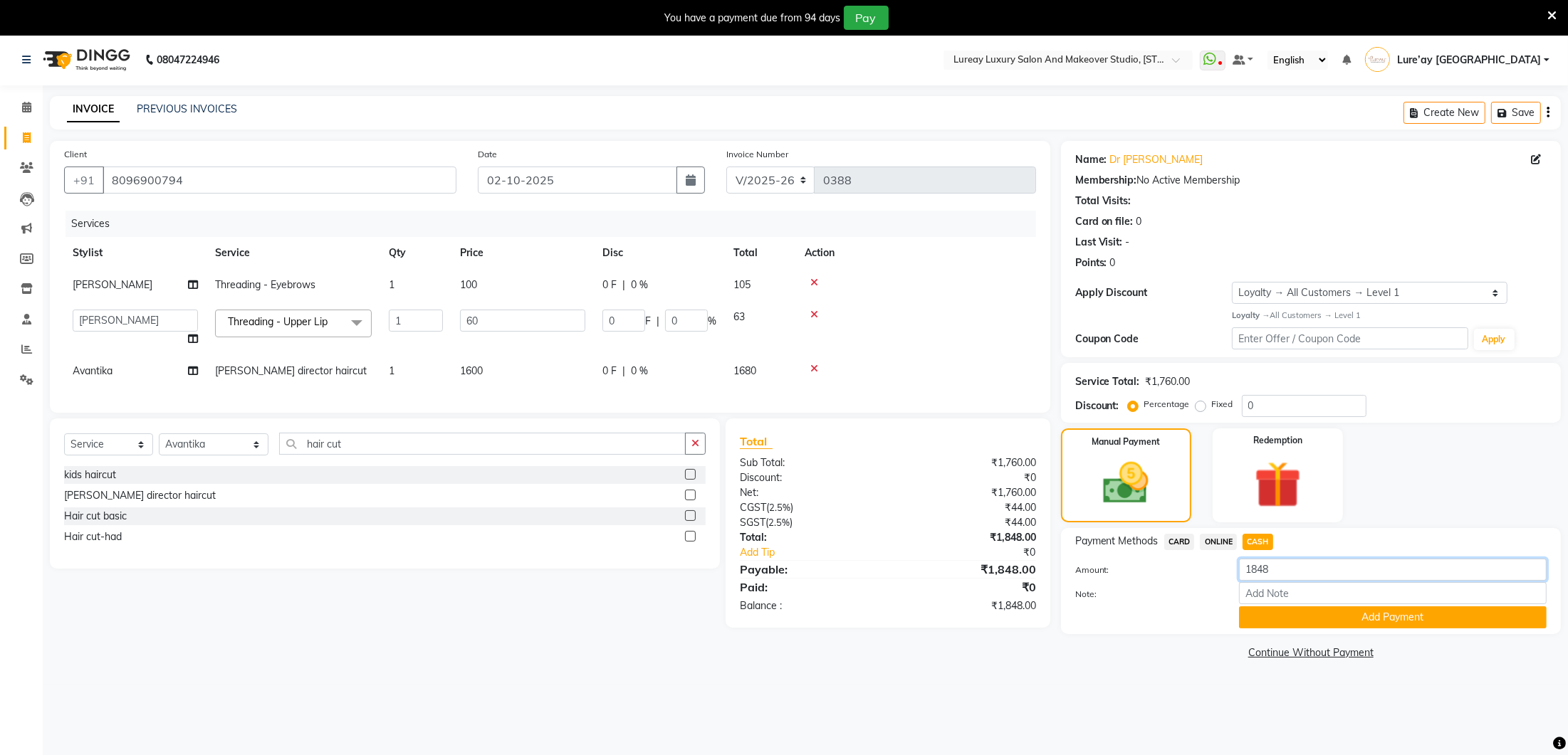
scroll to position [2, 0]
click at [1273, 573] on input "1848" at bounding box center [1393, 568] width 308 height 23
type input "1600"
drag, startPoint x: 1432, startPoint y: 618, endPoint x: 1444, endPoint y: 617, distance: 12.0
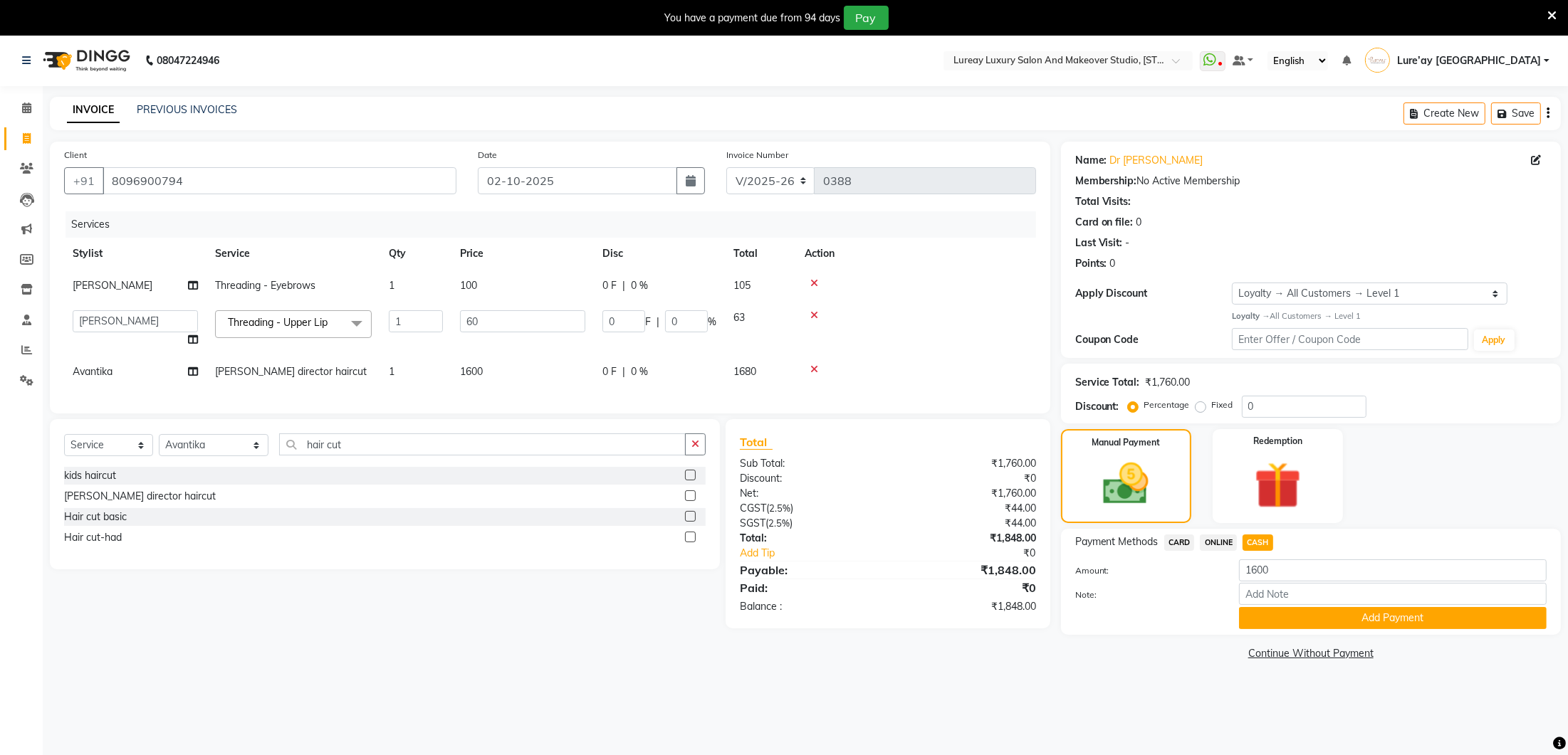
click at [1432, 618] on button "Add Payment" at bounding box center [1393, 618] width 308 height 23
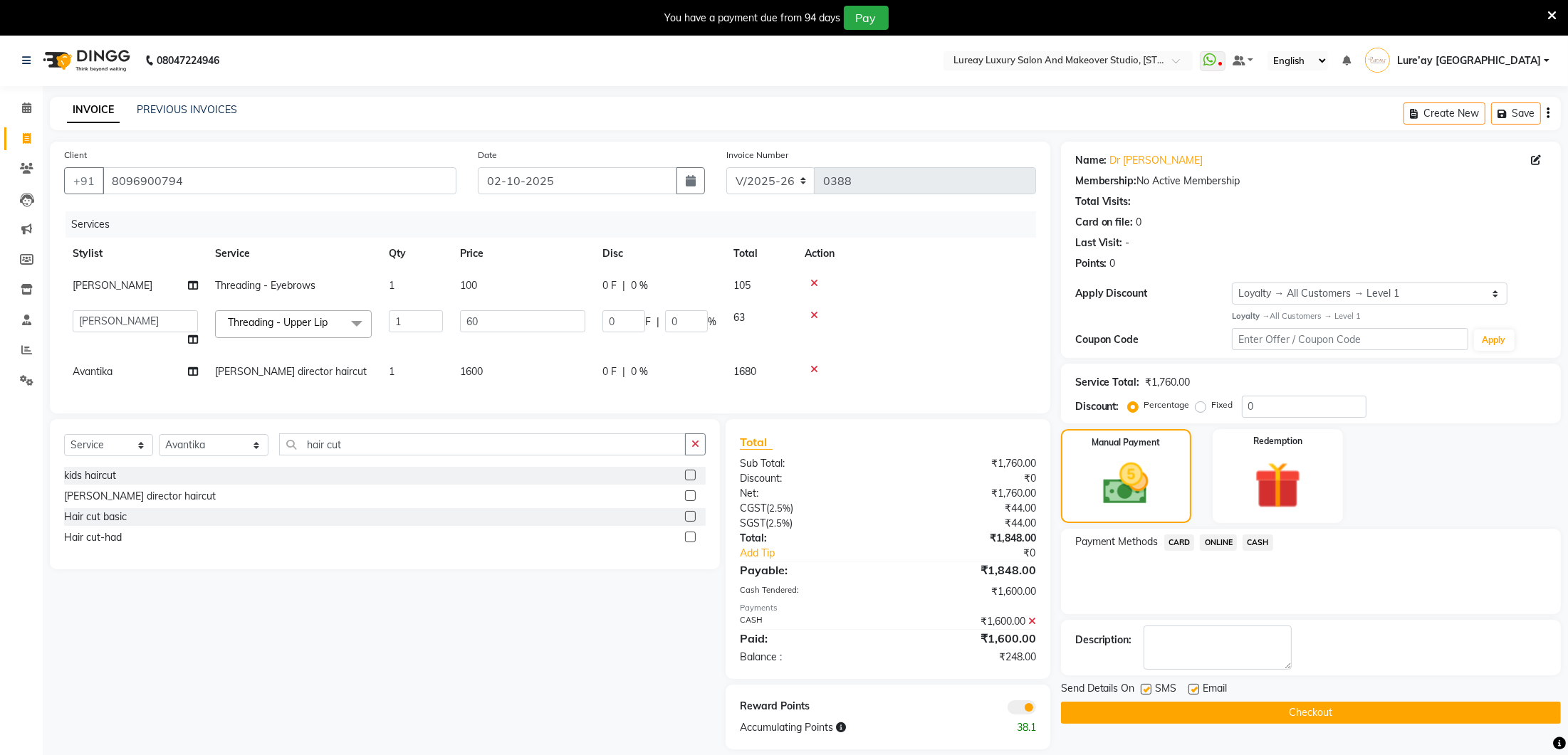
click at [1218, 539] on span "ONLINE" at bounding box center [1218, 543] width 37 height 17
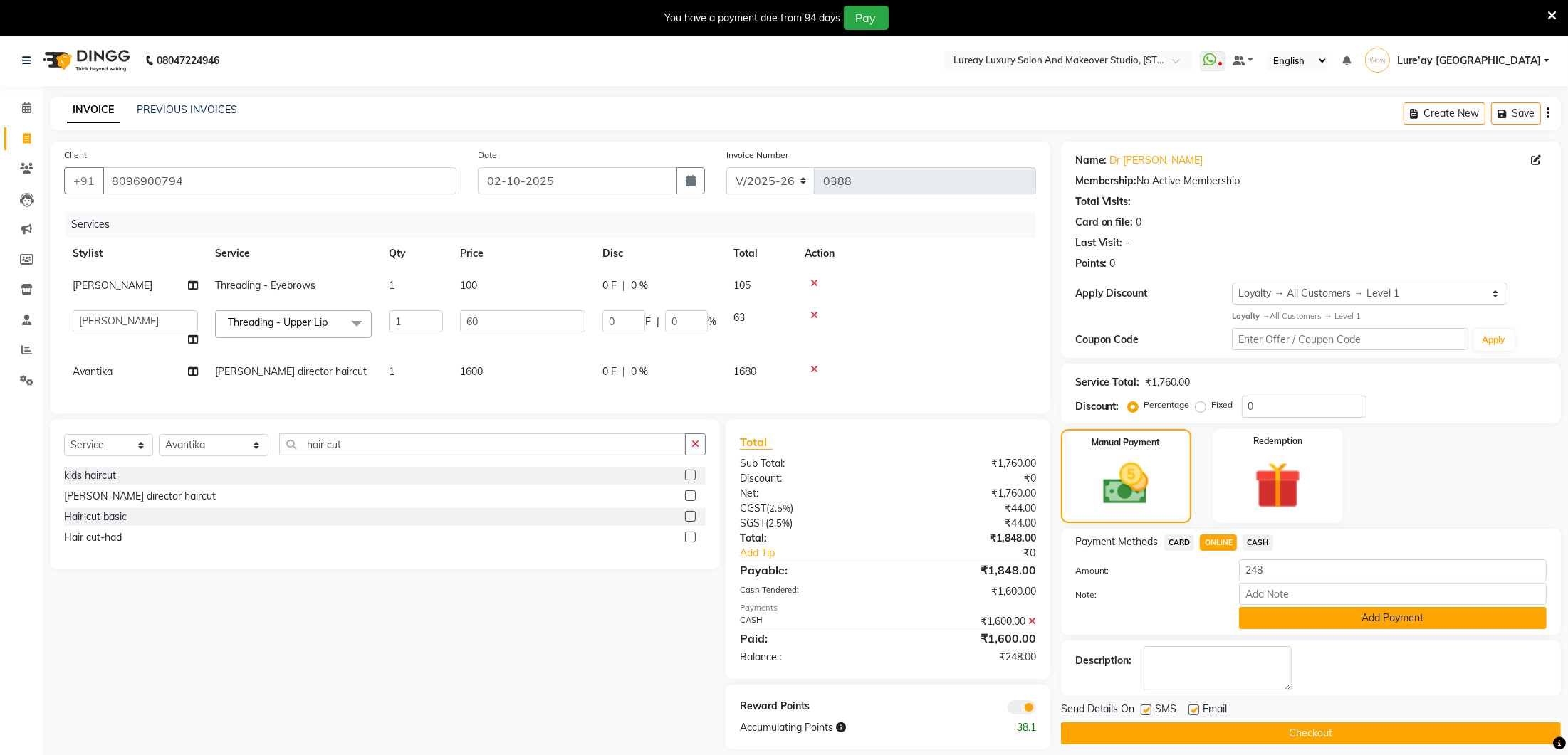
click at [1262, 610] on button "Add Payment" at bounding box center [1393, 618] width 308 height 23
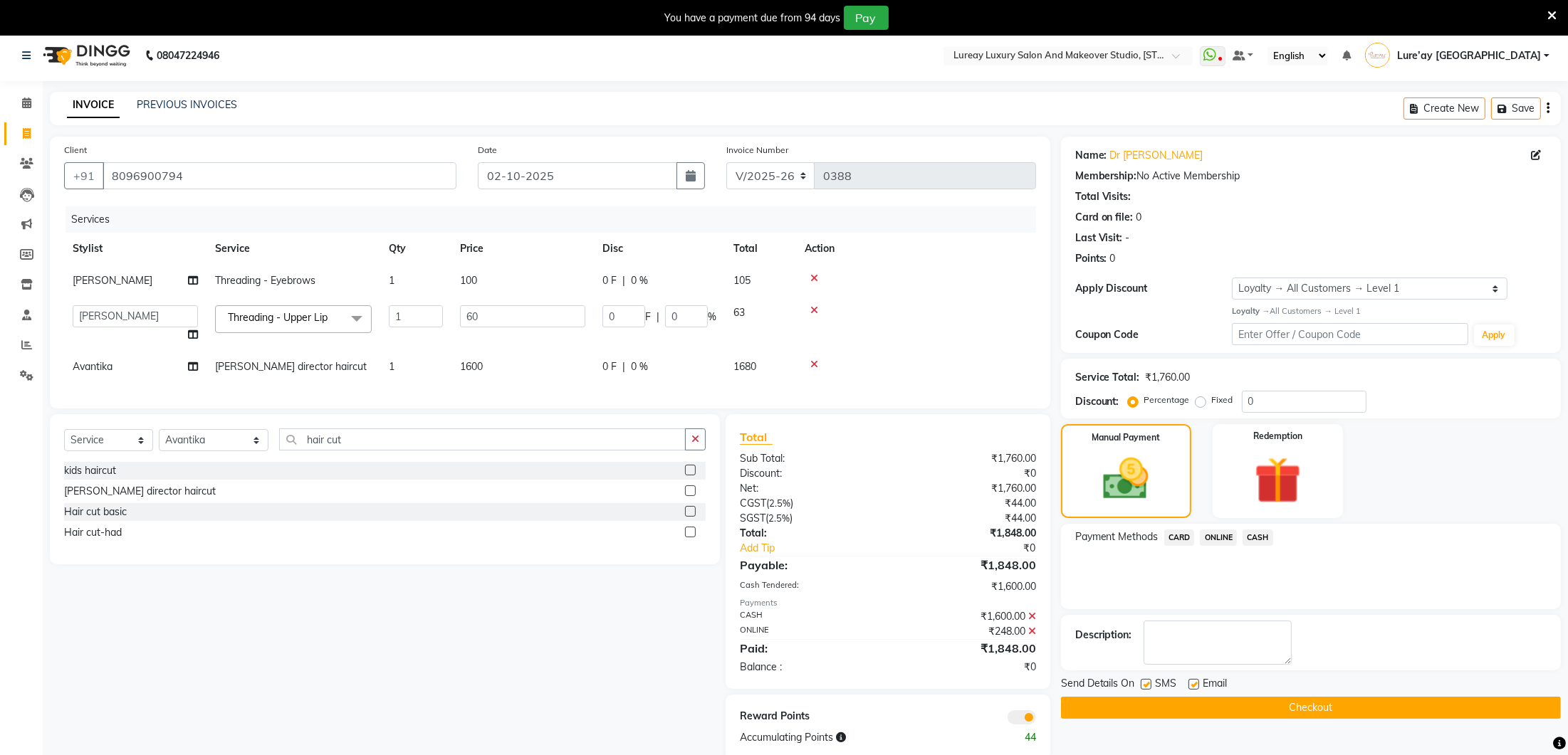
scroll to position [10, 0]
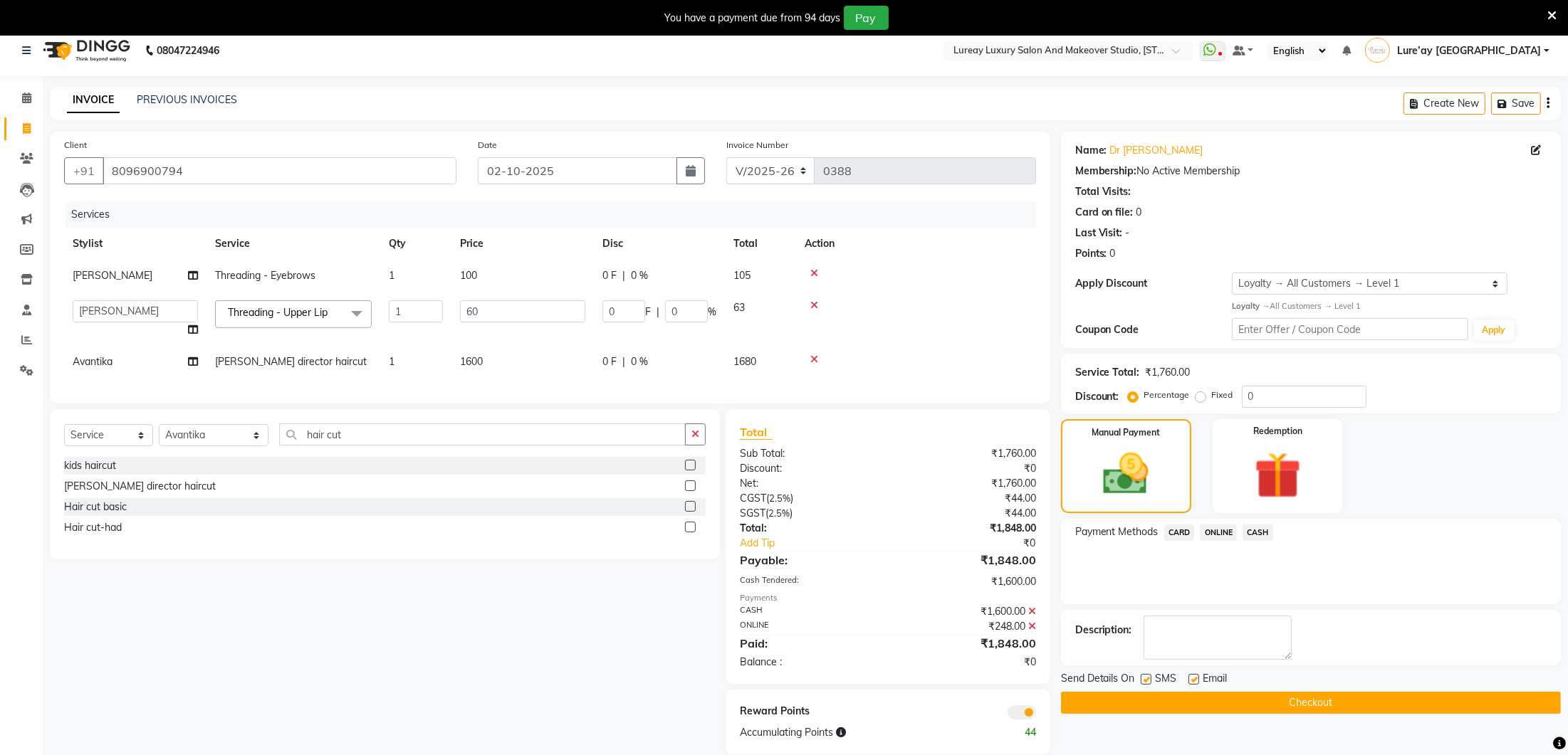
click at [1245, 707] on button "Checkout" at bounding box center [1310, 703] width 499 height 23
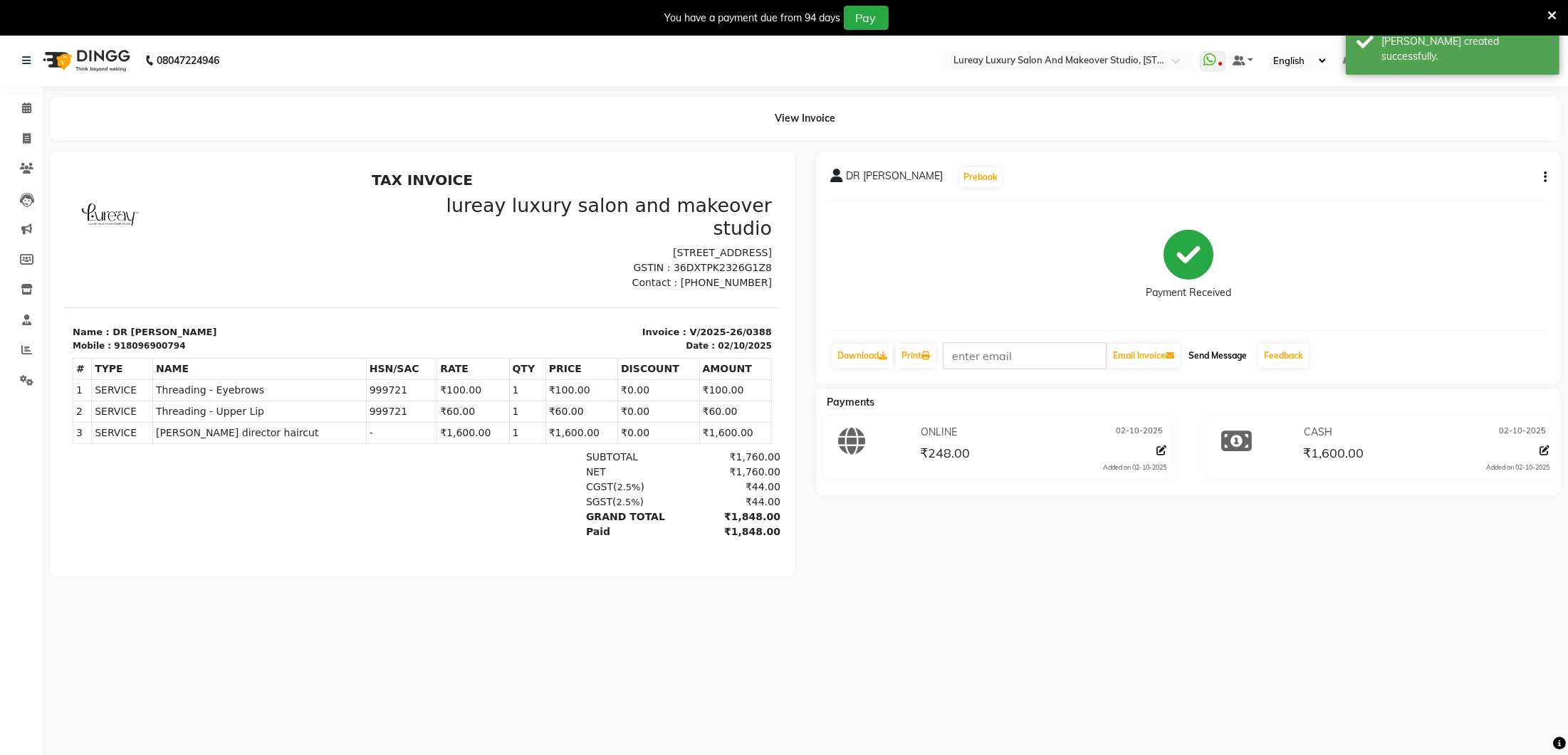
click at [1212, 353] on button "Send Message" at bounding box center [1217, 355] width 70 height 24
